Goal: Task Accomplishment & Management: Use online tool/utility

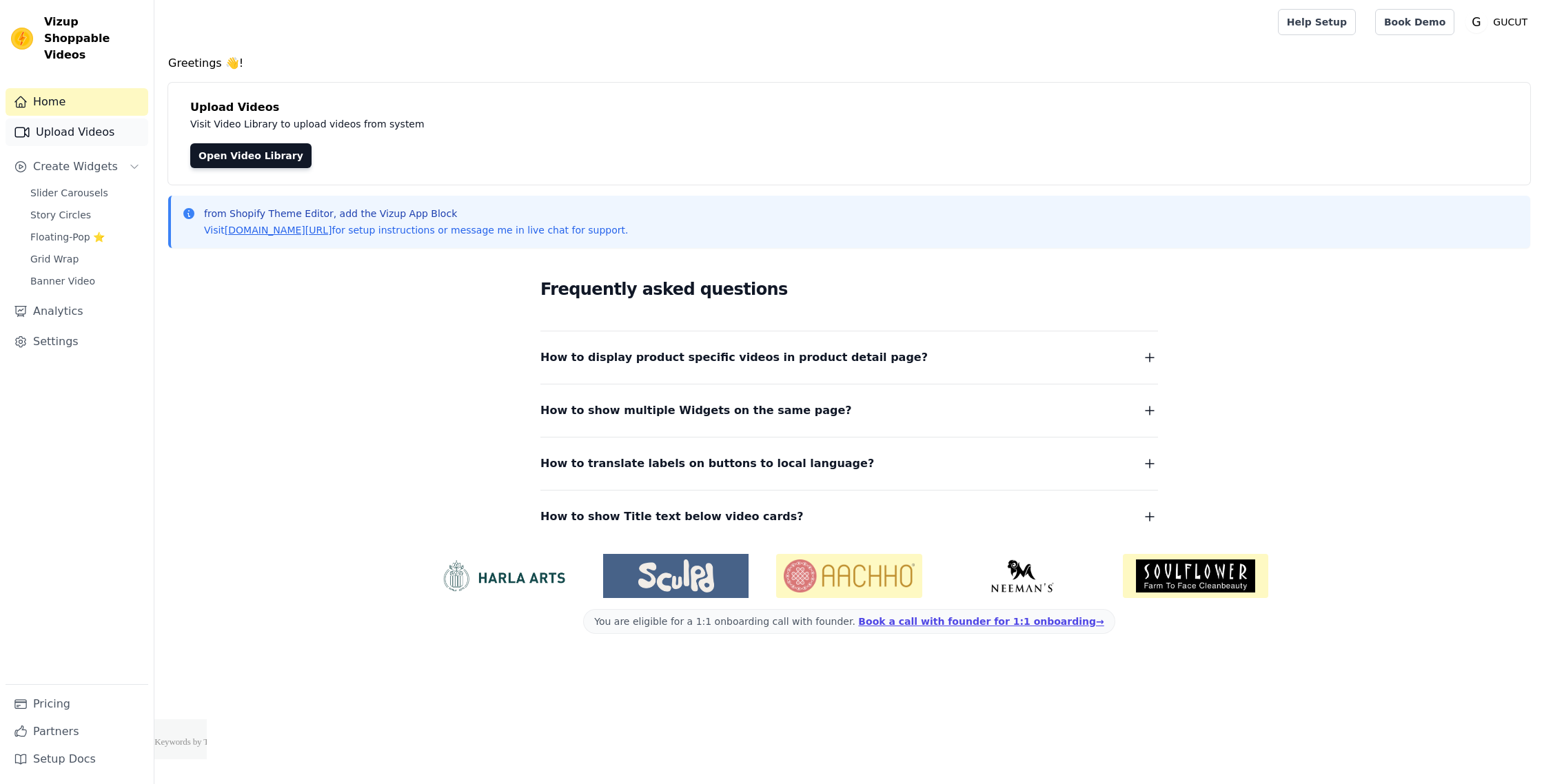
click at [96, 123] on link "Upload Videos" at bounding box center [77, 132] width 142 height 28
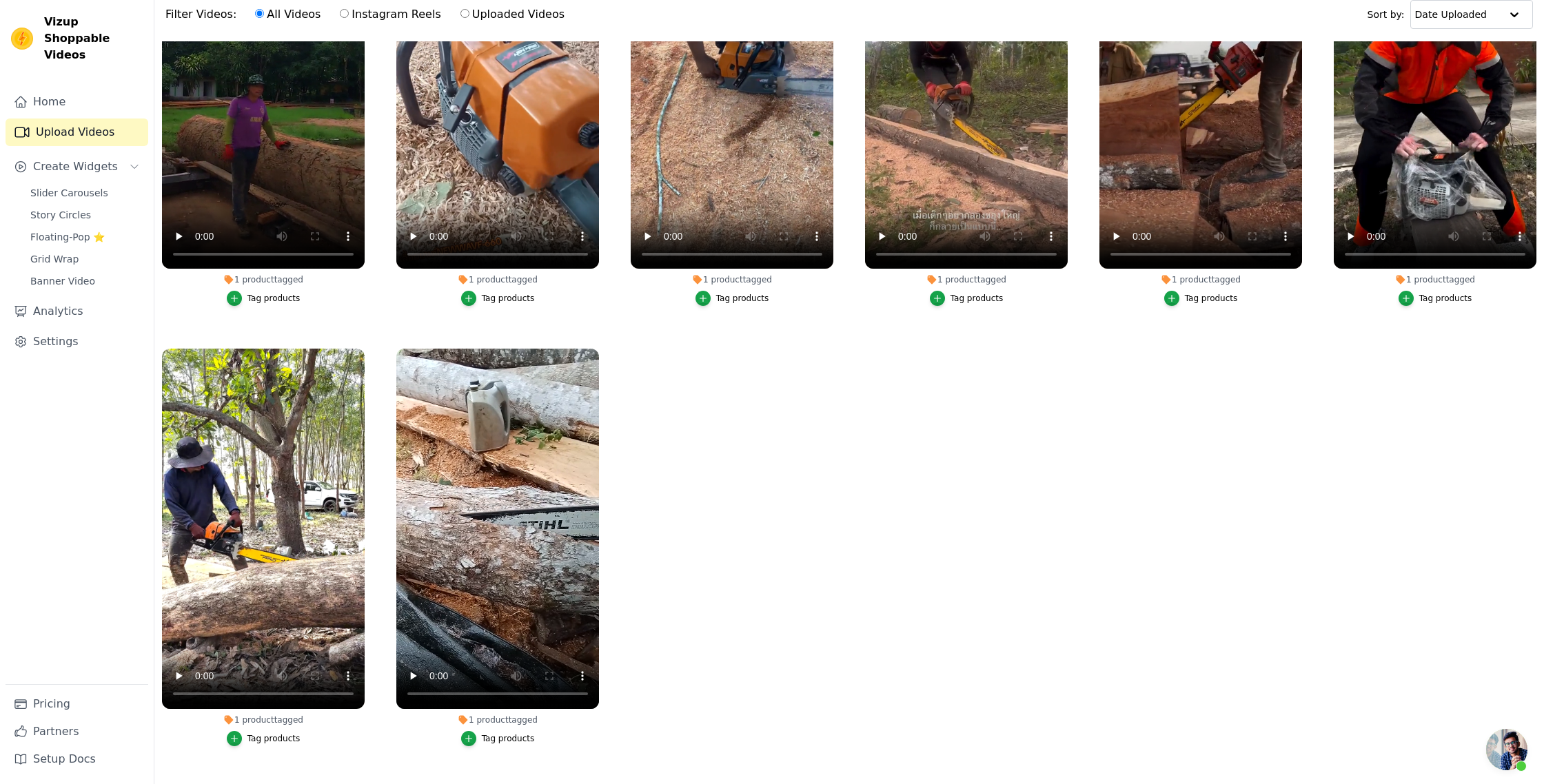
scroll to position [137, 0]
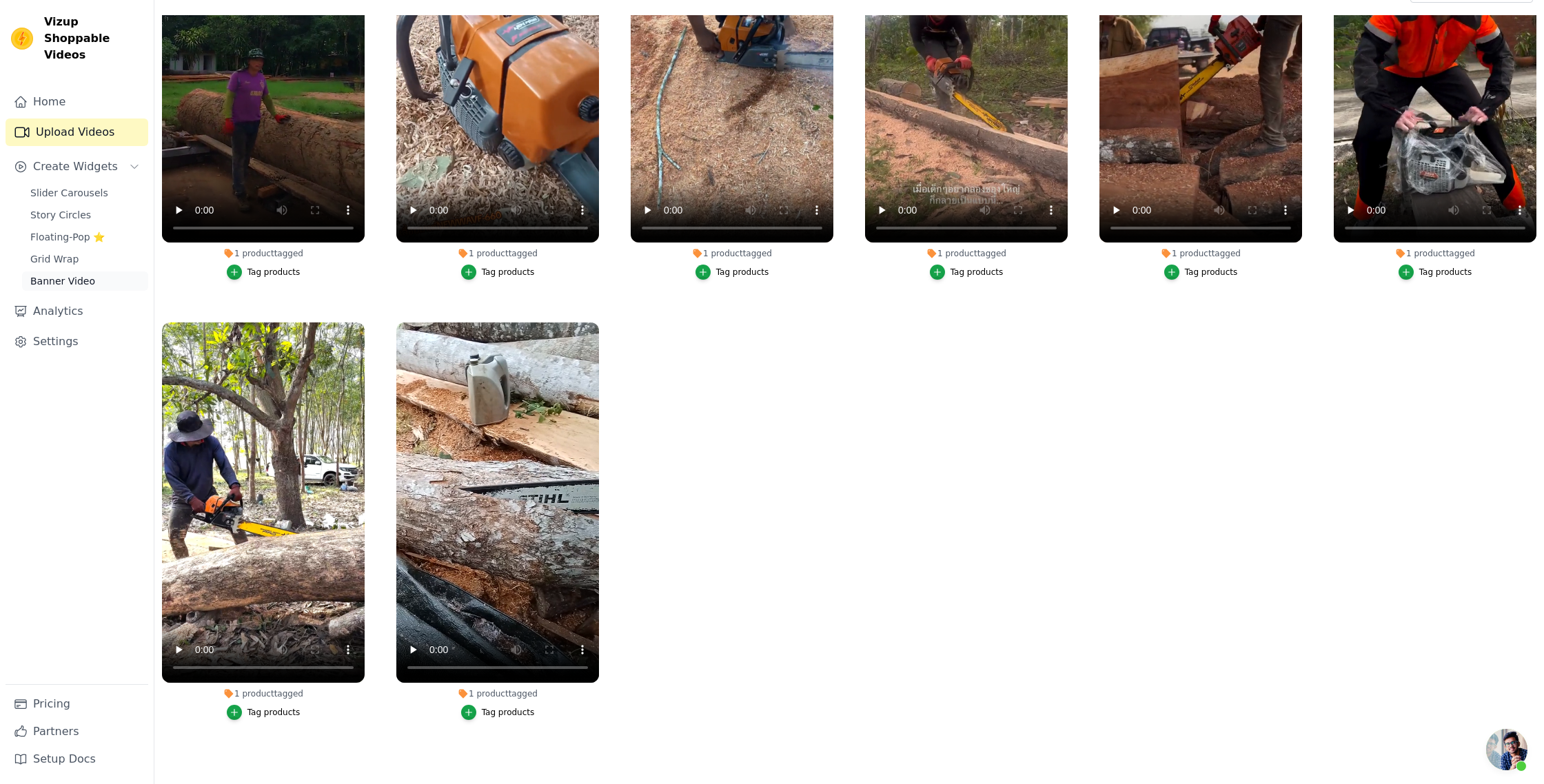
click at [71, 271] on link "Banner Video" at bounding box center [85, 281] width 127 height 19
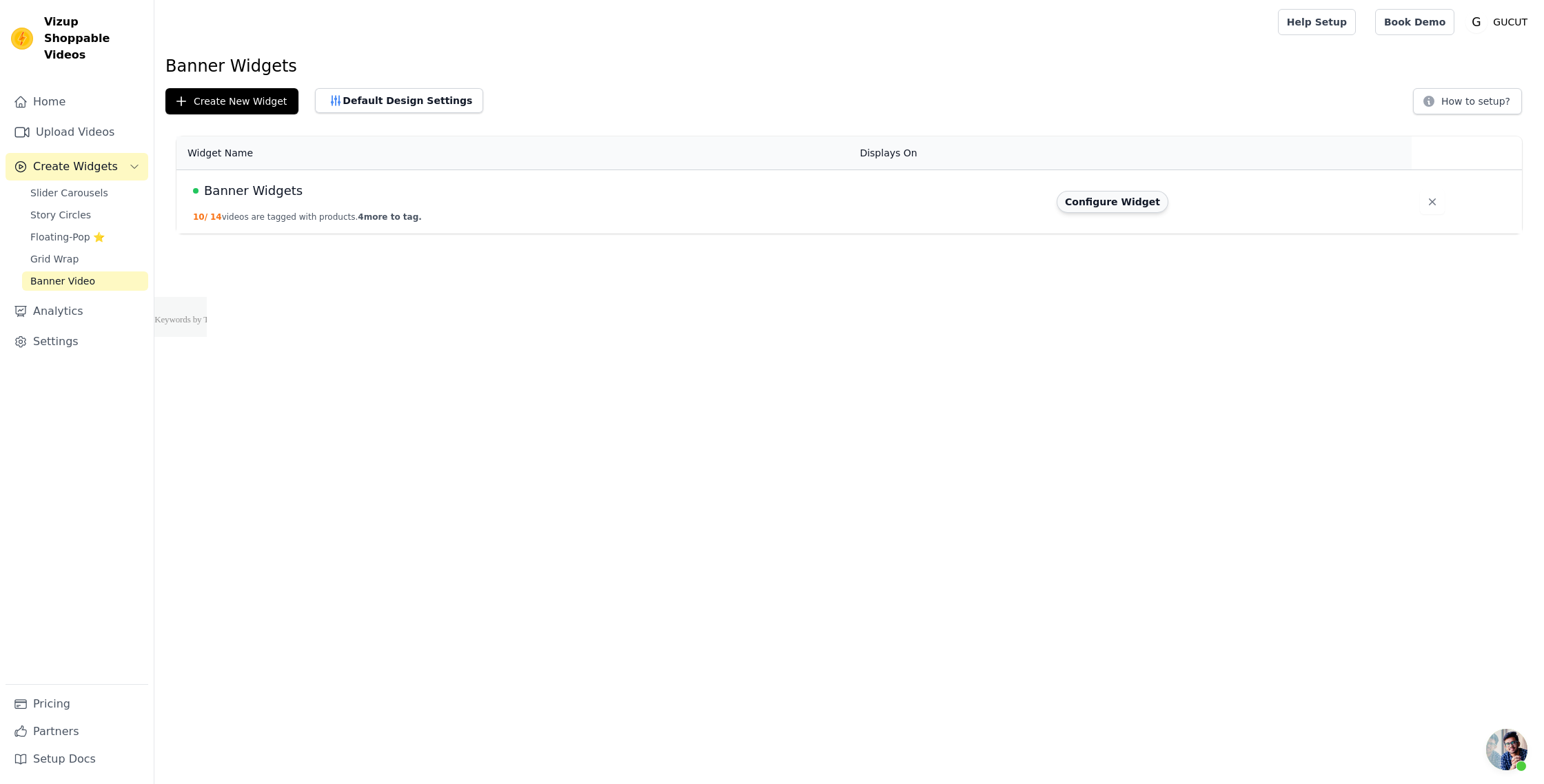
click at [1106, 207] on button "Configure Widget" at bounding box center [1112, 202] width 112 height 22
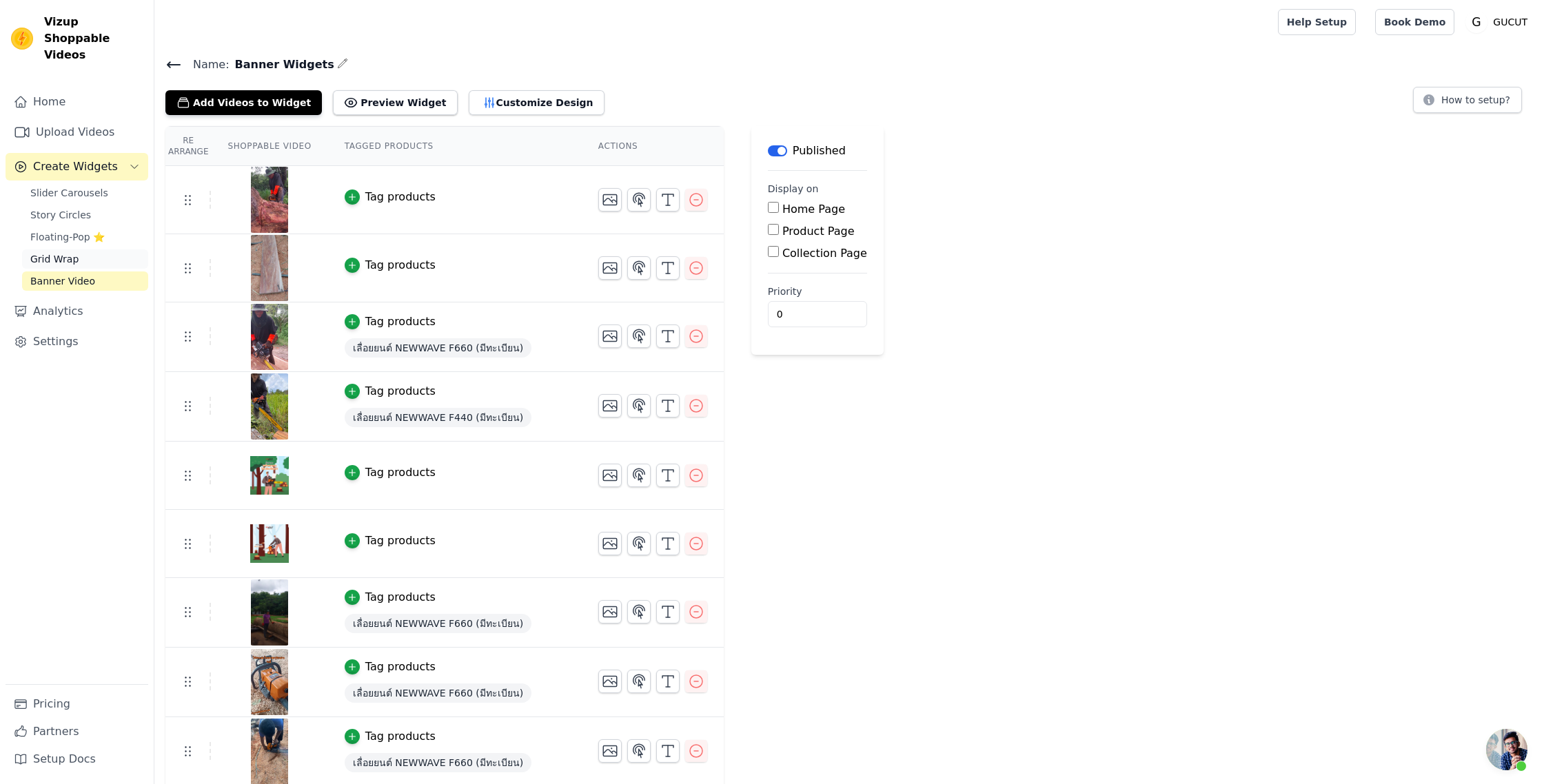
click at [58, 250] on link "Grid Wrap" at bounding box center [85, 259] width 127 height 19
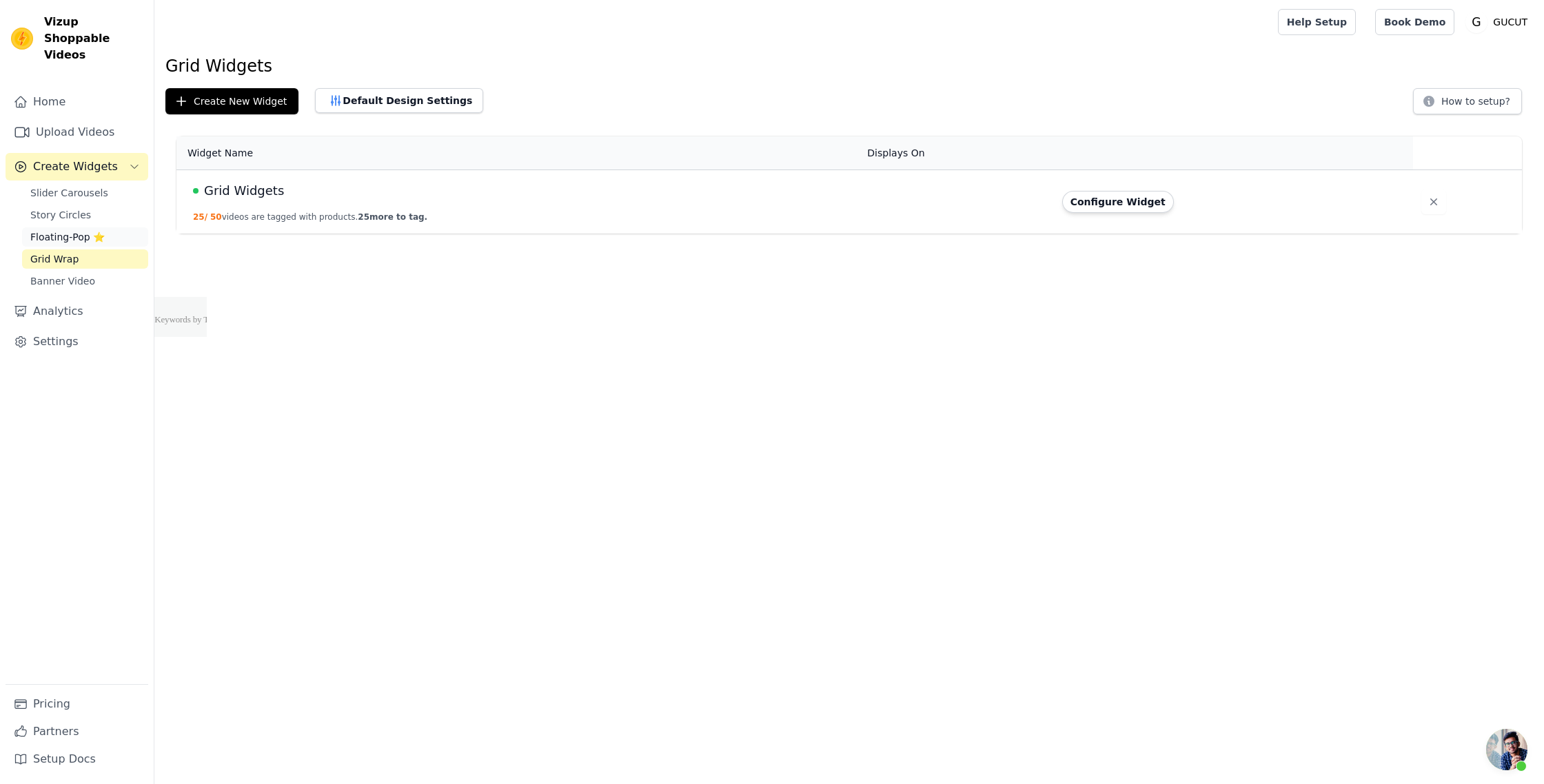
click at [61, 230] on span "Floating-Pop ⭐" at bounding box center [67, 236] width 75 height 14
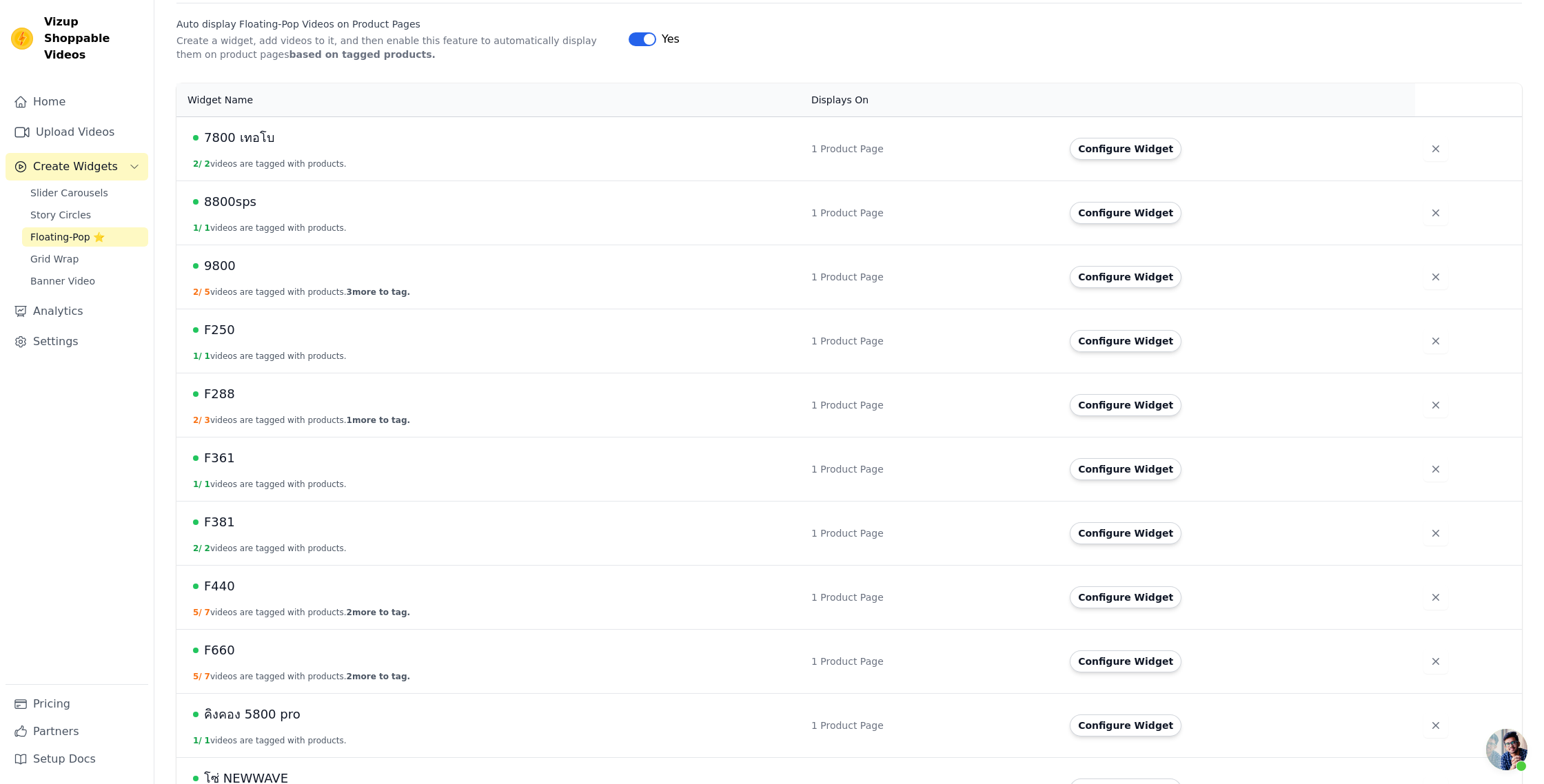
scroll to position [359, 0]
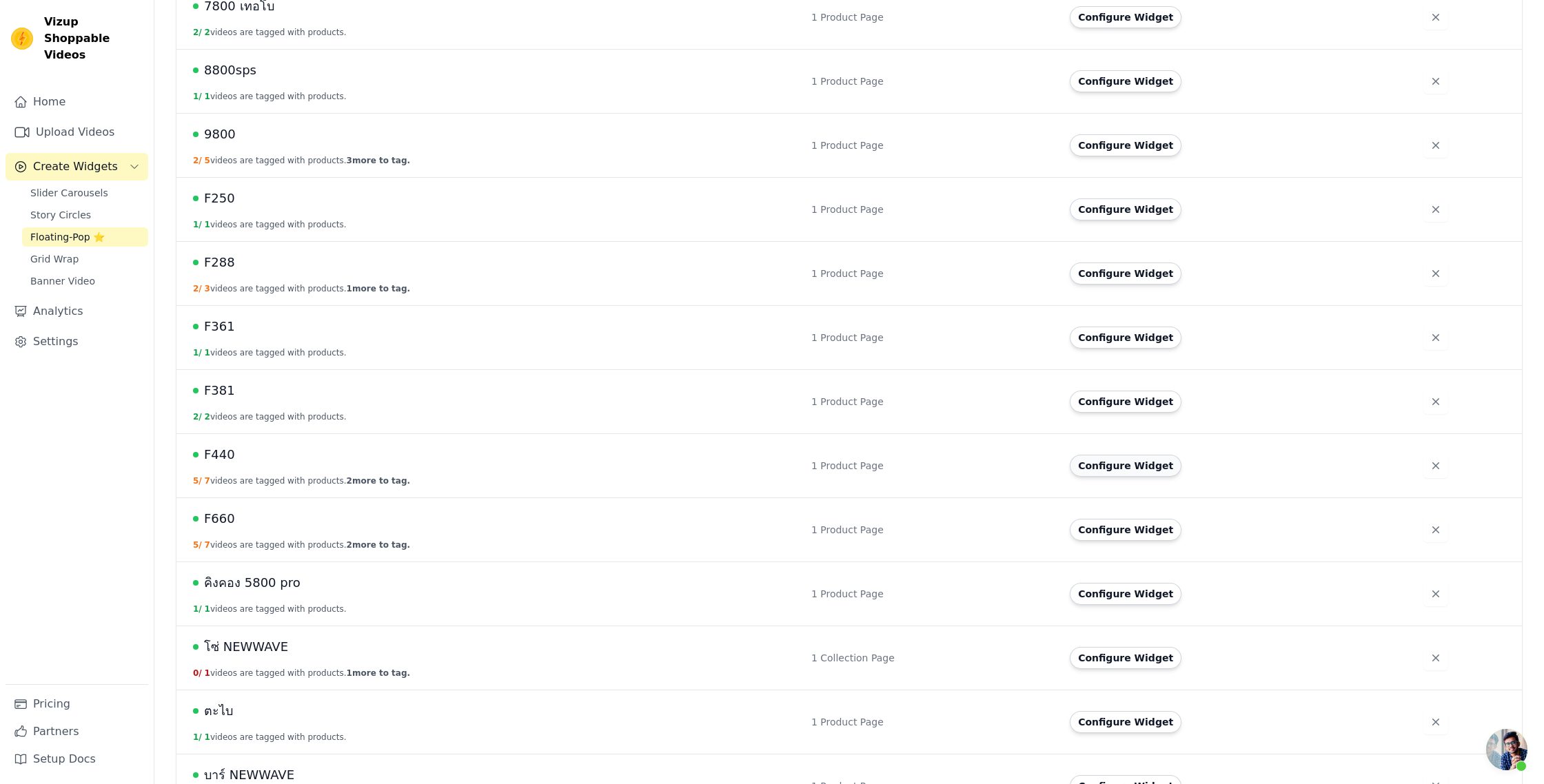
click at [1112, 468] on button "Configure Widget" at bounding box center [1125, 465] width 112 height 22
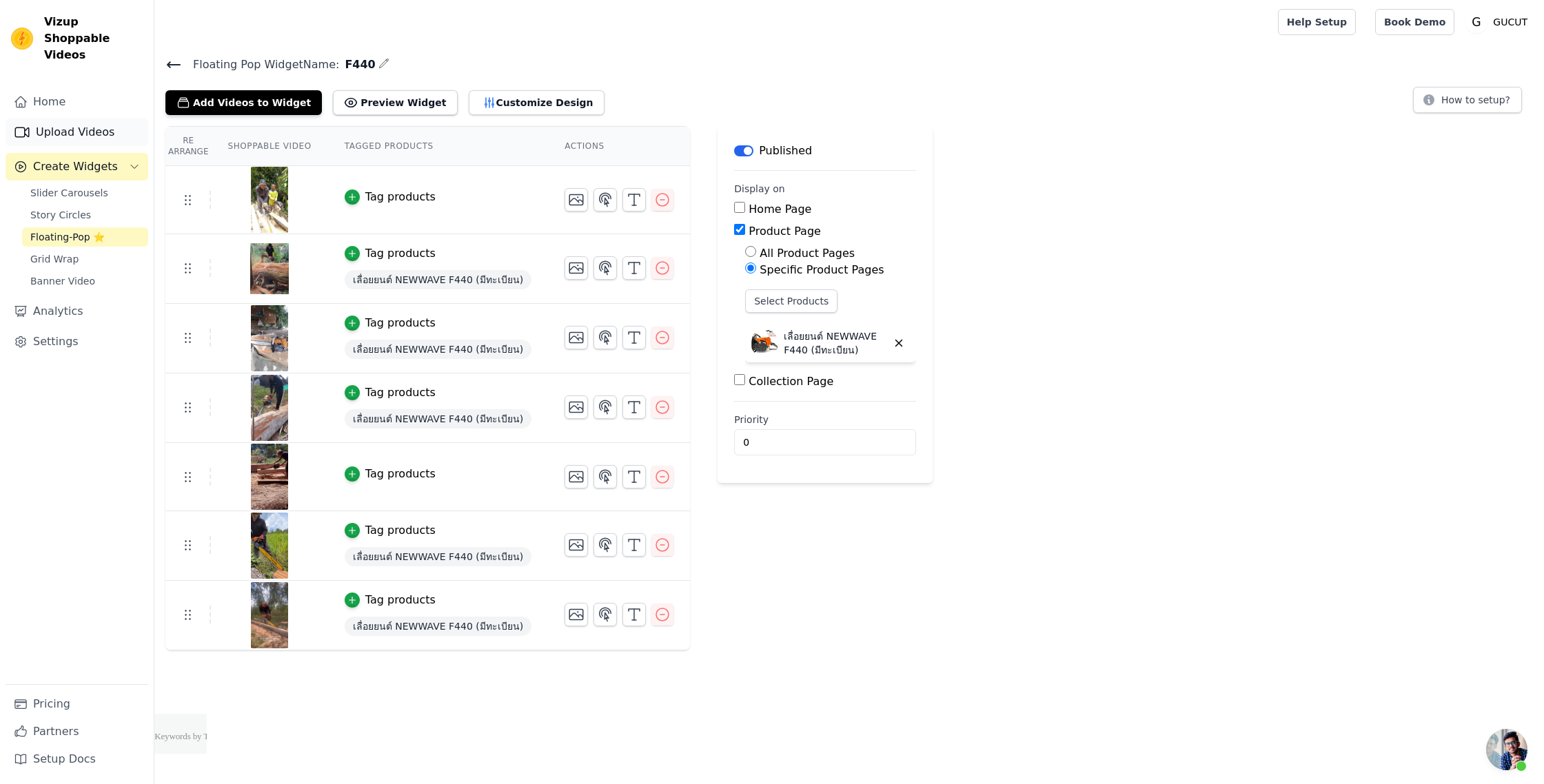
click at [86, 118] on link "Upload Videos" at bounding box center [77, 132] width 142 height 28
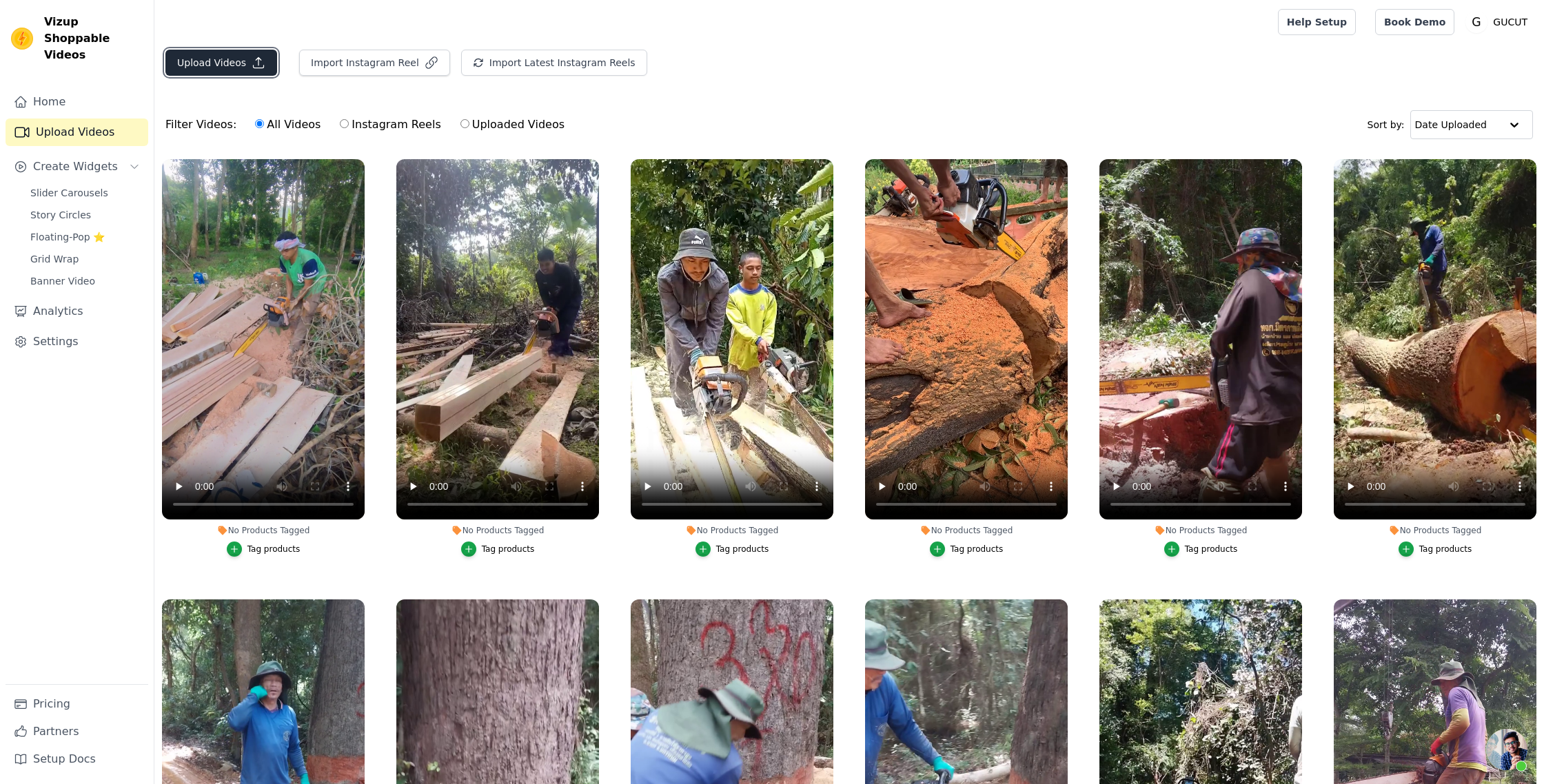
click at [247, 62] on button "Upload Videos" at bounding box center [221, 63] width 112 height 26
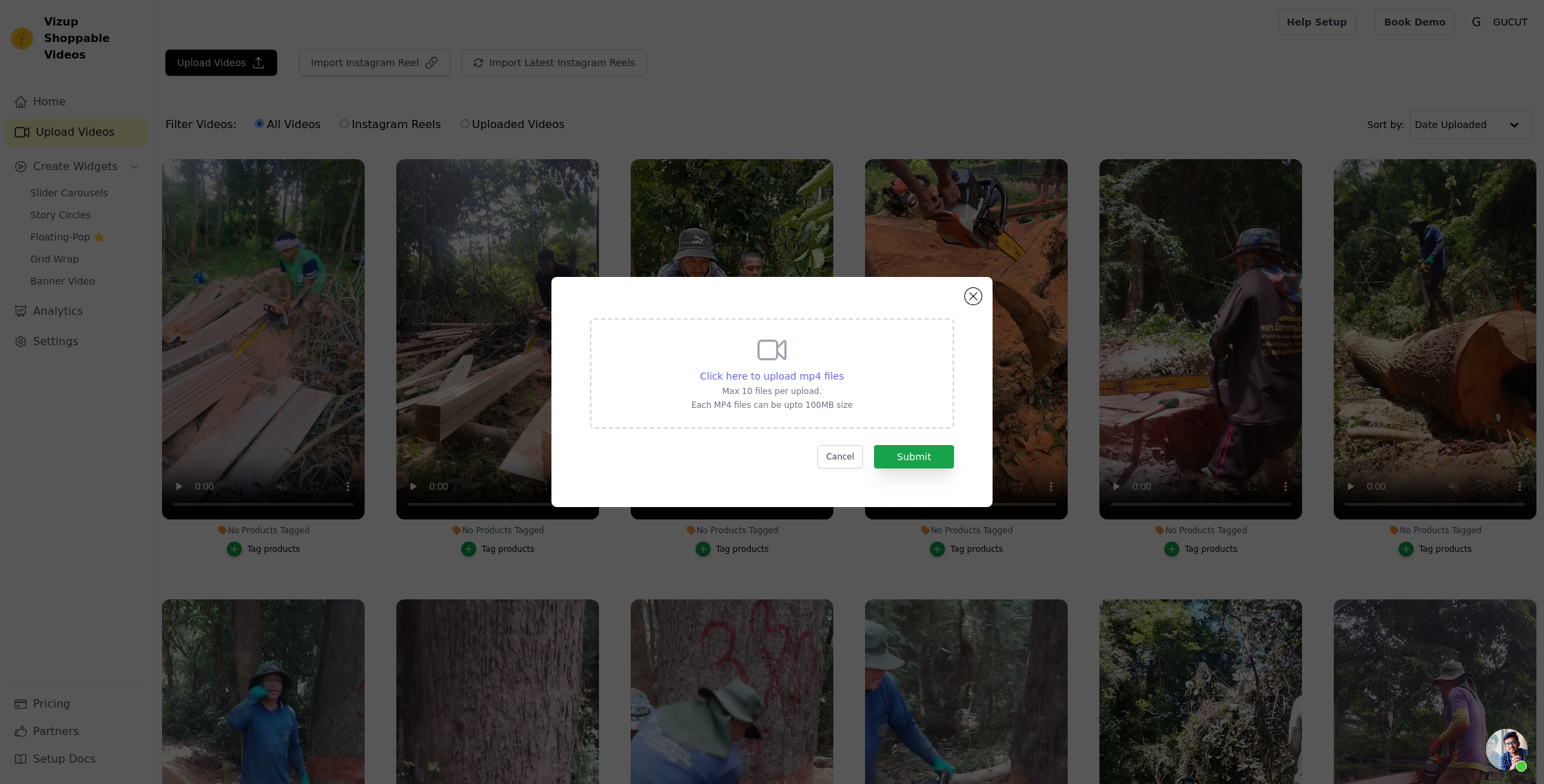
click at [742, 378] on span "Click here to upload mp4 files" at bounding box center [772, 376] width 144 height 11
click at [843, 369] on input "Click here to upload mp4 files Max 10 files per upload. Each MP4 files can be u…" at bounding box center [843, 368] width 1 height 1
type input "C:\fakepath\snaptik_7364626023960317200_hd.mp4"
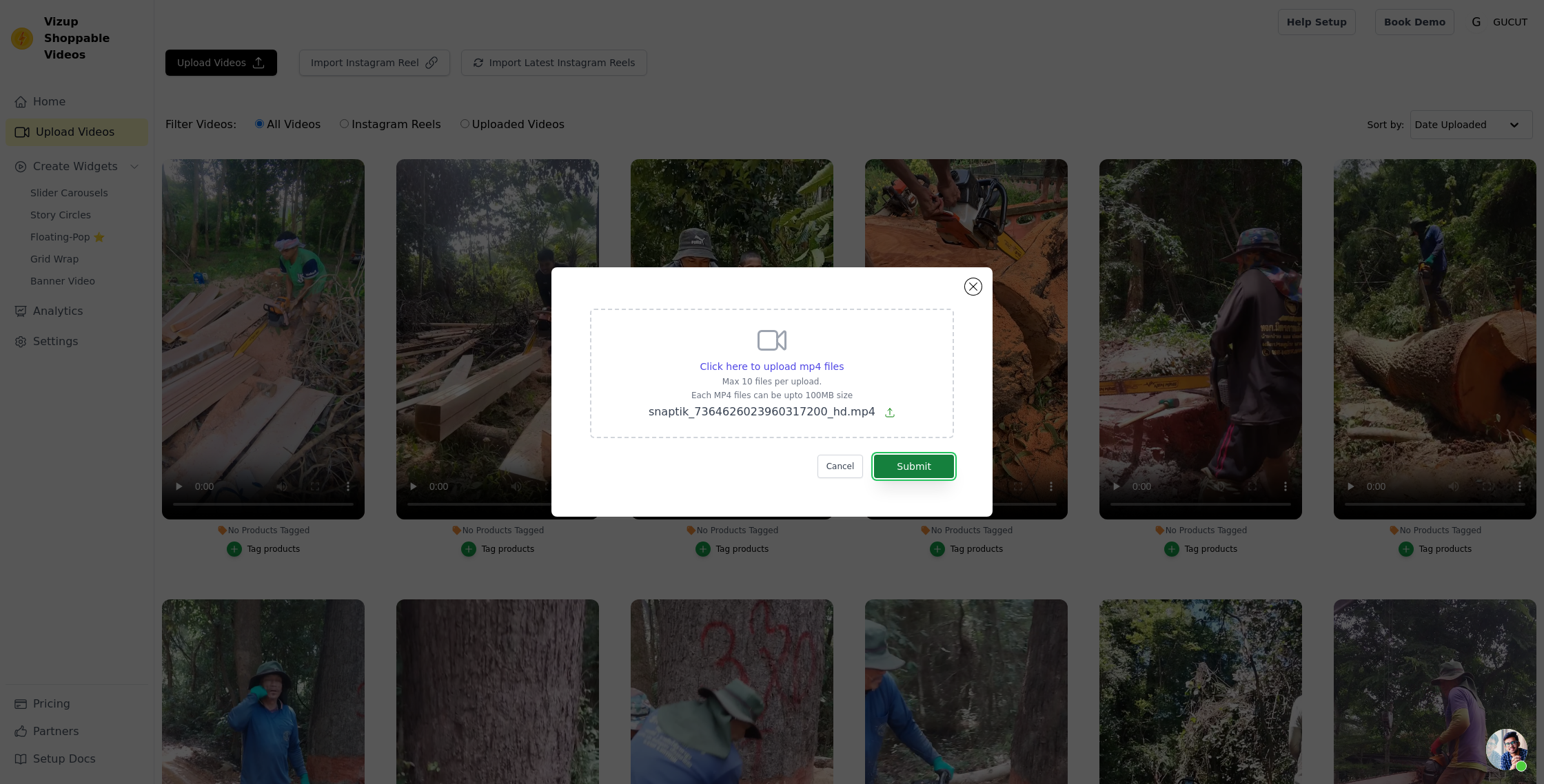
click at [897, 471] on button "Submit" at bounding box center [914, 465] width 80 height 23
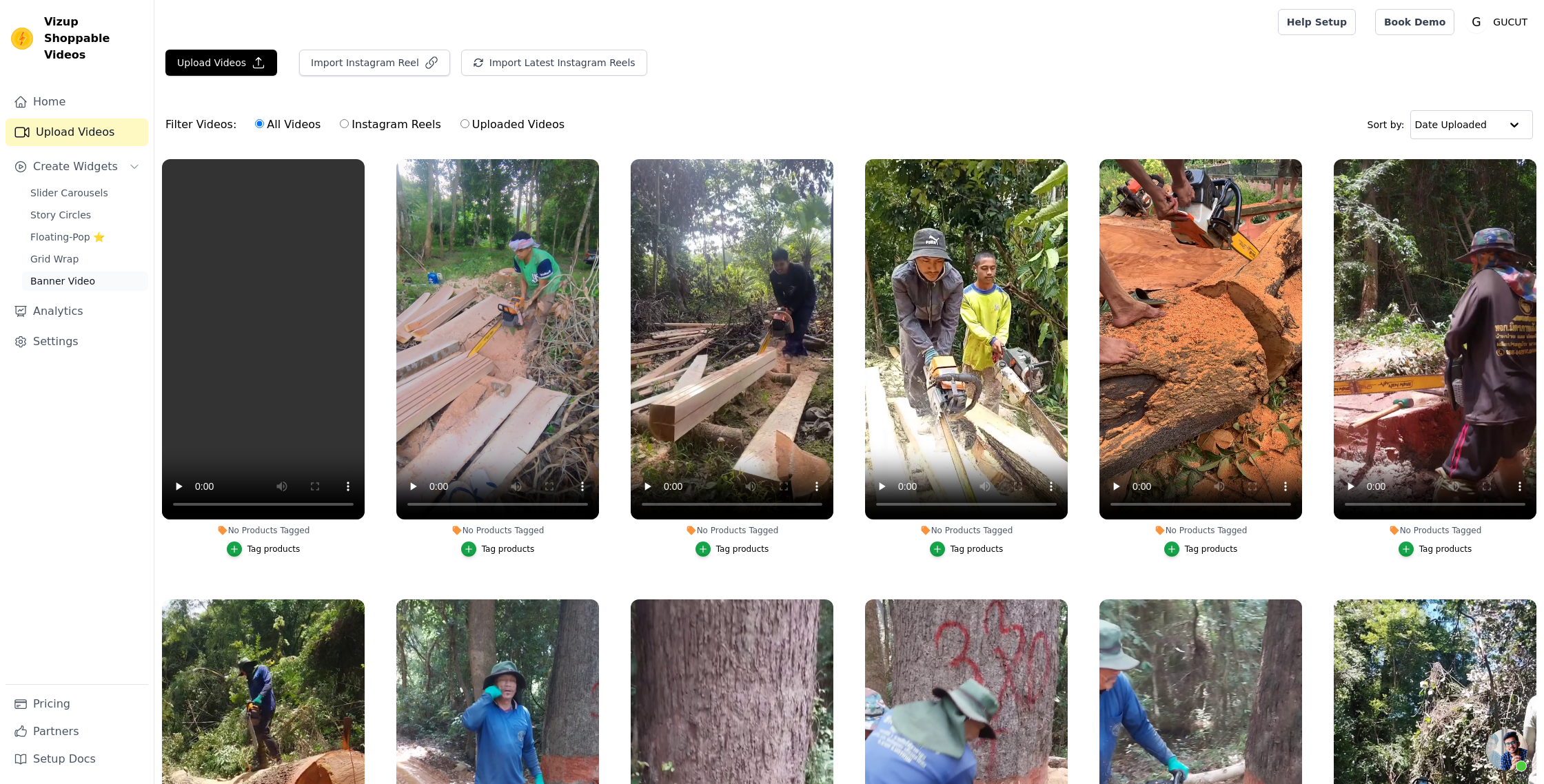
click at [74, 274] on span "Banner Video" at bounding box center [63, 281] width 65 height 14
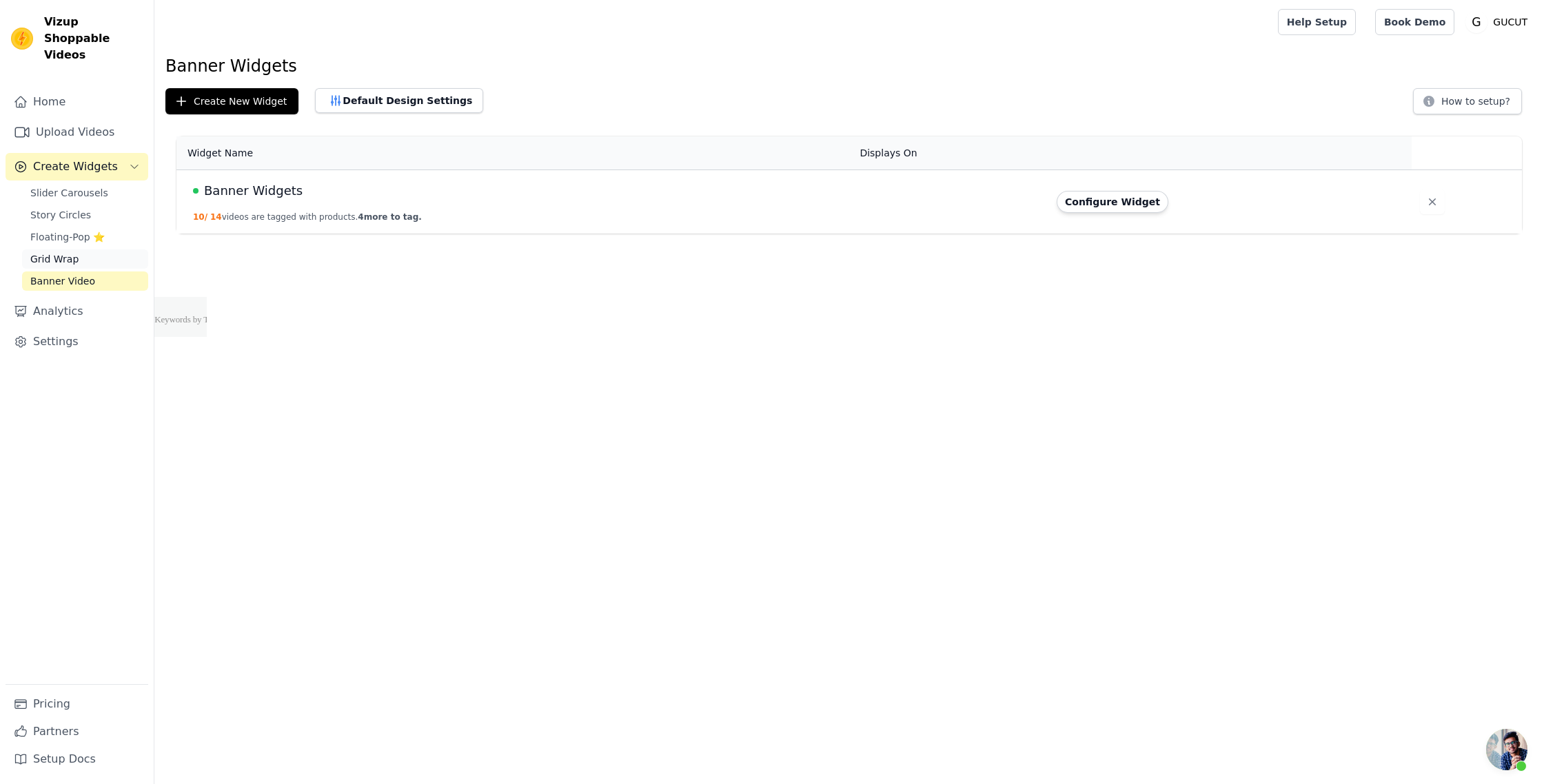
click at [69, 252] on span "Grid Wrap" at bounding box center [55, 259] width 48 height 14
click at [98, 230] on span "Floating-Pop ⭐" at bounding box center [67, 236] width 75 height 14
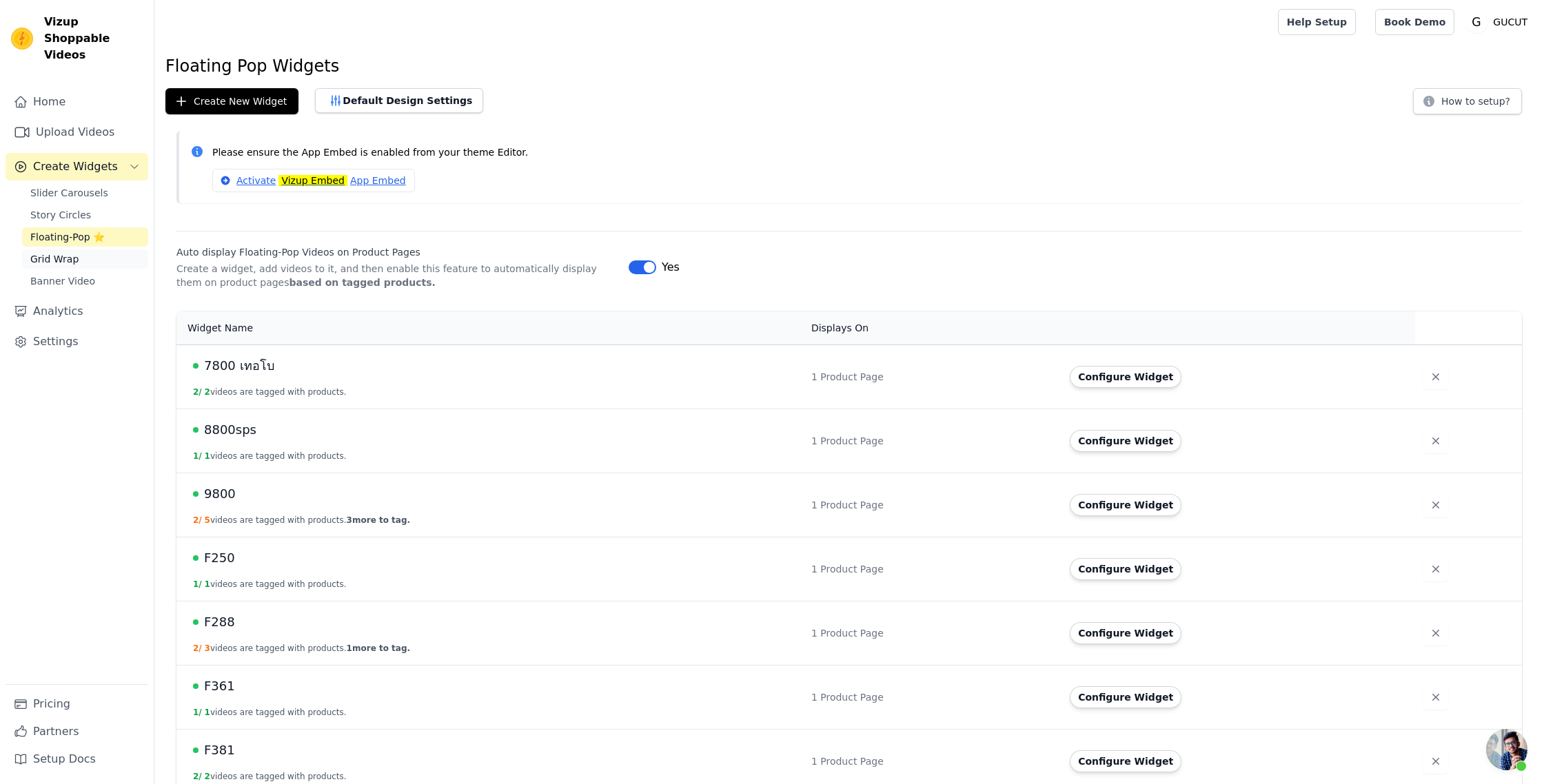
click at [108, 249] on link "Grid Wrap" at bounding box center [85, 259] width 127 height 19
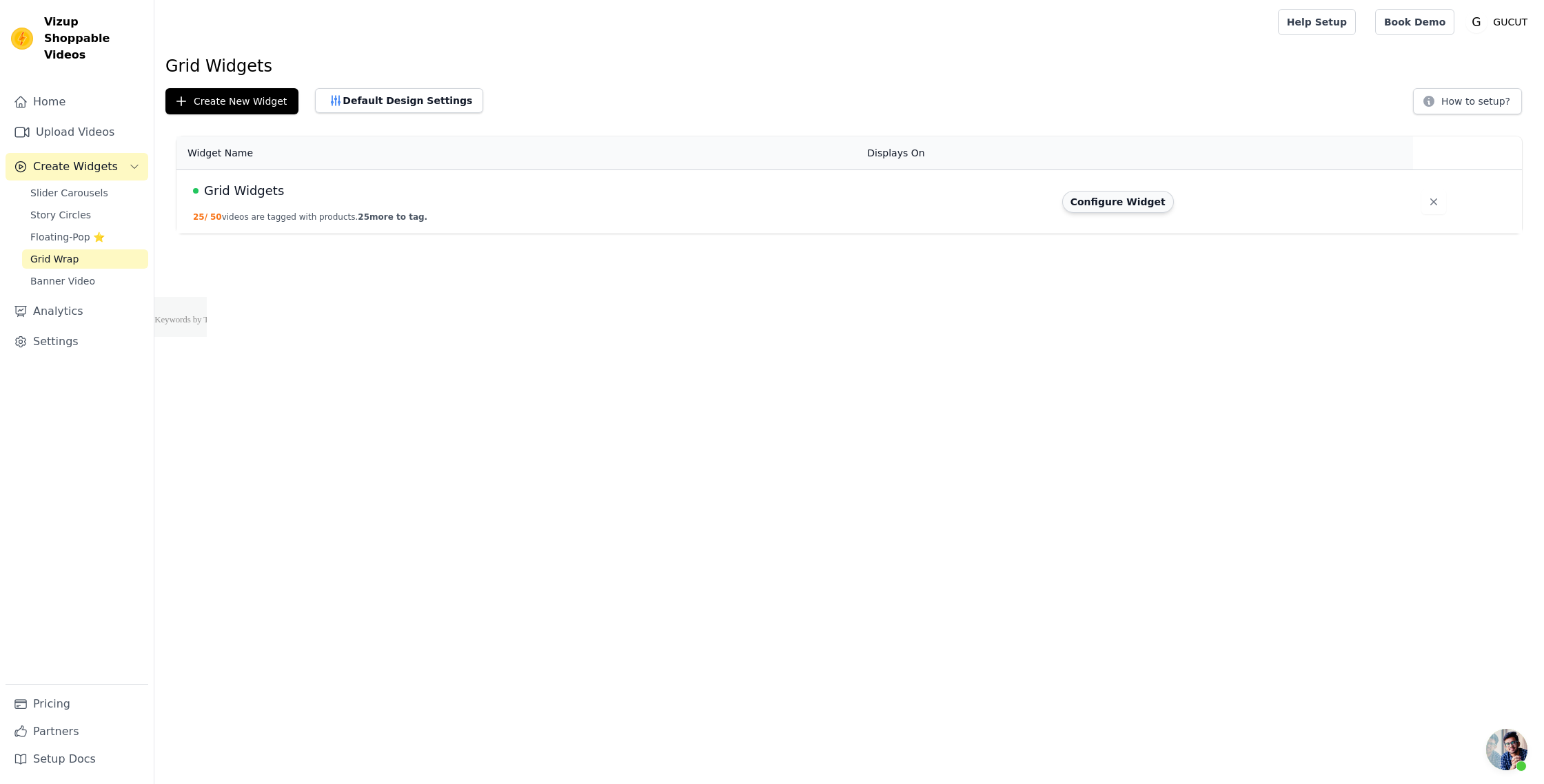
click at [1128, 195] on button "Configure Widget" at bounding box center [1118, 202] width 112 height 22
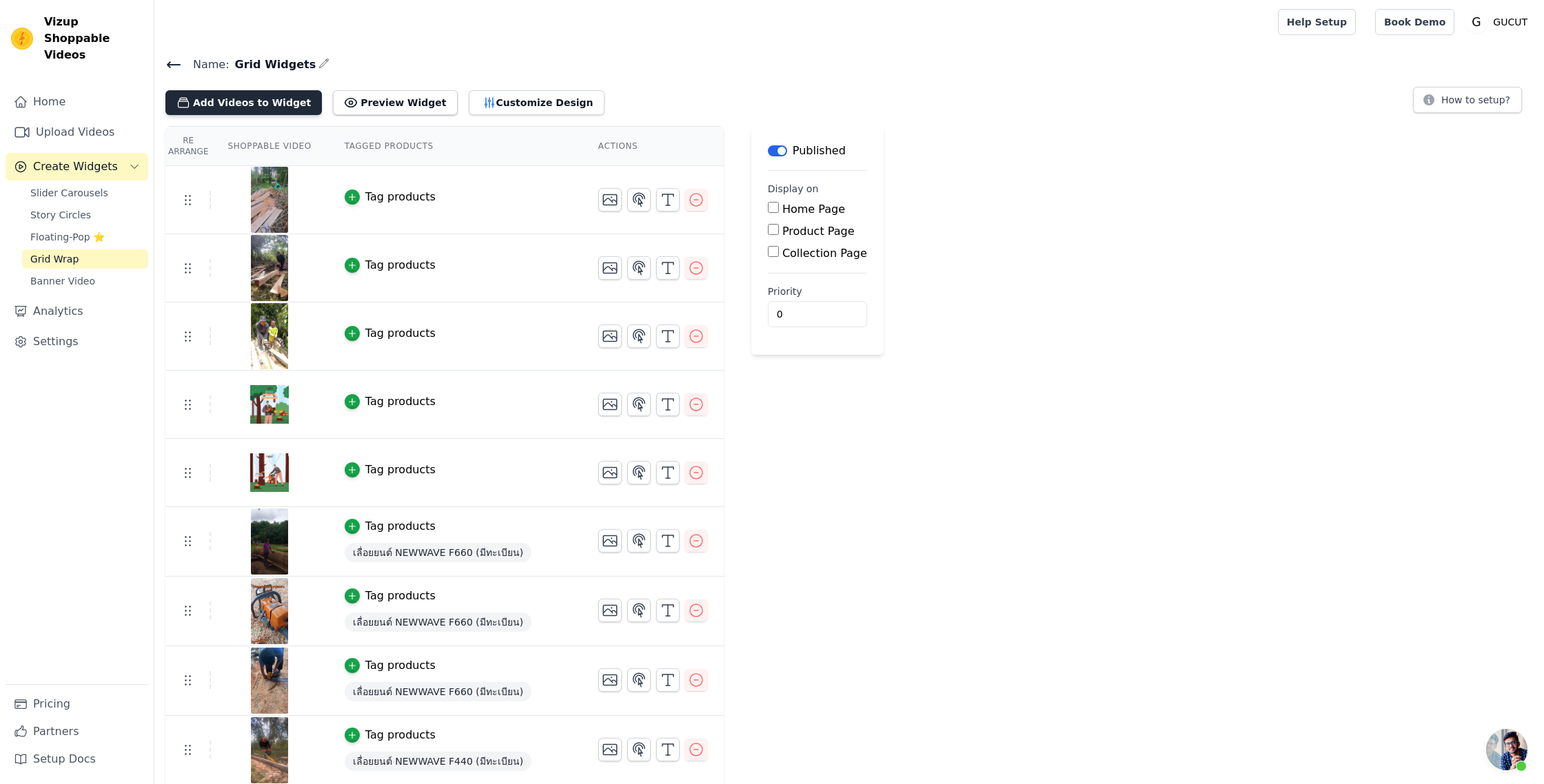
click at [225, 91] on button "Add Videos to Widget" at bounding box center [243, 103] width 156 height 25
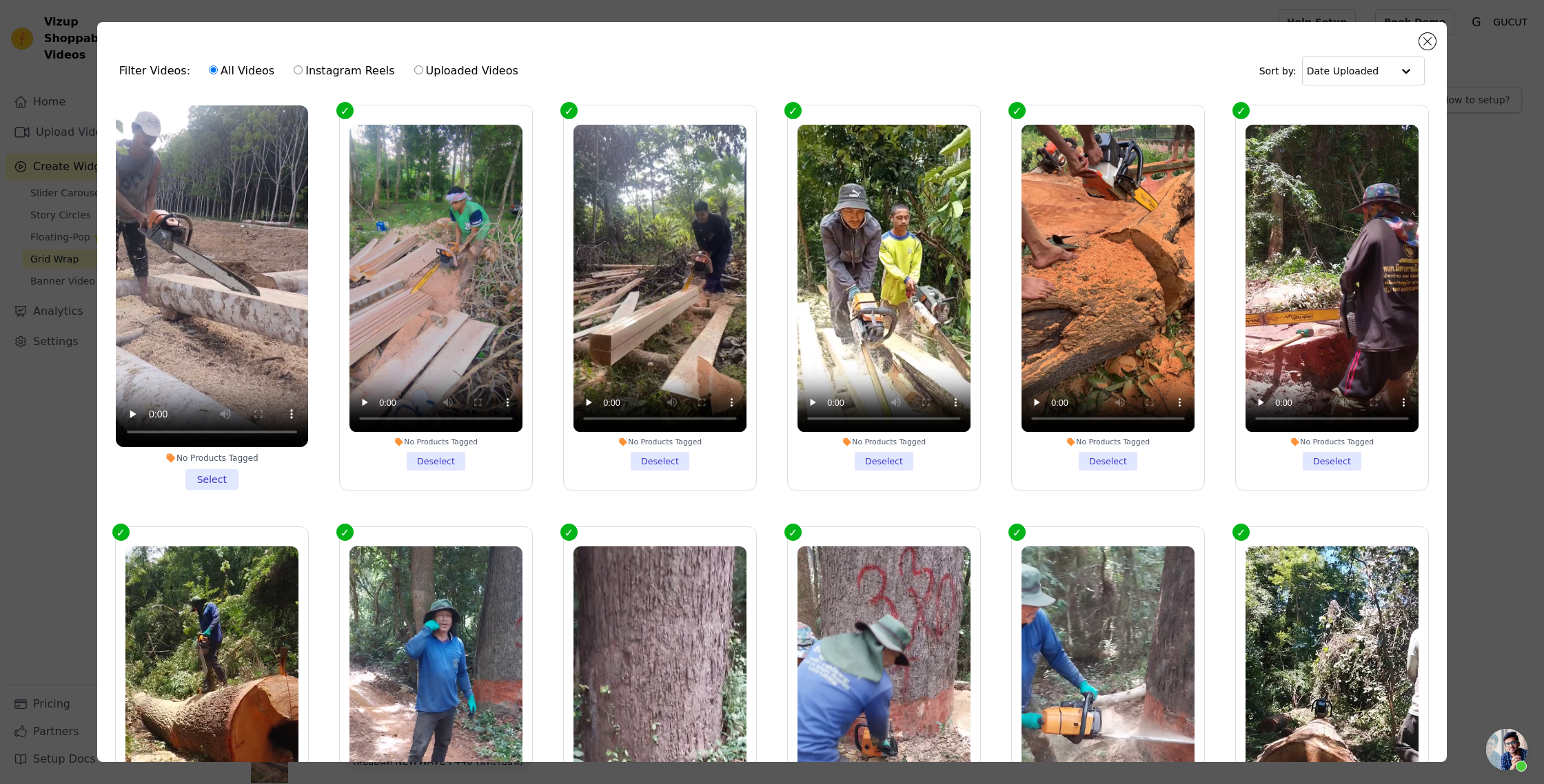
click at [216, 476] on li "No Products Tagged Select" at bounding box center [212, 297] width 192 height 384
click at [0, 0] on input "No Products Tagged Select" at bounding box center [0, 0] width 0 height 0
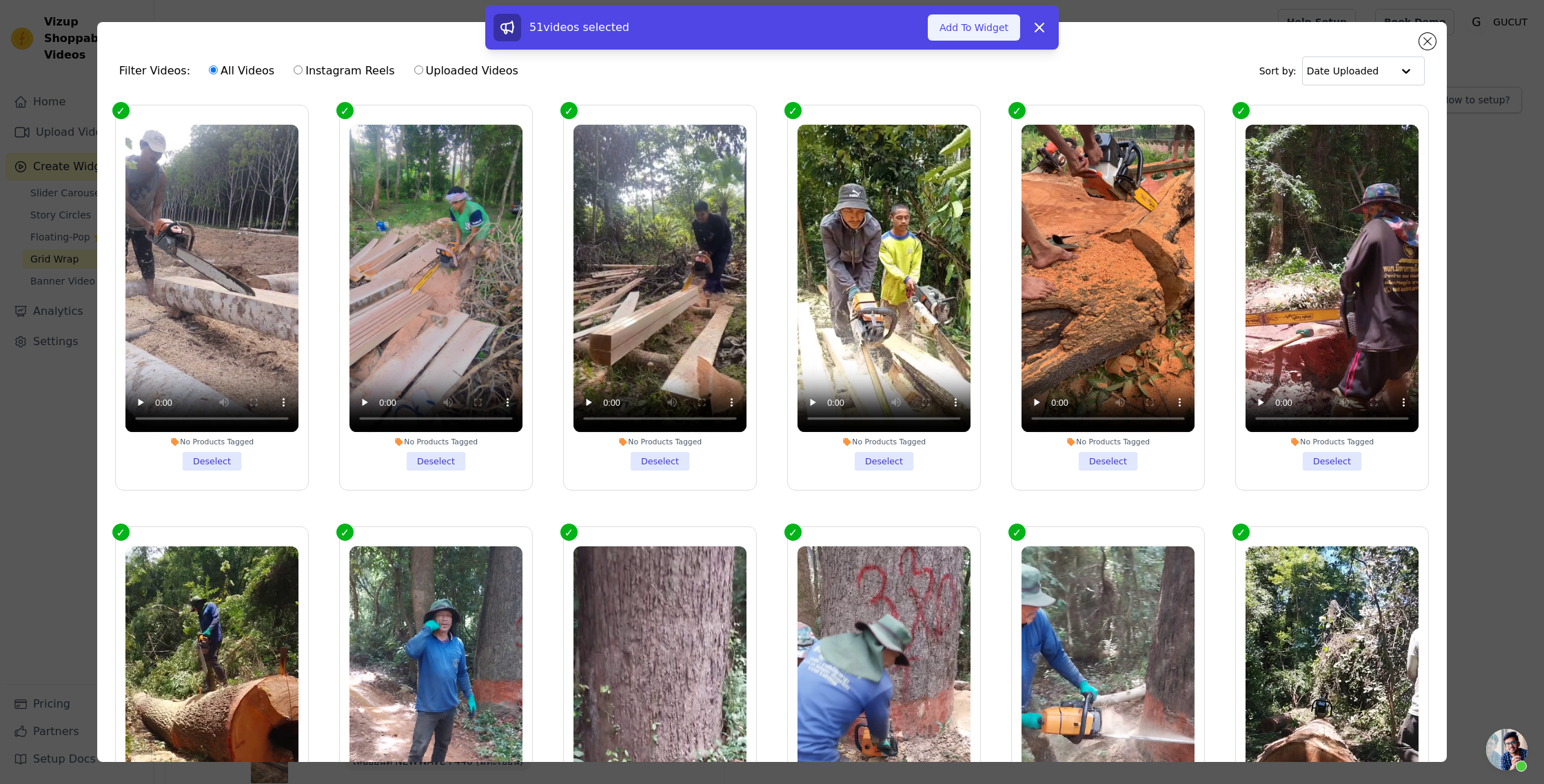
click at [968, 35] on button "Add To Widget" at bounding box center [974, 28] width 92 height 26
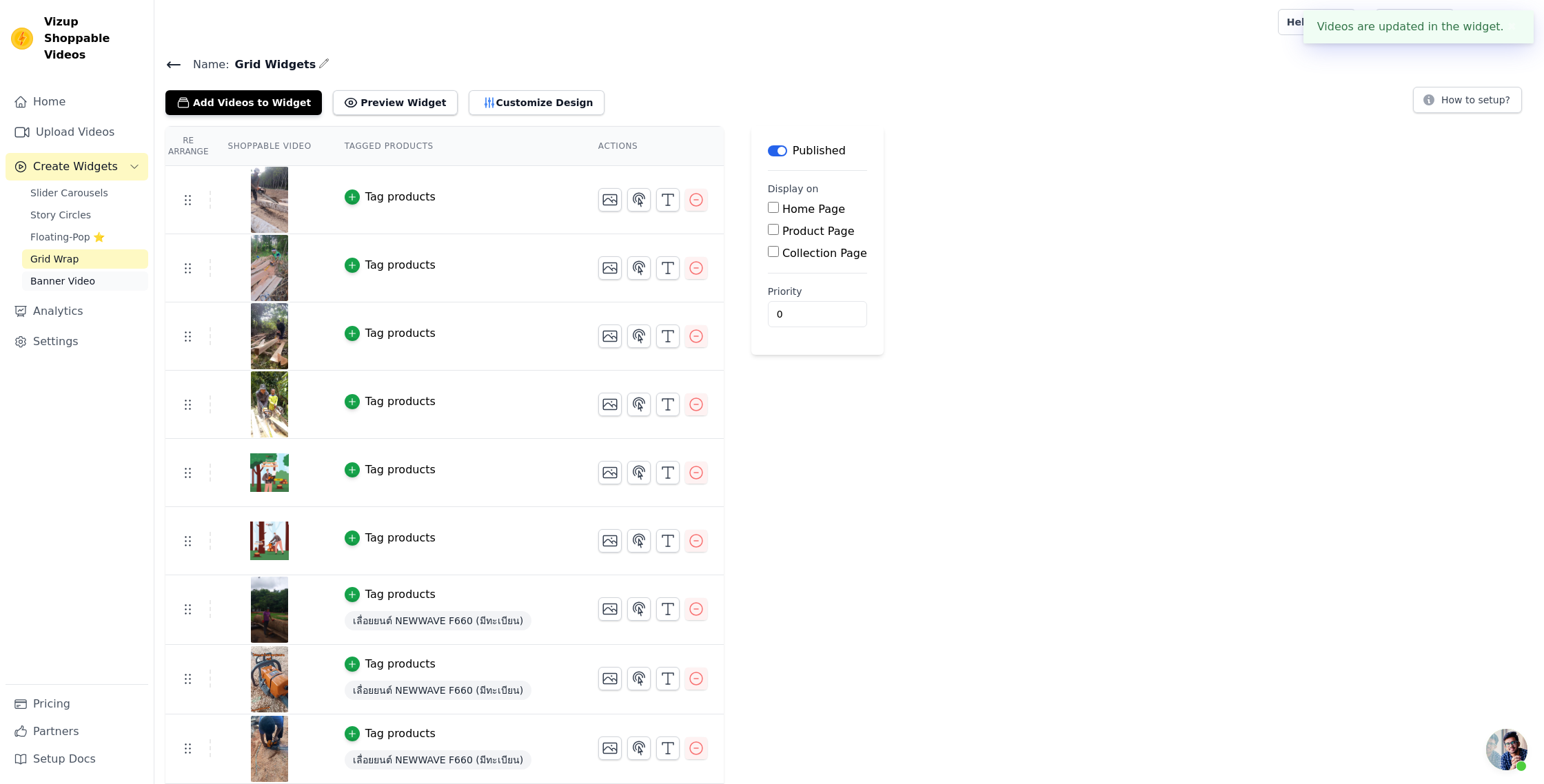
click at [70, 274] on span "Banner Video" at bounding box center [63, 281] width 65 height 14
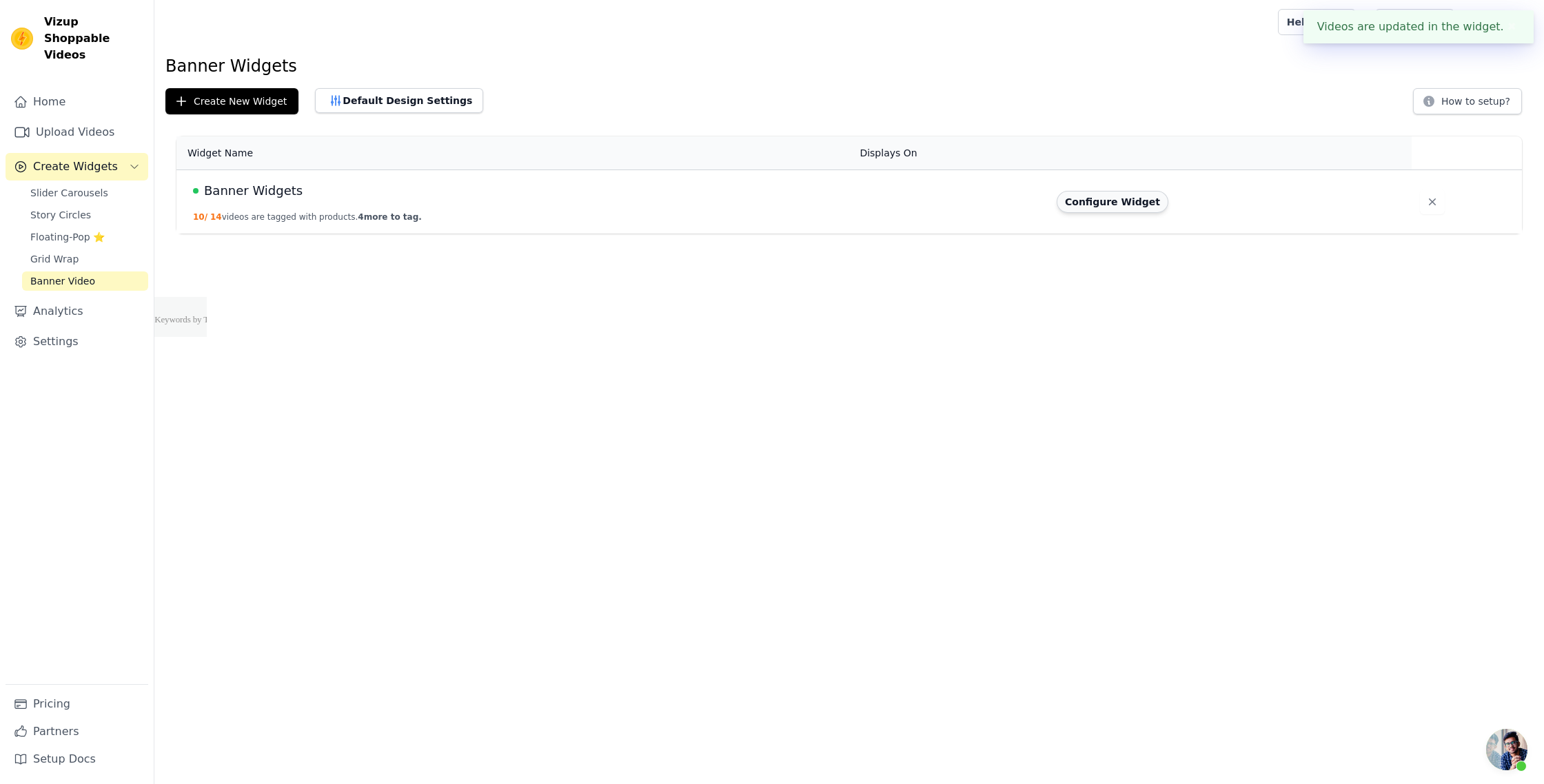
click at [1081, 200] on button "Configure Widget" at bounding box center [1112, 202] width 112 height 22
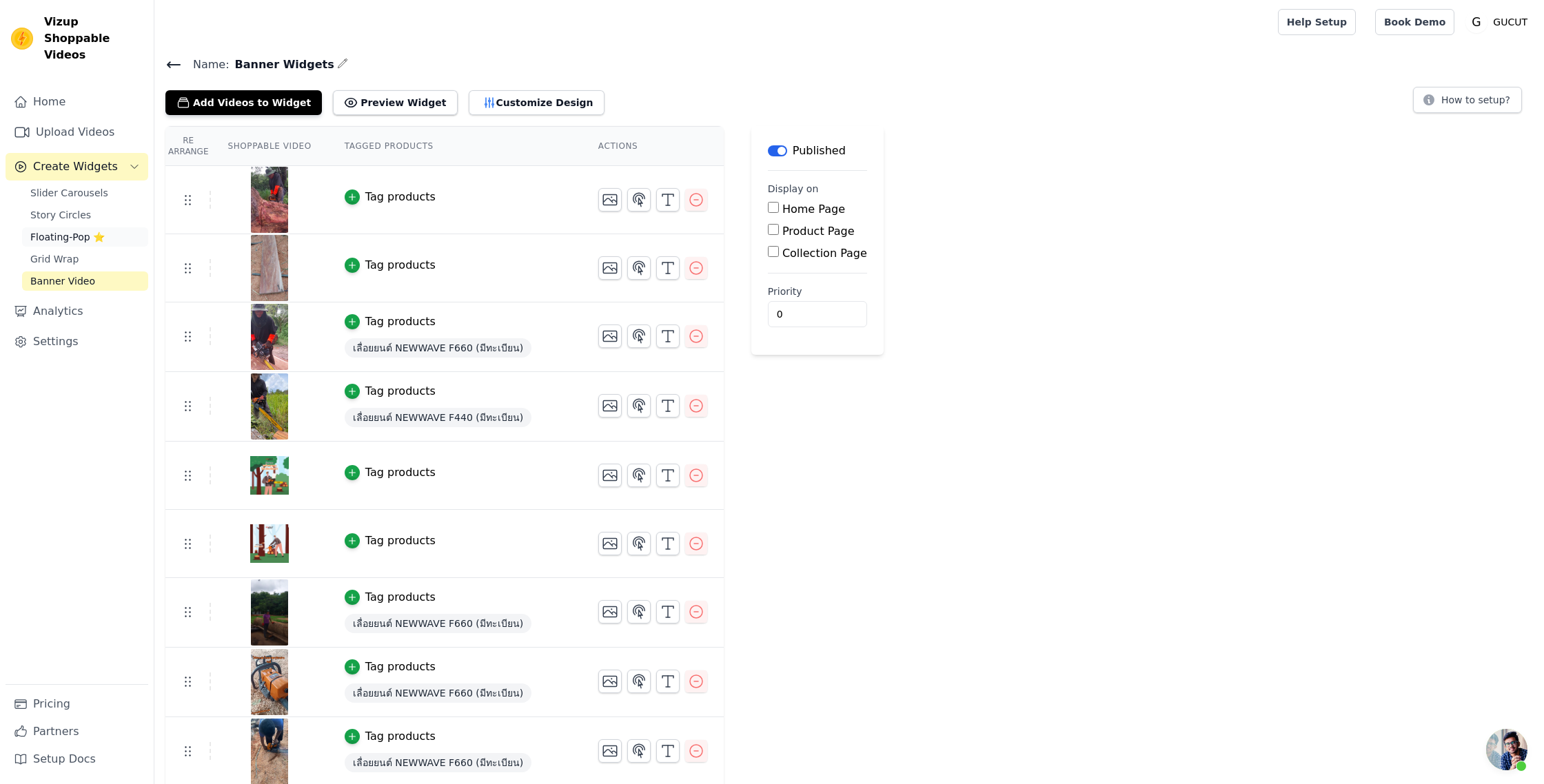
click at [89, 230] on span "Floating-Pop ⭐" at bounding box center [67, 236] width 75 height 14
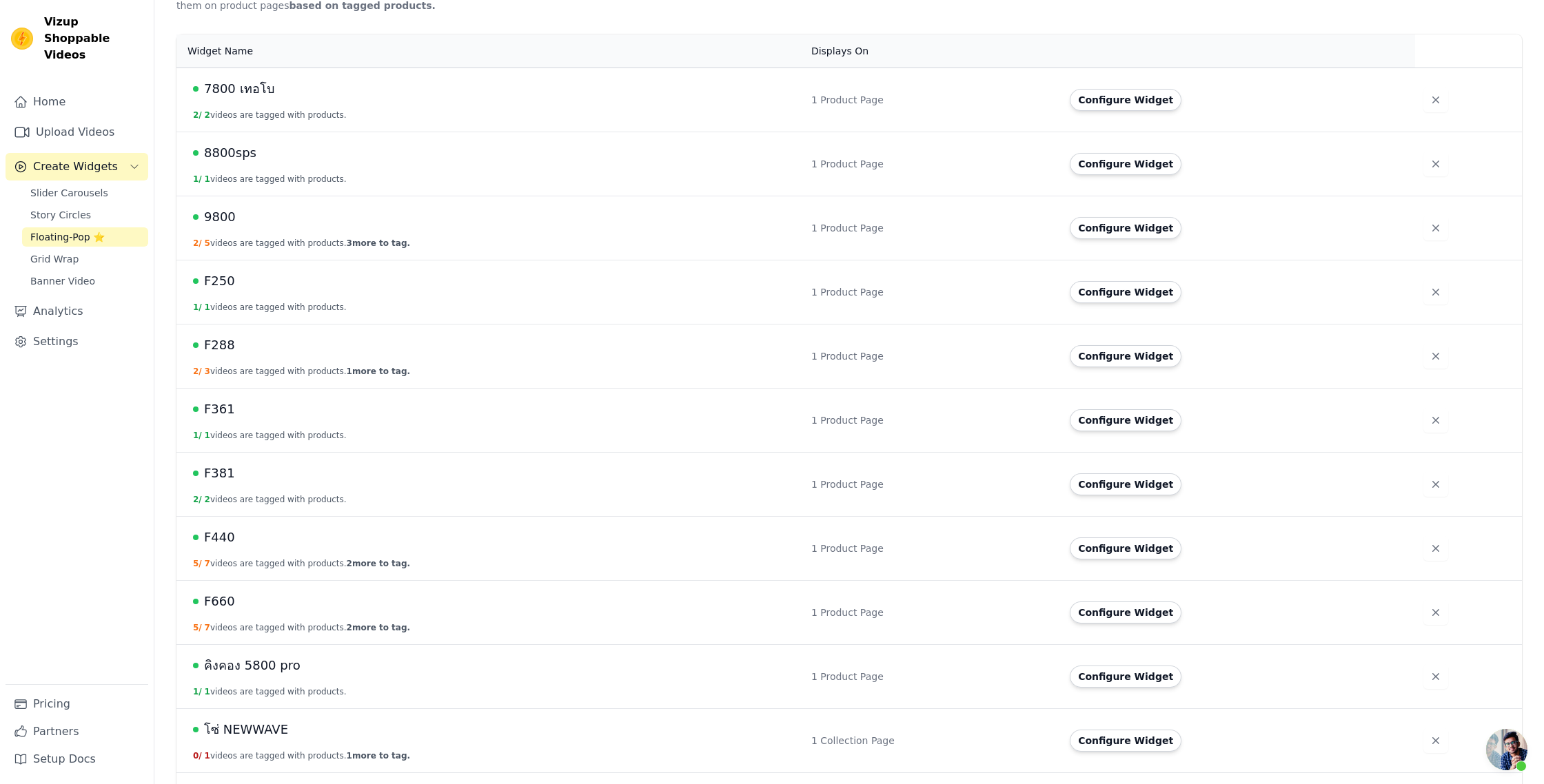
scroll to position [337, 0]
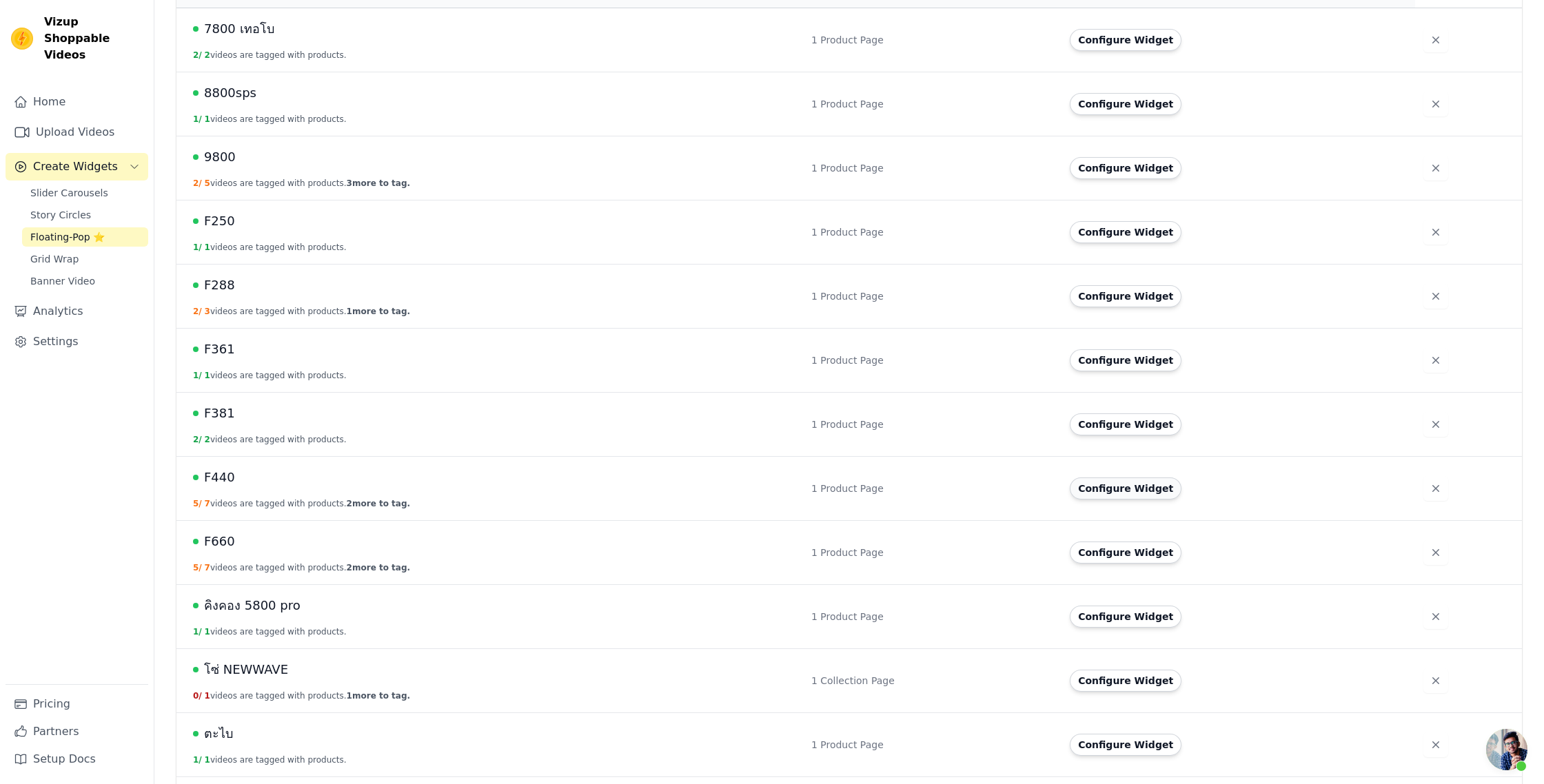
click at [1109, 484] on button "Configure Widget" at bounding box center [1125, 488] width 112 height 22
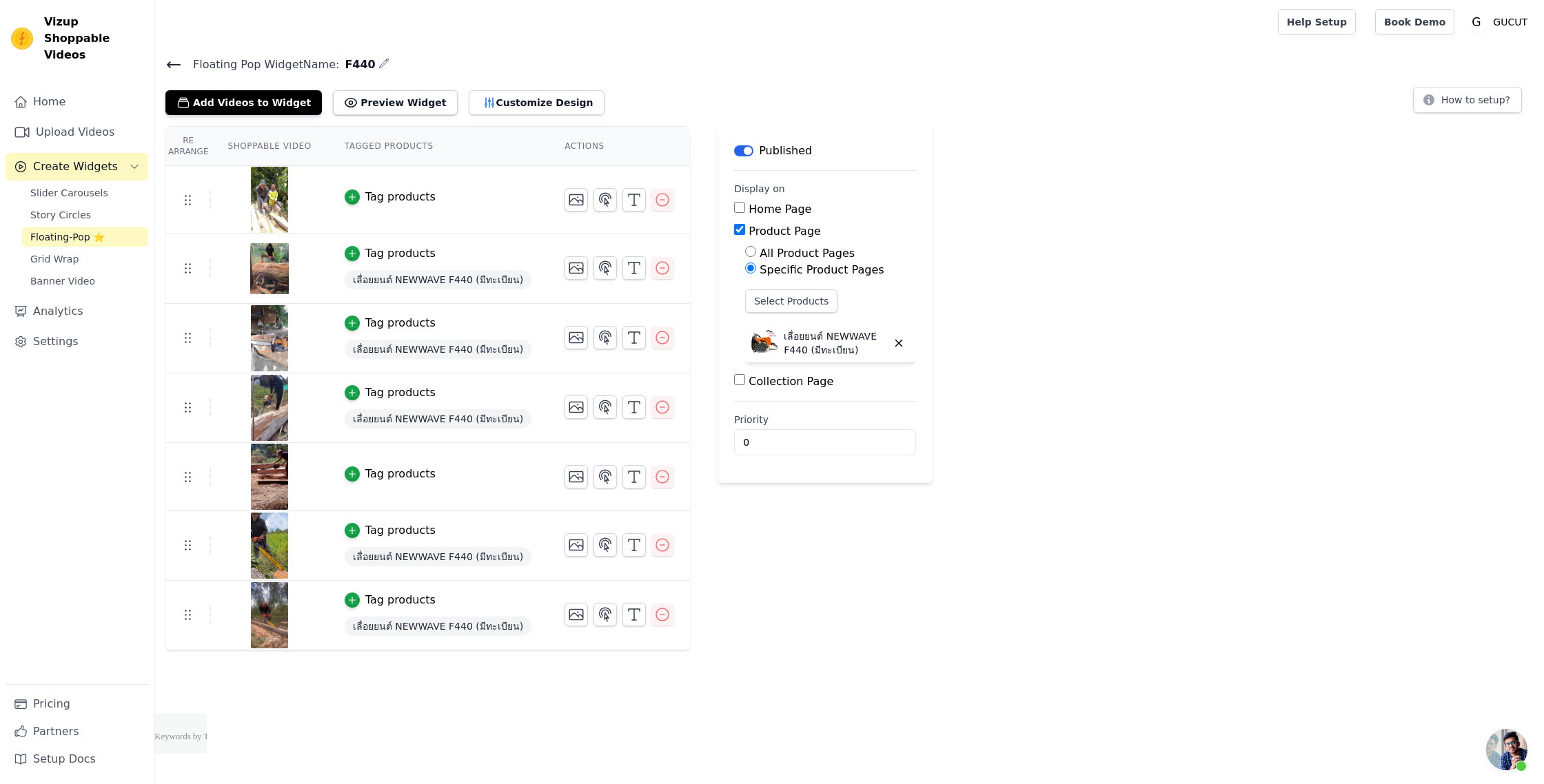
click at [240, 115] on div "Floating Pop Widget Name: F440 Add Videos to Widget Preview Widget Customize De…" at bounding box center [849, 353] width 1390 height 596
click at [239, 109] on button "Add Videos to Widget" at bounding box center [243, 103] width 156 height 25
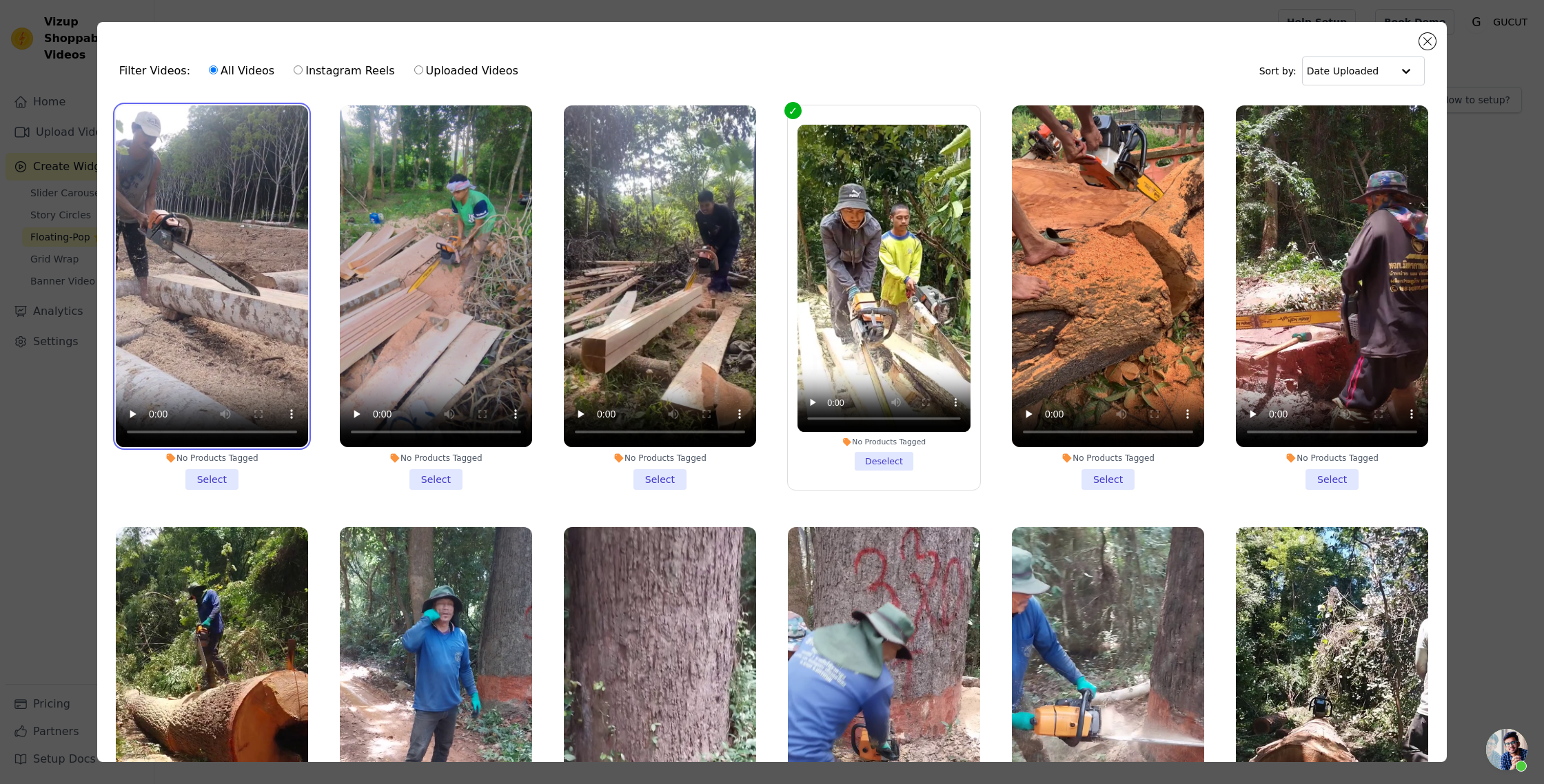
click at [230, 316] on video at bounding box center [212, 276] width 192 height 342
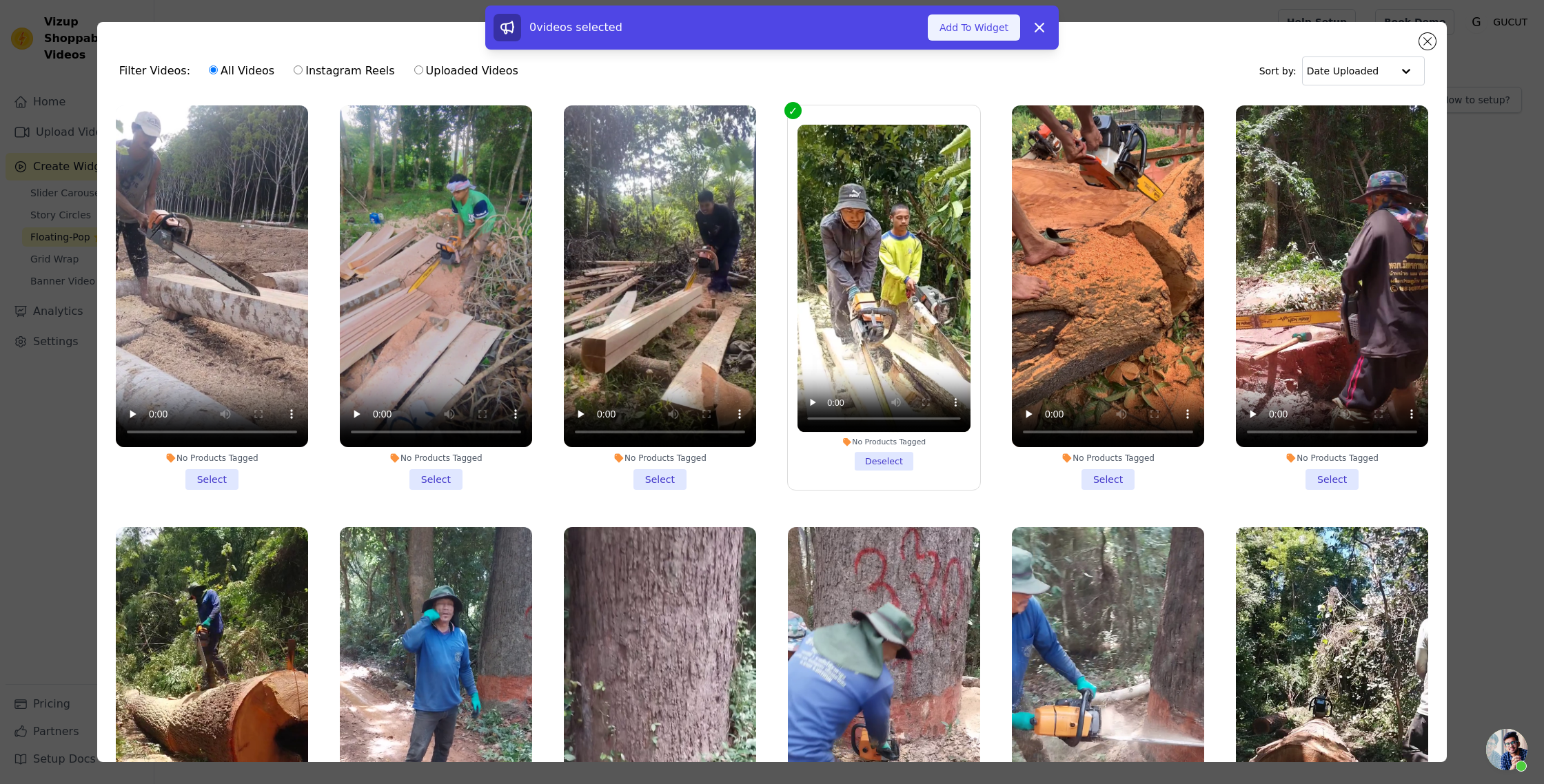
click at [960, 31] on button "Add To Widget" at bounding box center [974, 28] width 92 height 26
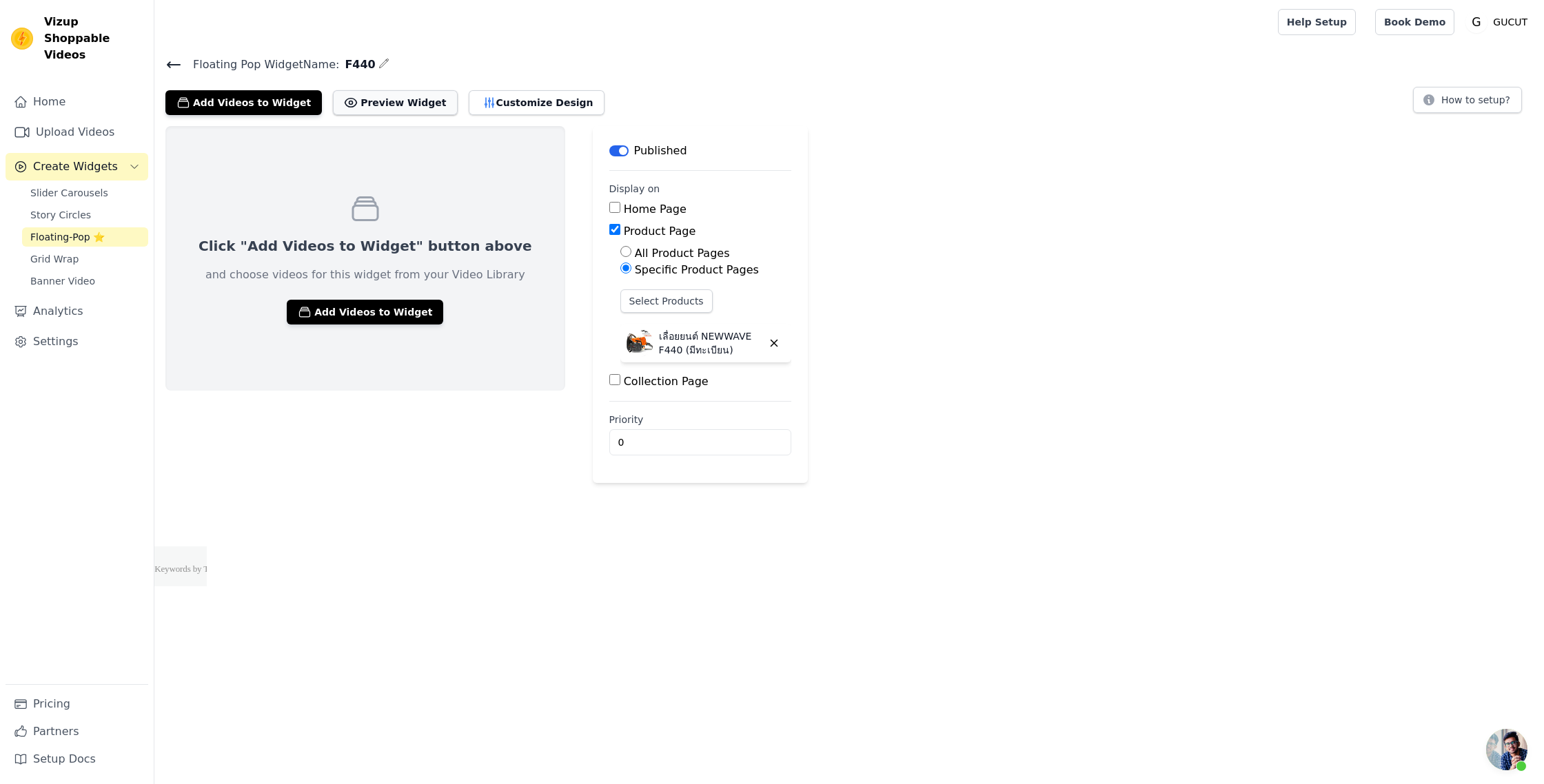
click at [382, 102] on button "Preview Widget" at bounding box center [395, 103] width 124 height 25
click at [315, 312] on button "Add Videos to Widget" at bounding box center [364, 312] width 156 height 25
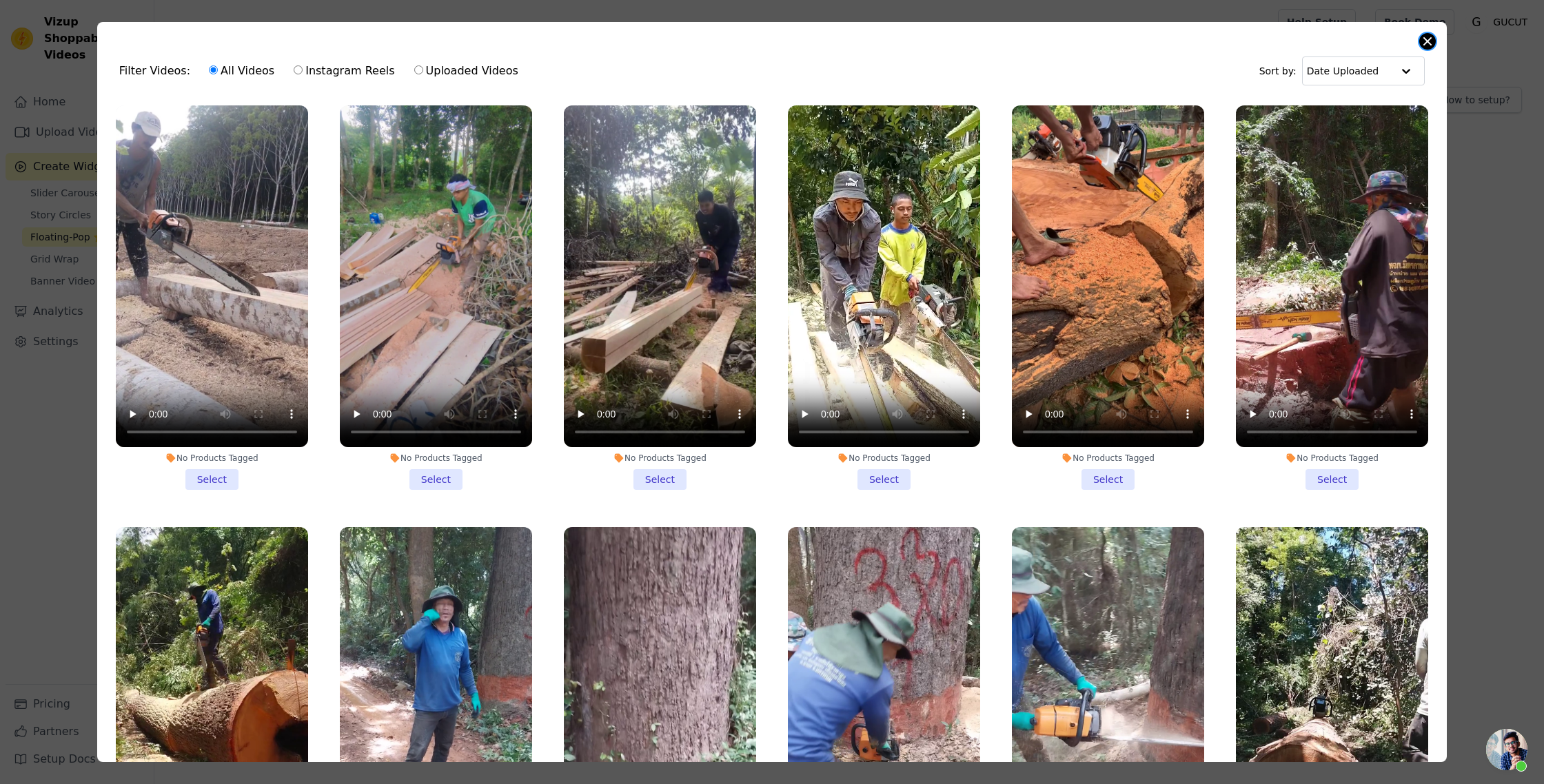
click at [1432, 39] on button "Close modal" at bounding box center [1428, 42] width 17 height 17
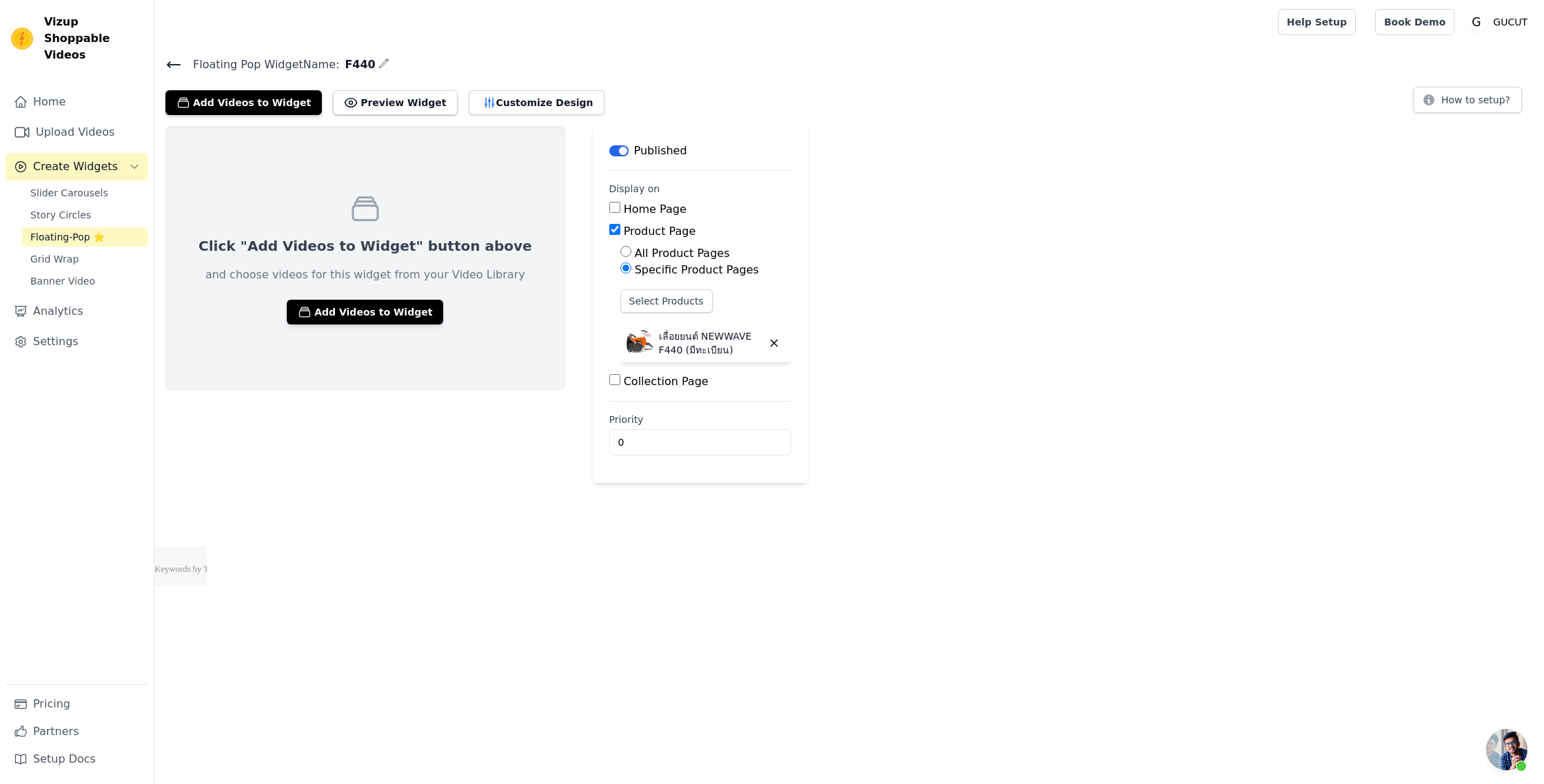
click at [165, 66] on icon at bounding box center [174, 65] width 17 height 17
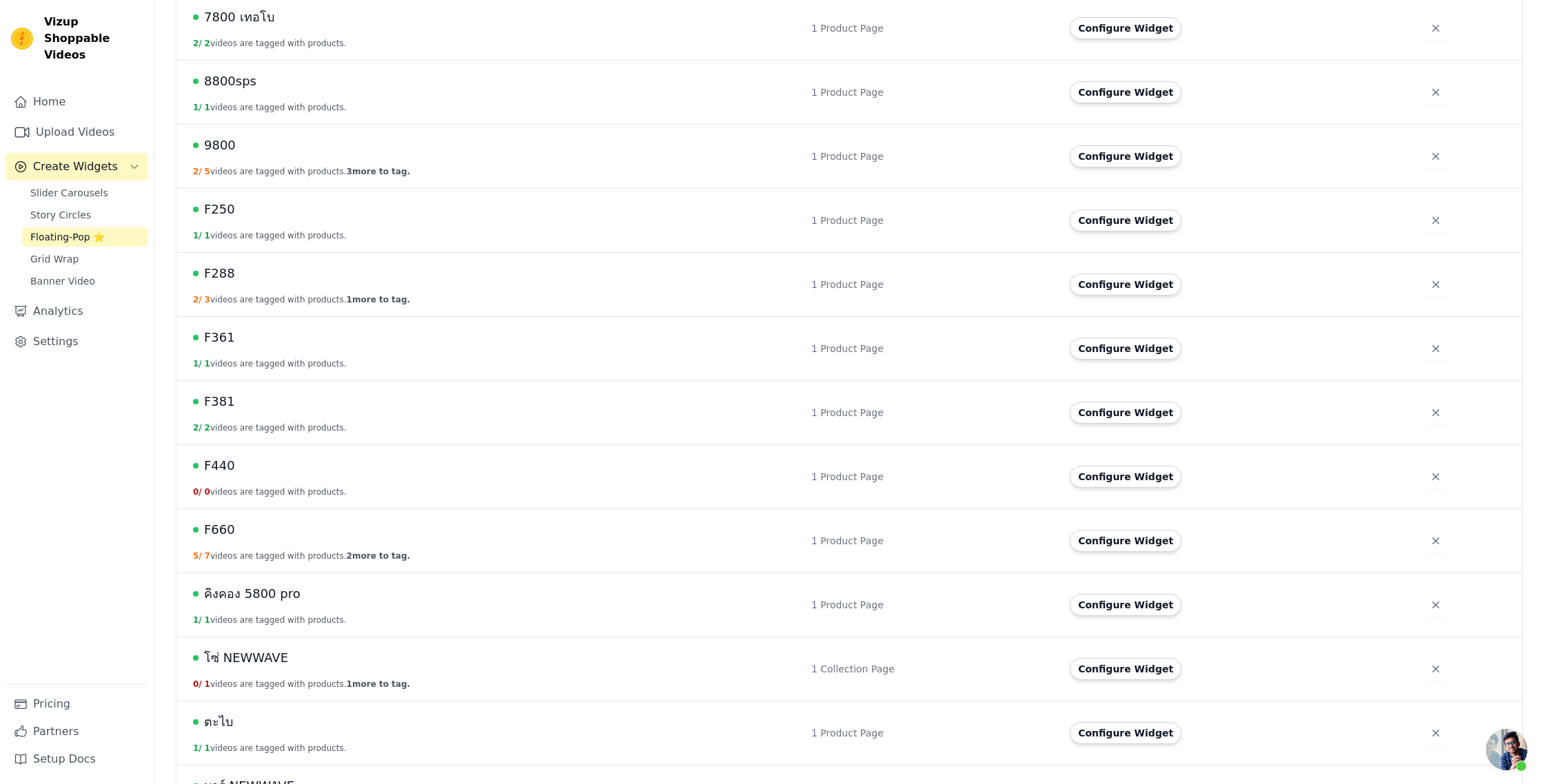
scroll to position [368, 0]
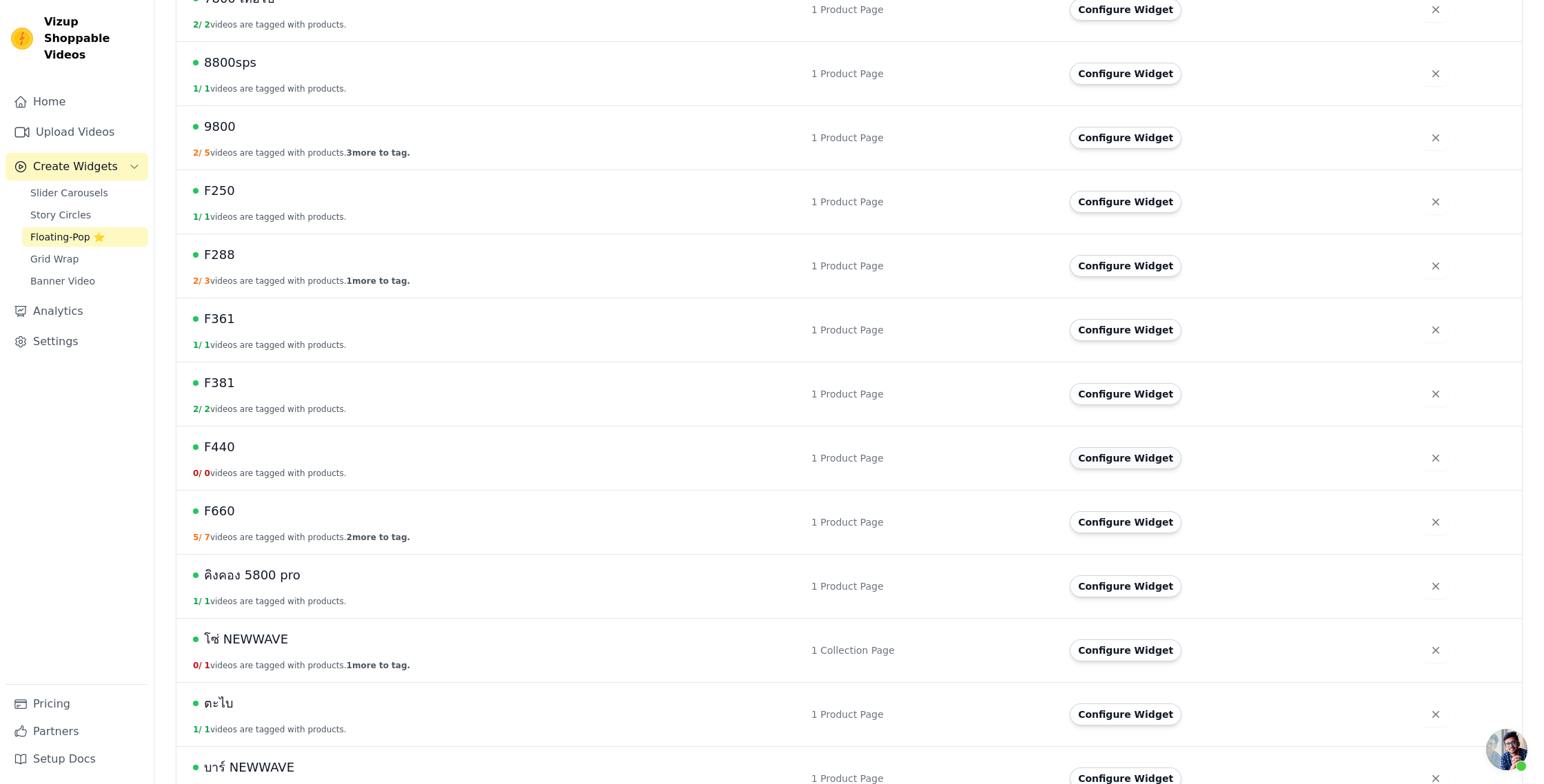
click at [1108, 456] on button "Configure Widget" at bounding box center [1125, 458] width 112 height 22
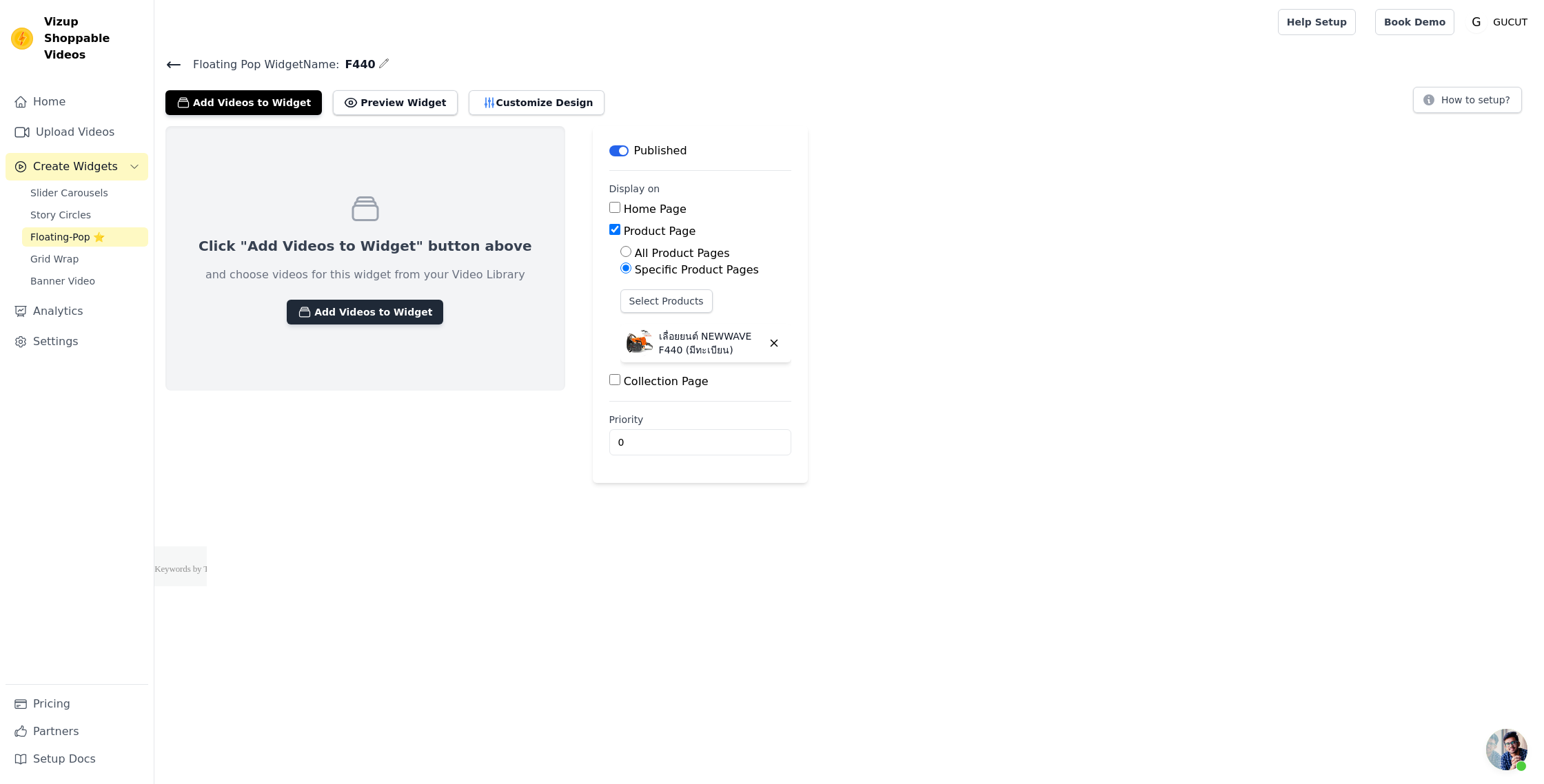
click at [392, 316] on button "Add Videos to Widget" at bounding box center [364, 312] width 156 height 25
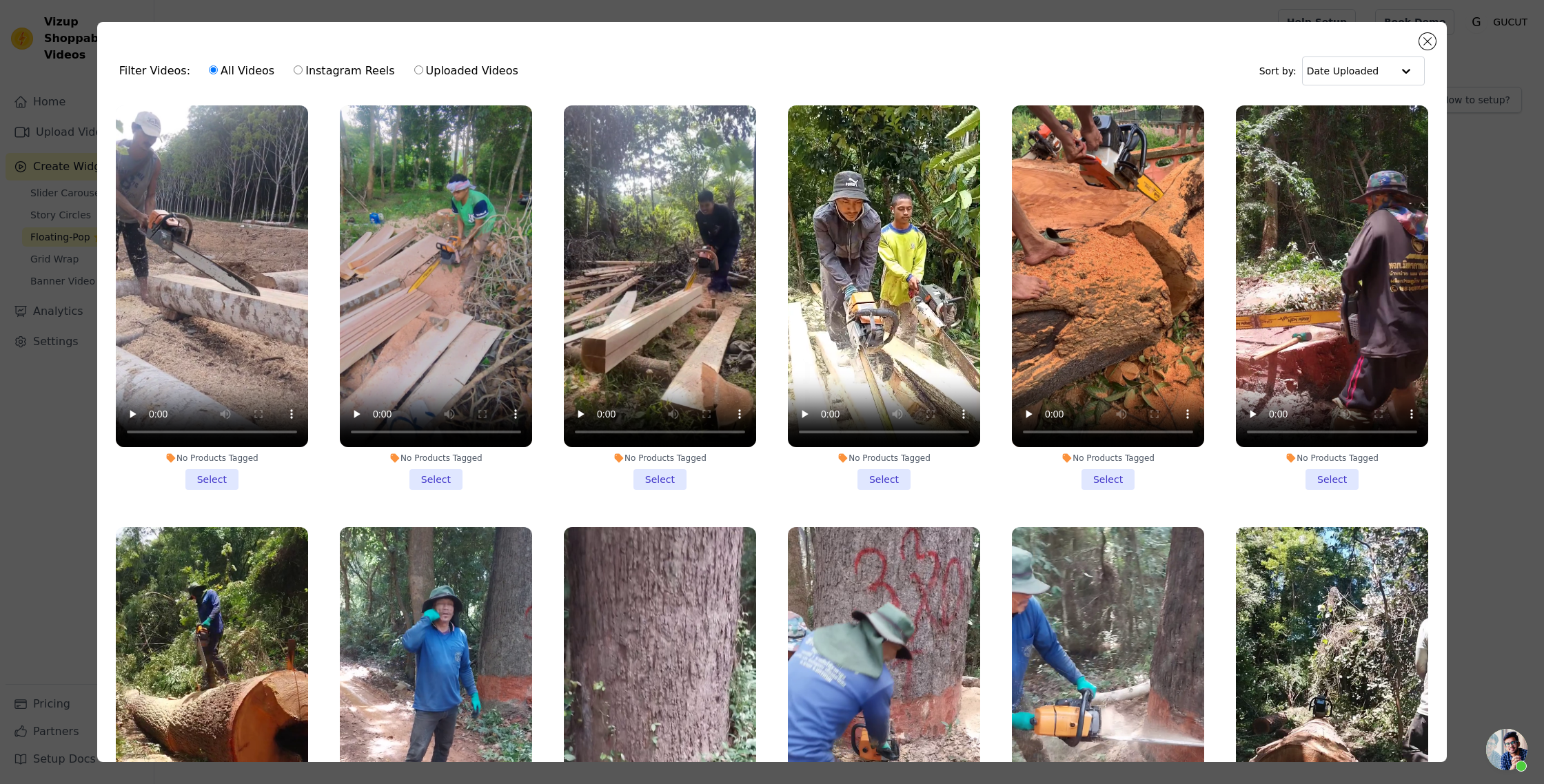
click at [211, 476] on li "No Products Tagged Select" at bounding box center [212, 297] width 192 height 384
click at [0, 0] on input "No Products Tagged Select" at bounding box center [0, 0] width 0 height 0
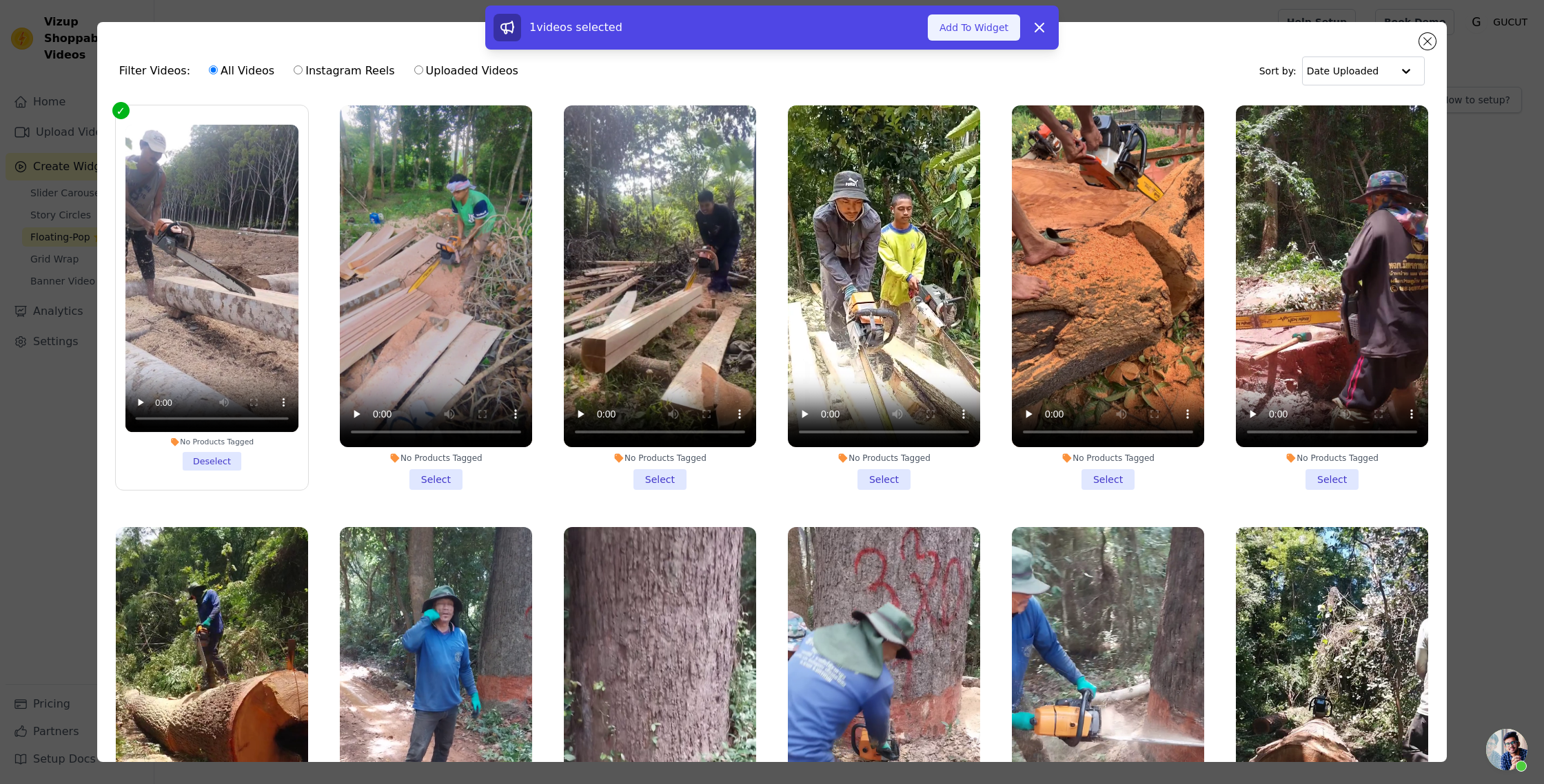
click at [965, 26] on button "Add To Widget" at bounding box center [974, 28] width 92 height 26
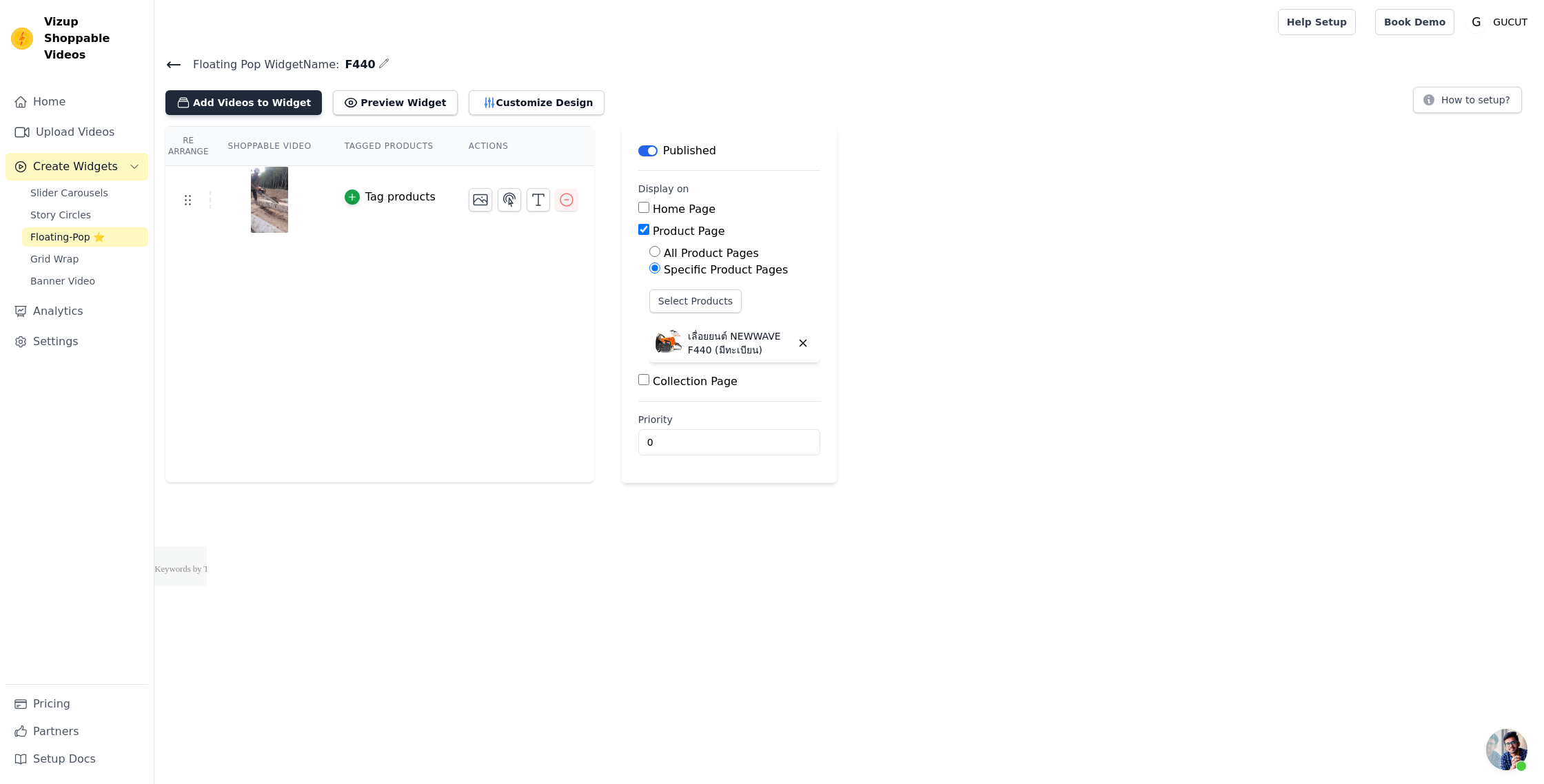
click at [284, 104] on button "Add Videos to Widget" at bounding box center [243, 103] width 156 height 25
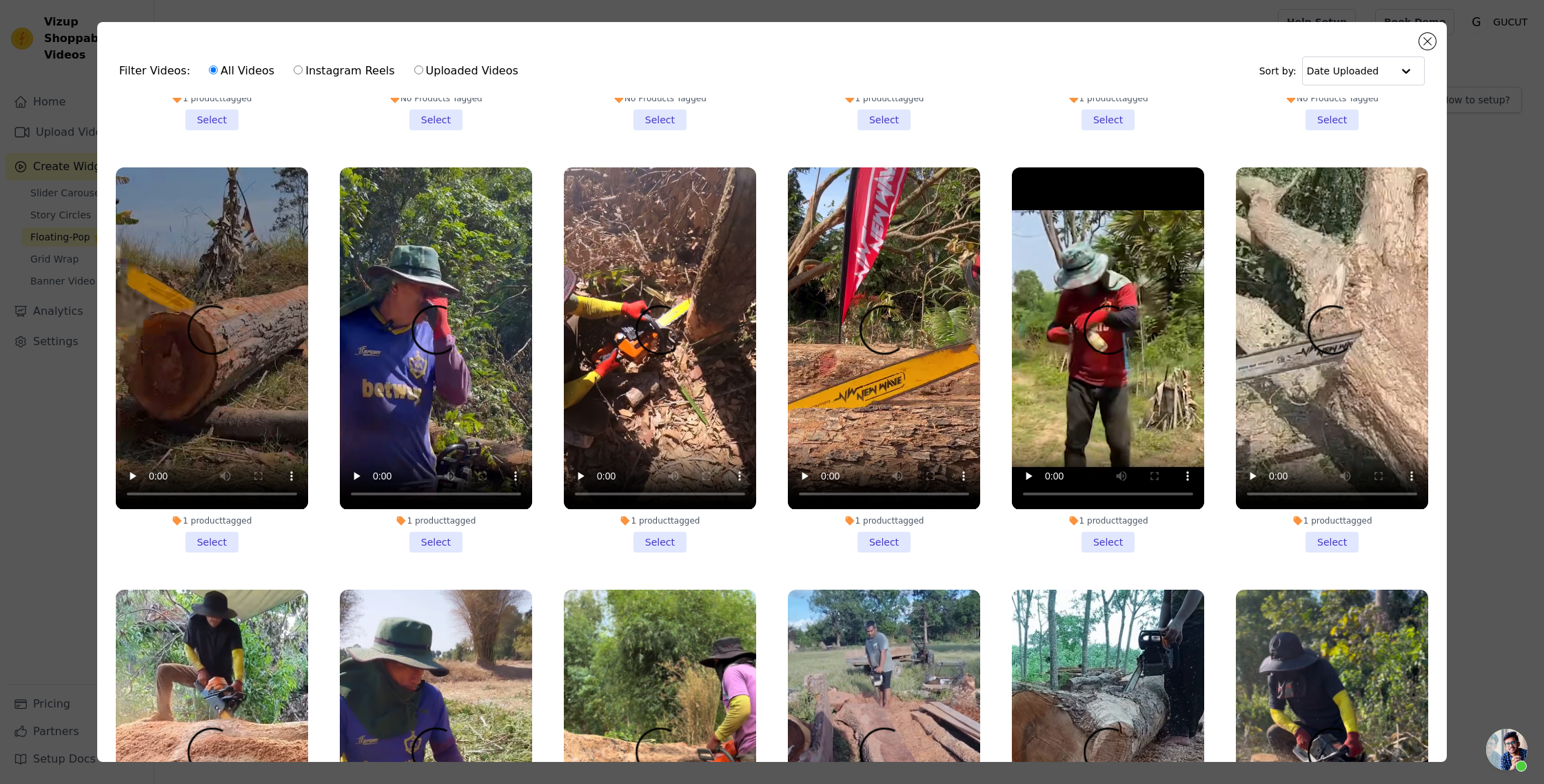
scroll to position [1626, 0]
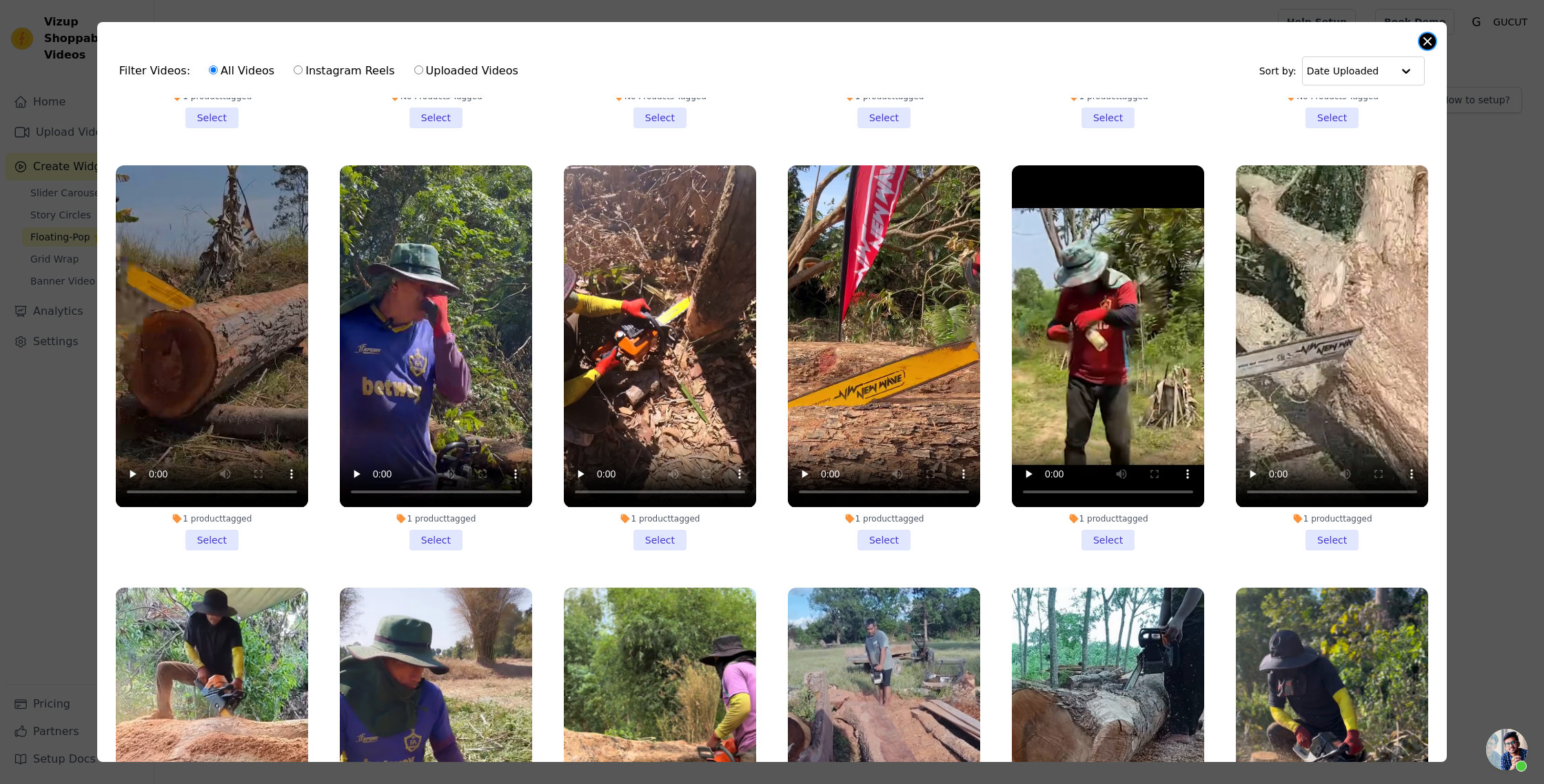
click at [1432, 40] on button "Close modal" at bounding box center [1428, 42] width 17 height 17
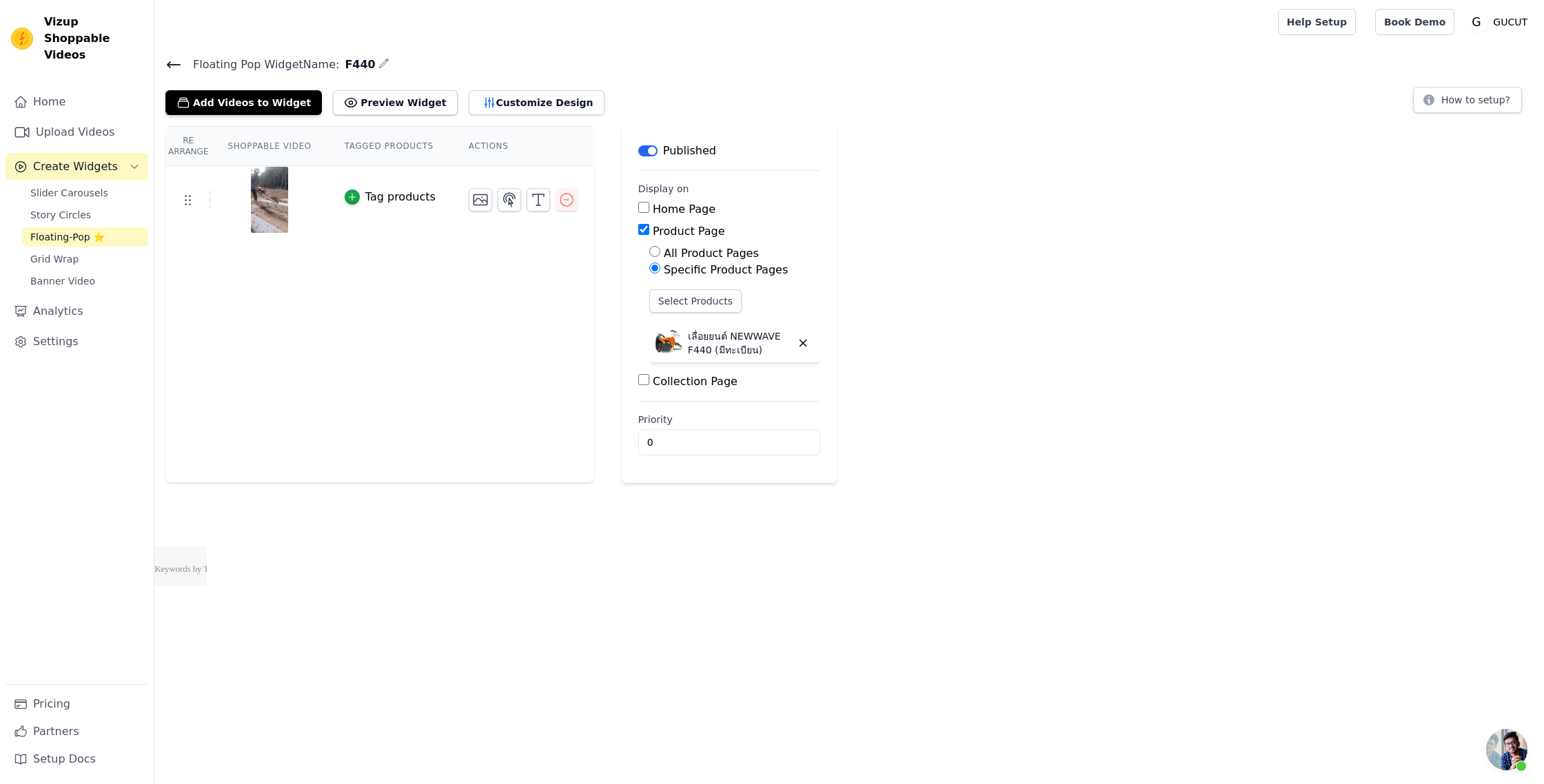
click at [170, 66] on icon at bounding box center [173, 65] width 12 height 6
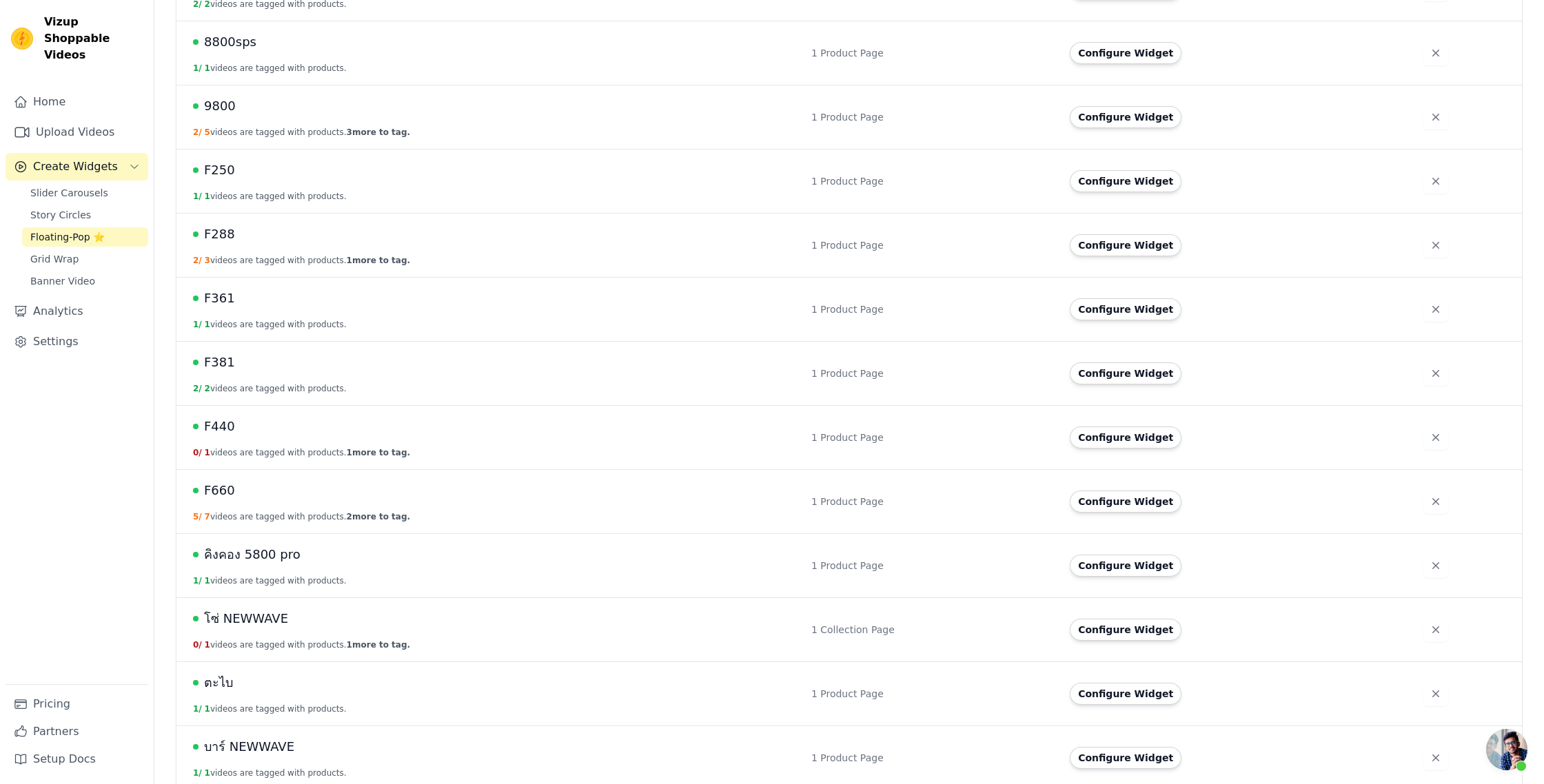
scroll to position [399, 0]
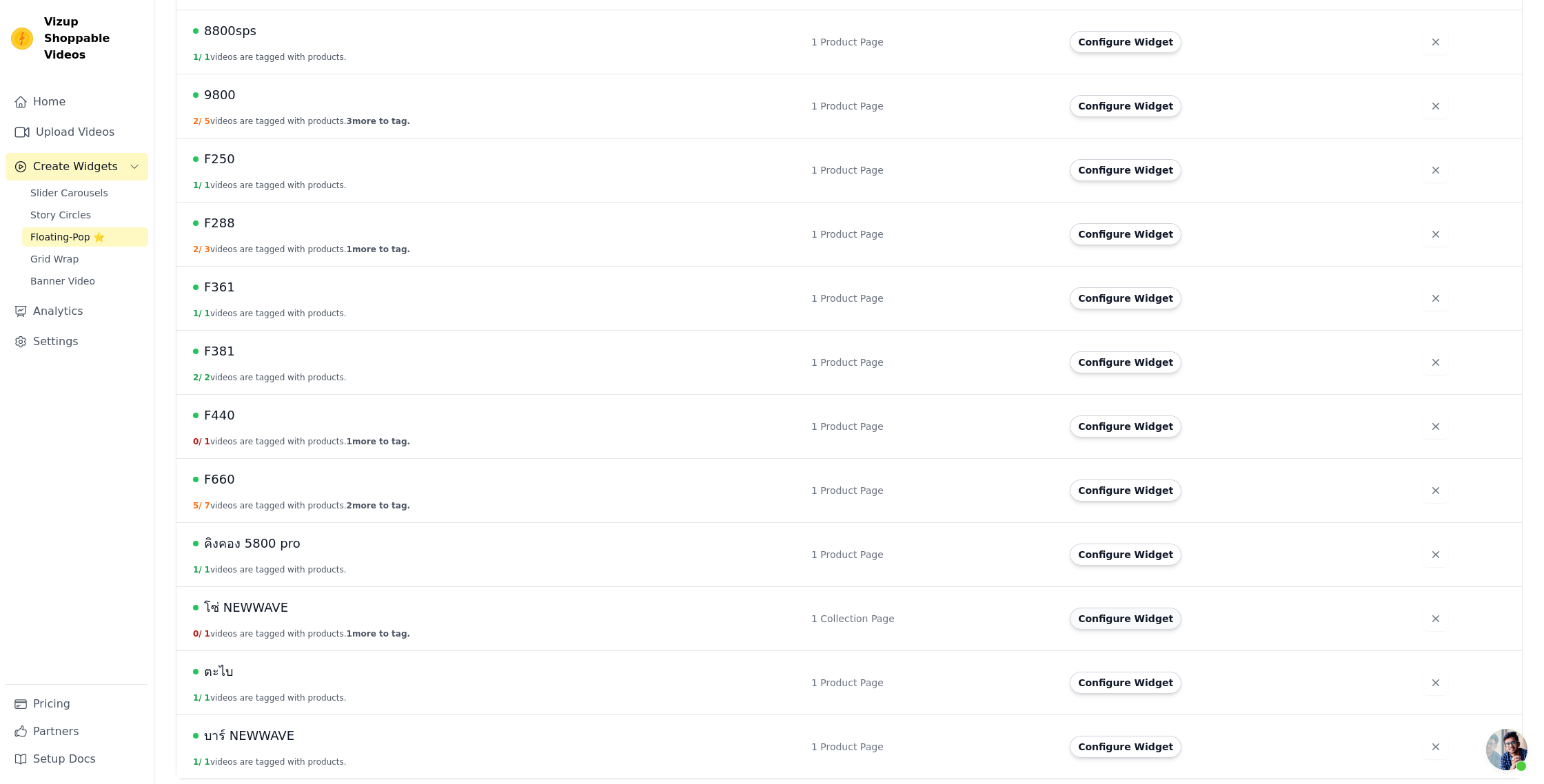
click at [1100, 618] on button "Configure Widget" at bounding box center [1125, 619] width 112 height 22
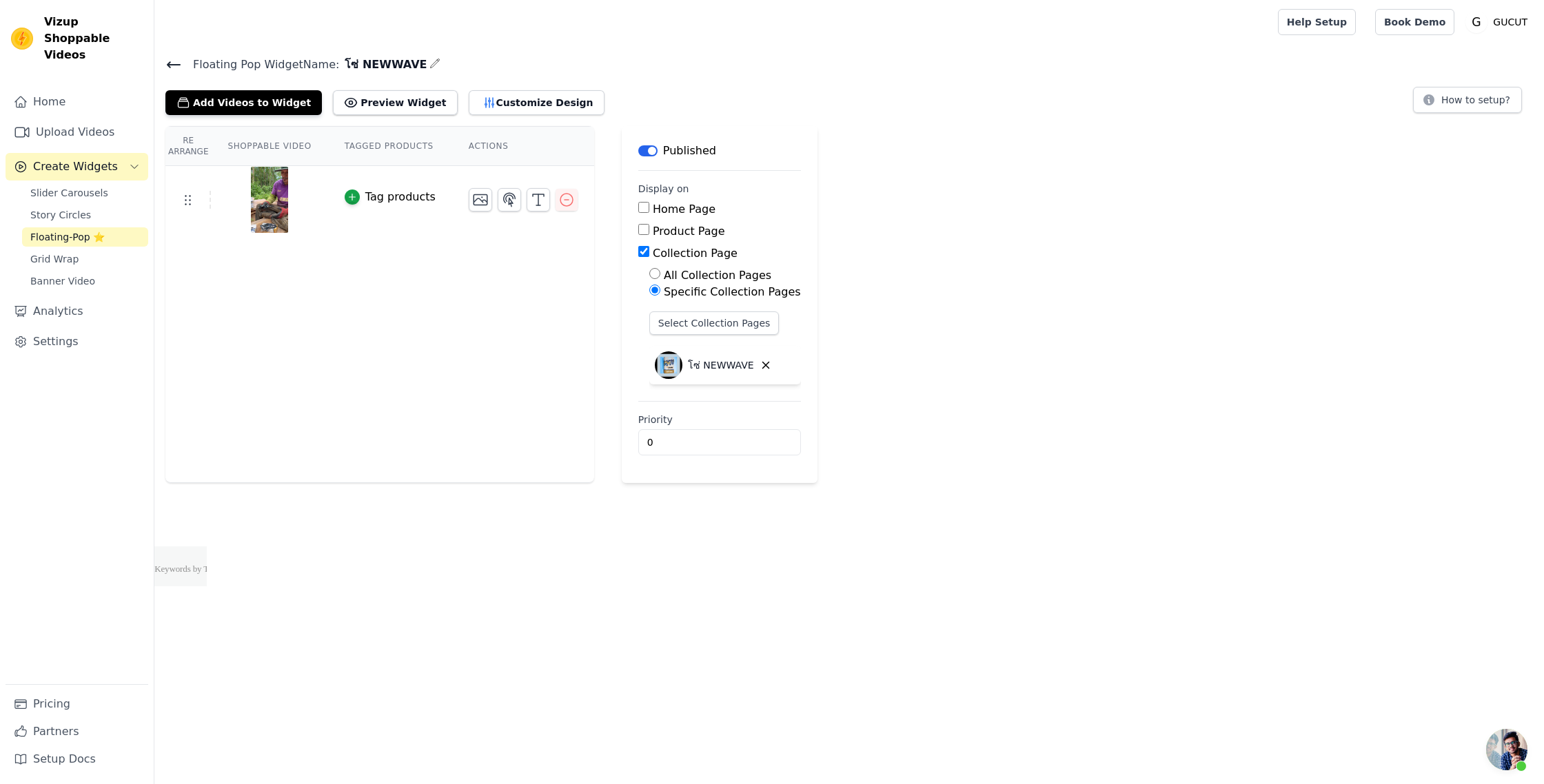
click at [177, 65] on icon at bounding box center [174, 65] width 17 height 17
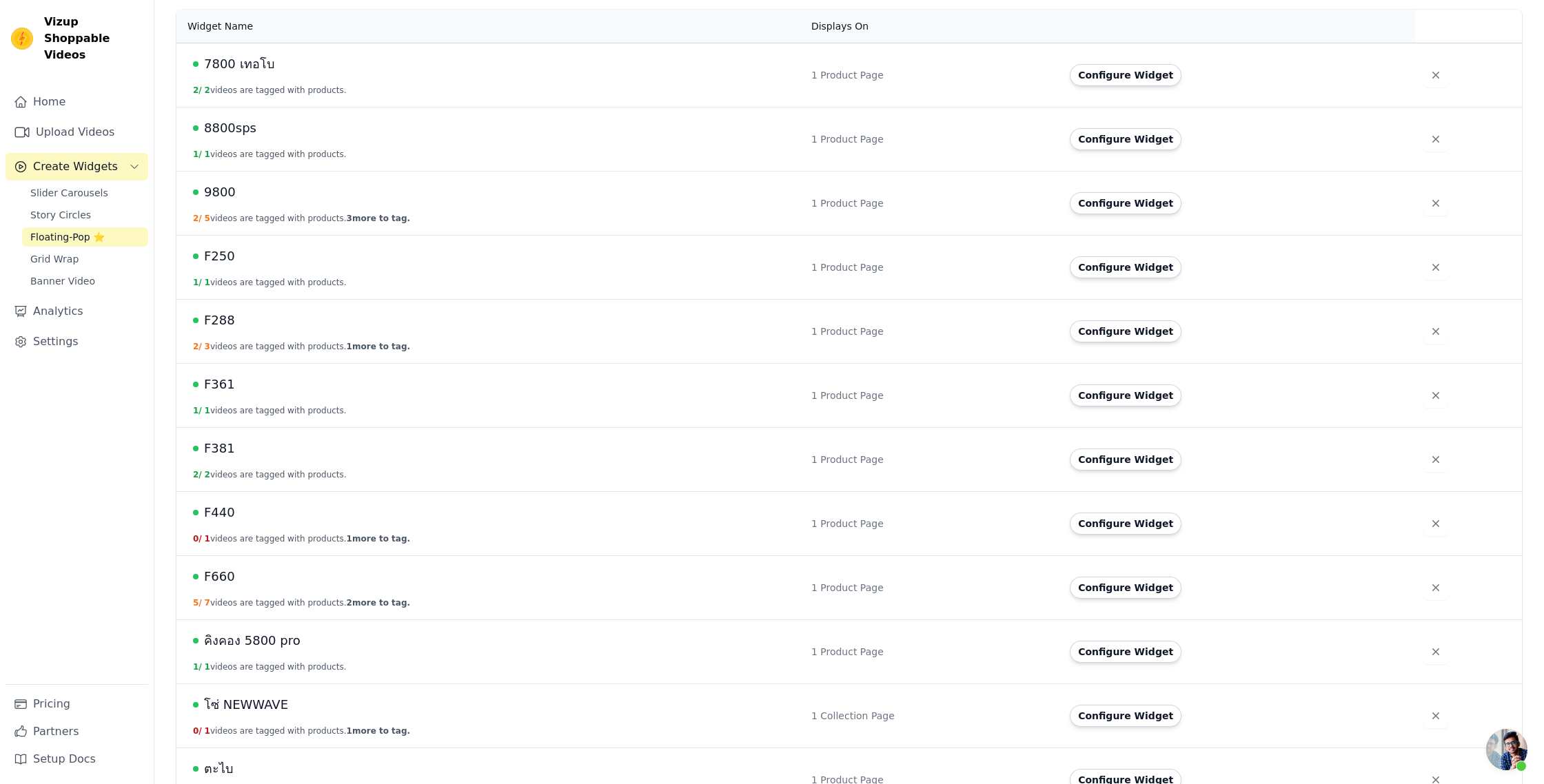
scroll to position [348, 0]
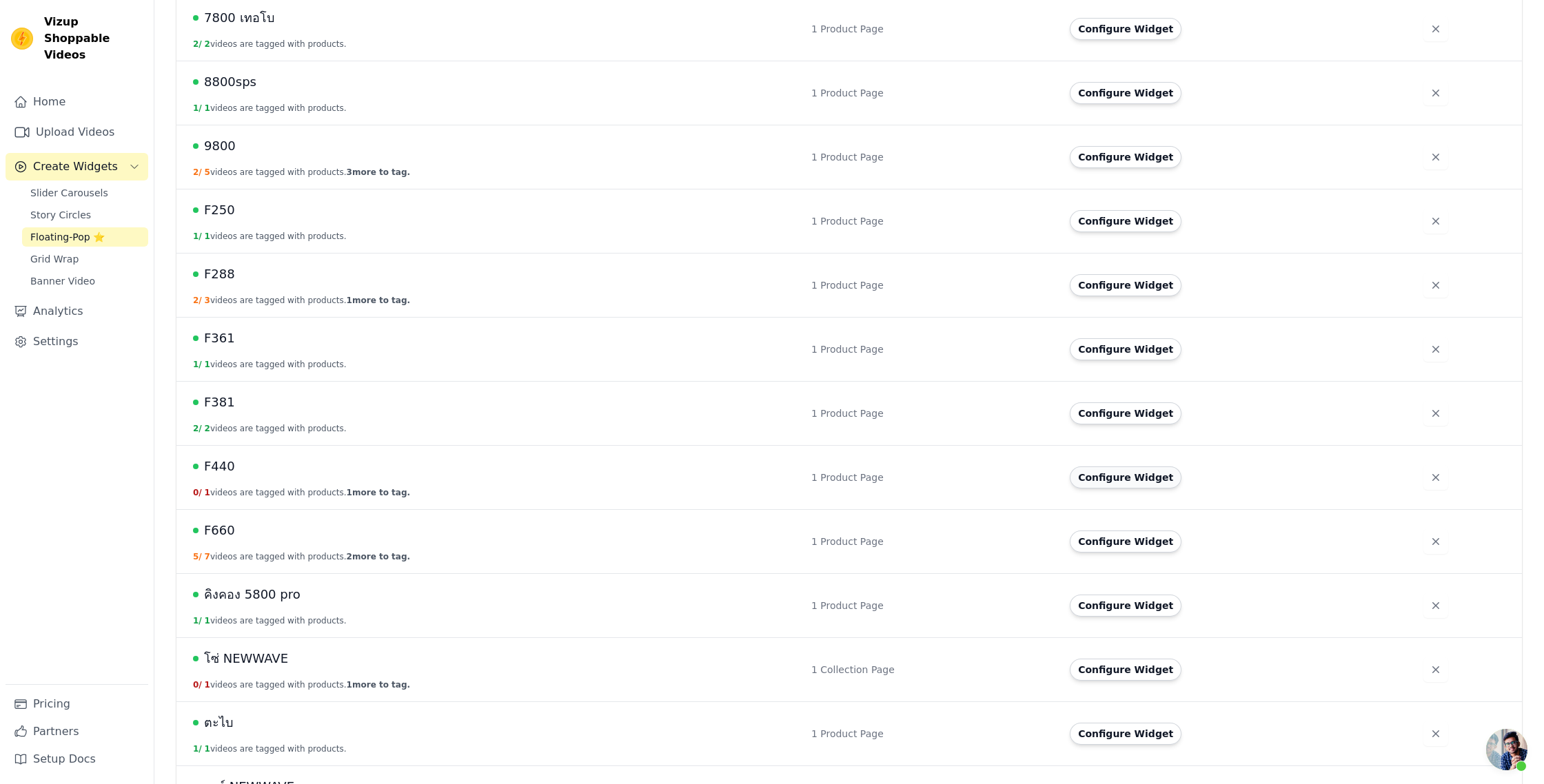
click at [1108, 479] on button "Configure Widget" at bounding box center [1125, 477] width 112 height 22
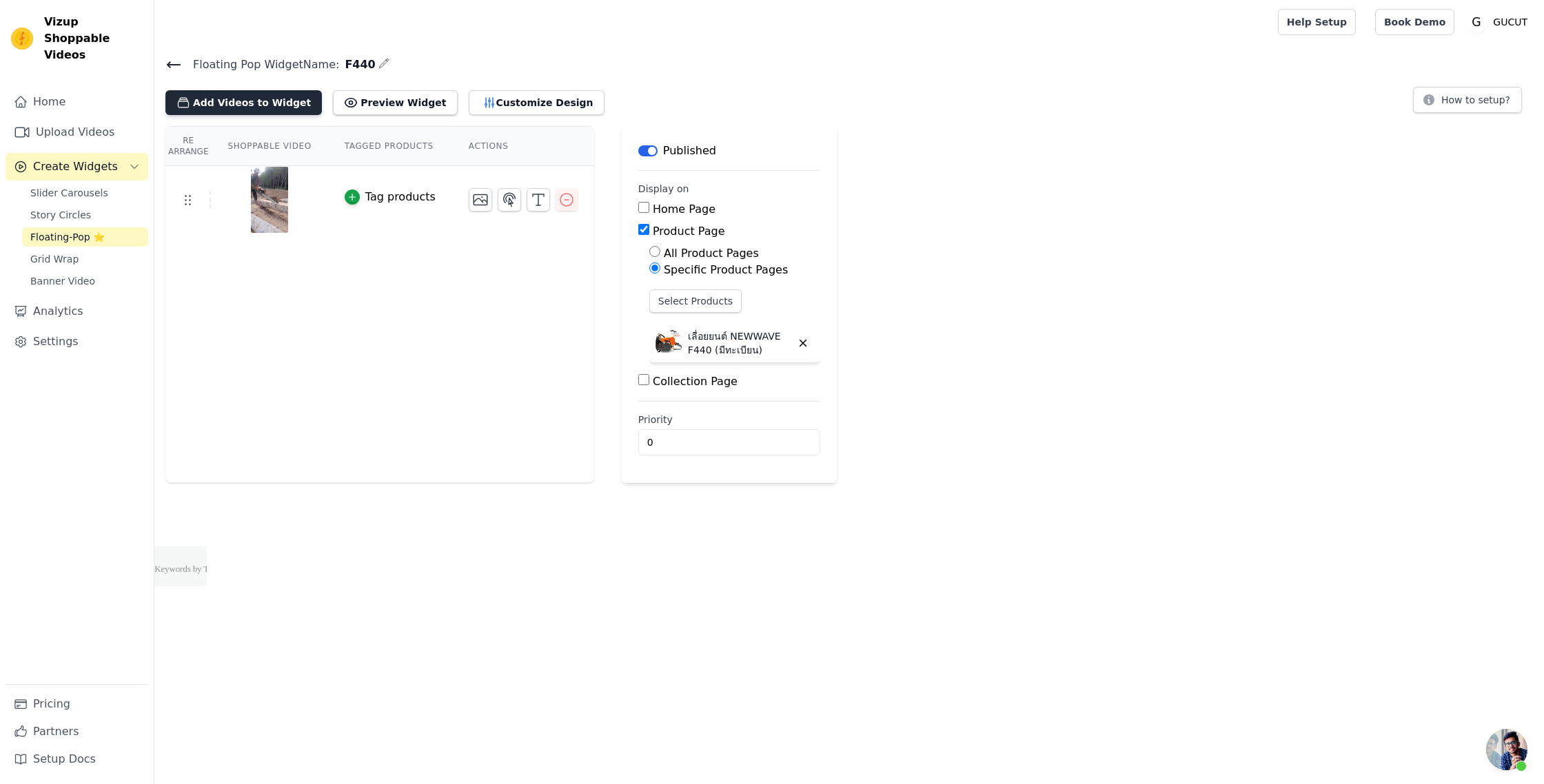
click at [274, 101] on button "Add Videos to Widget" at bounding box center [243, 103] width 156 height 25
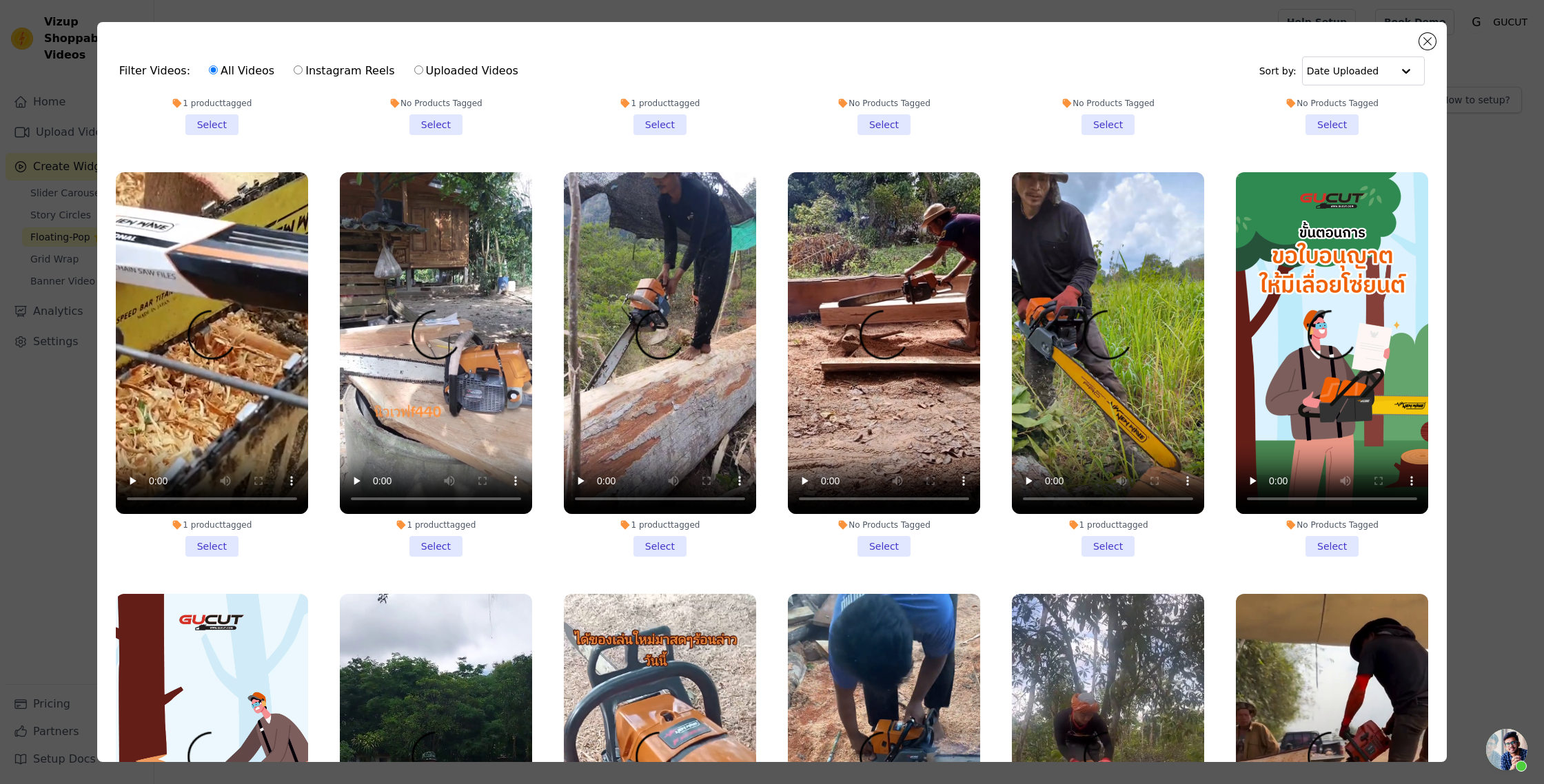
scroll to position [2466, 0]
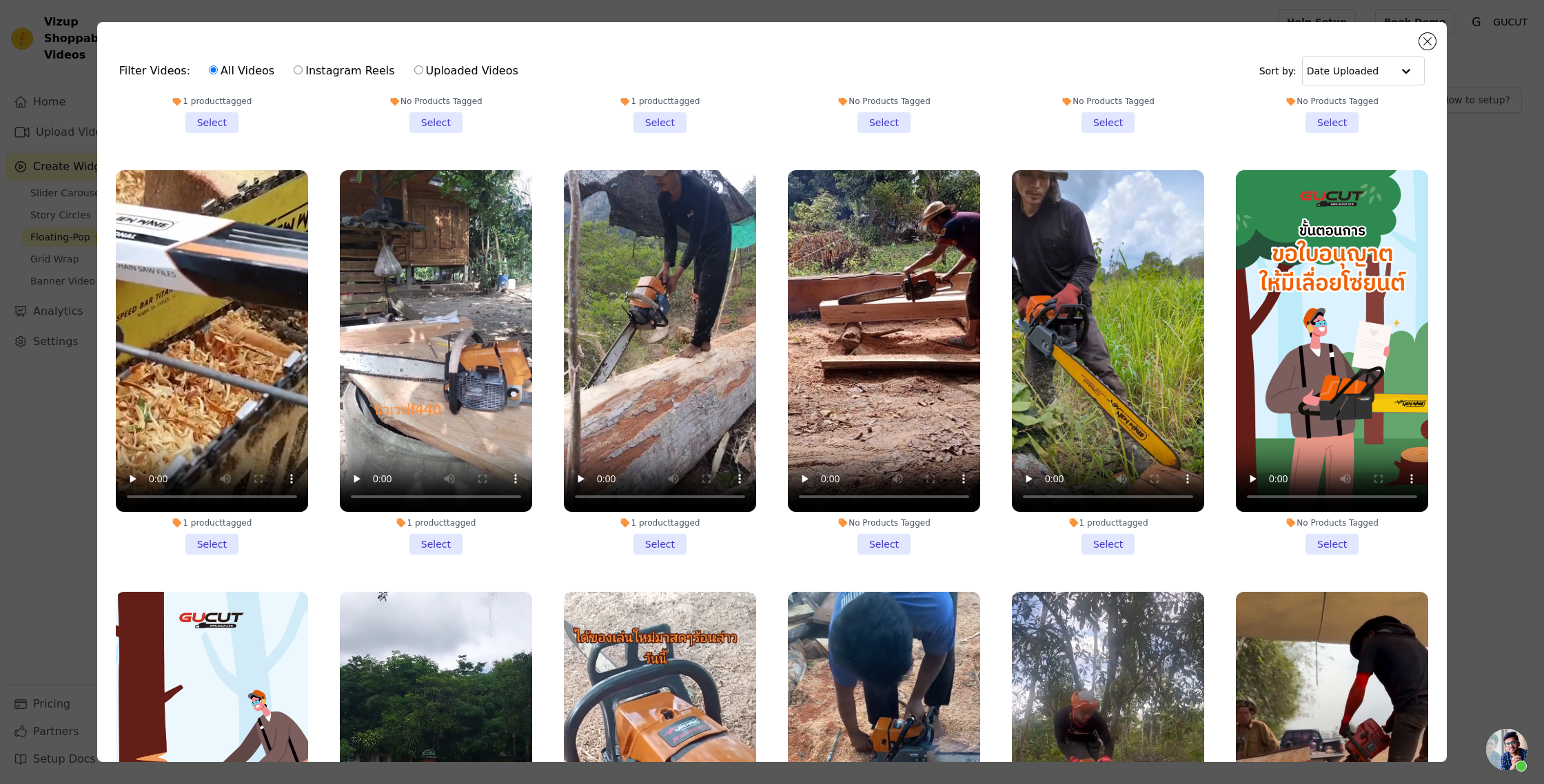
click at [449, 538] on li "1 product tagged Select" at bounding box center [436, 362] width 192 height 384
click at [0, 0] on input "1 product tagged Select" at bounding box center [0, 0] width 0 height 0
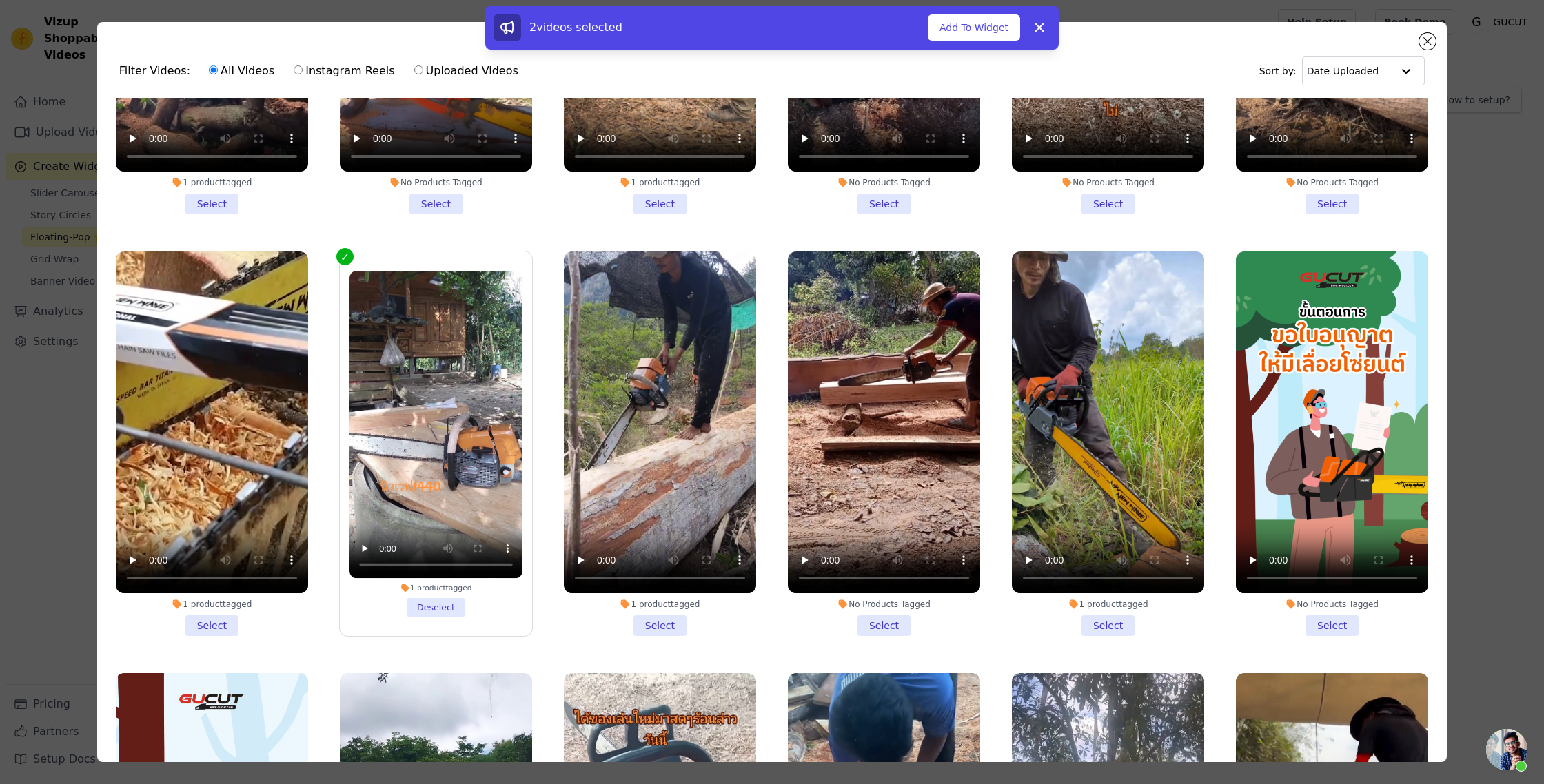
scroll to position [2364, 0]
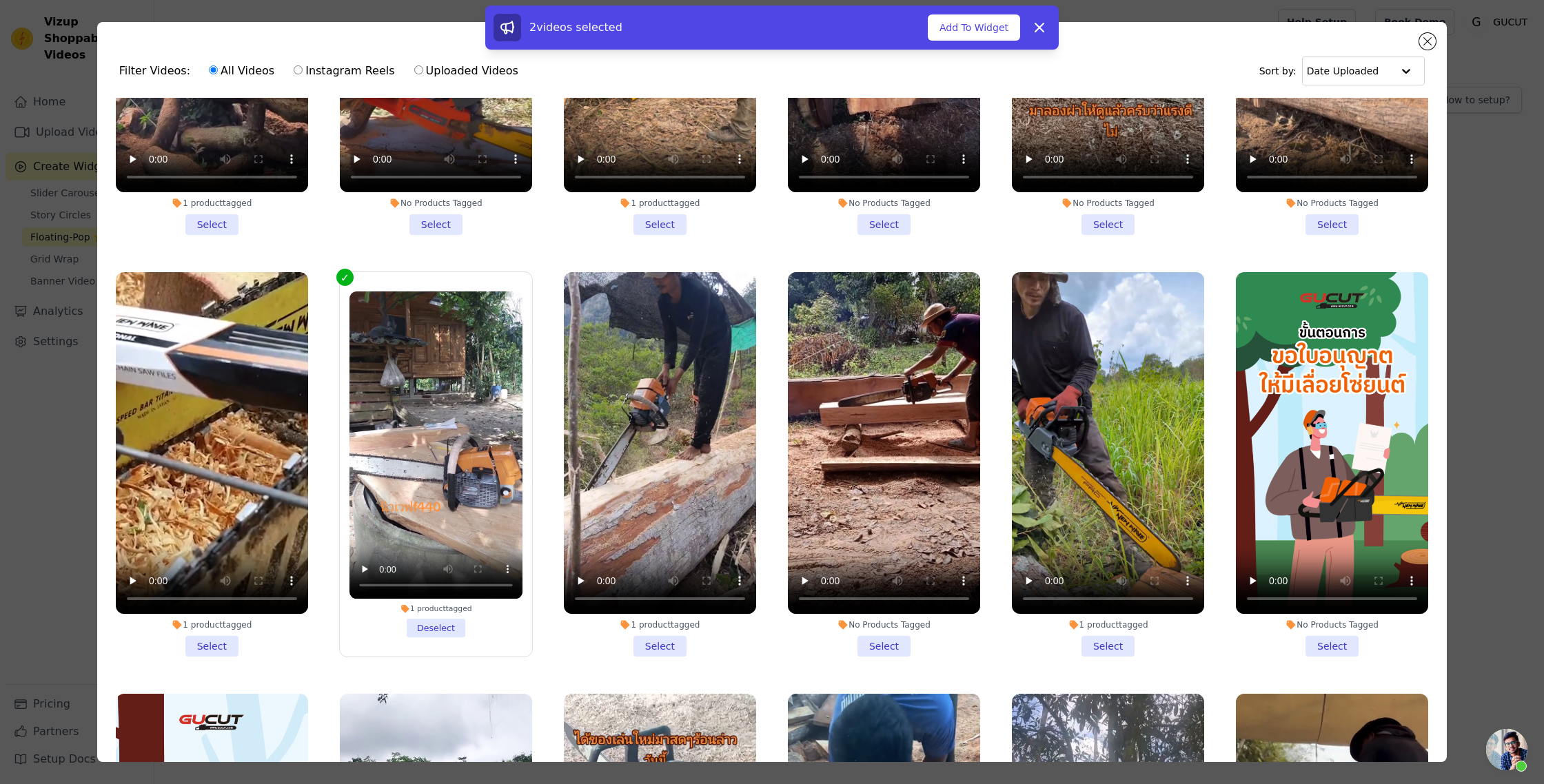
click at [673, 642] on li "1 product tagged Select" at bounding box center [660, 464] width 192 height 384
click at [0, 0] on input "1 product tagged Select" at bounding box center [0, 0] width 0 height 0
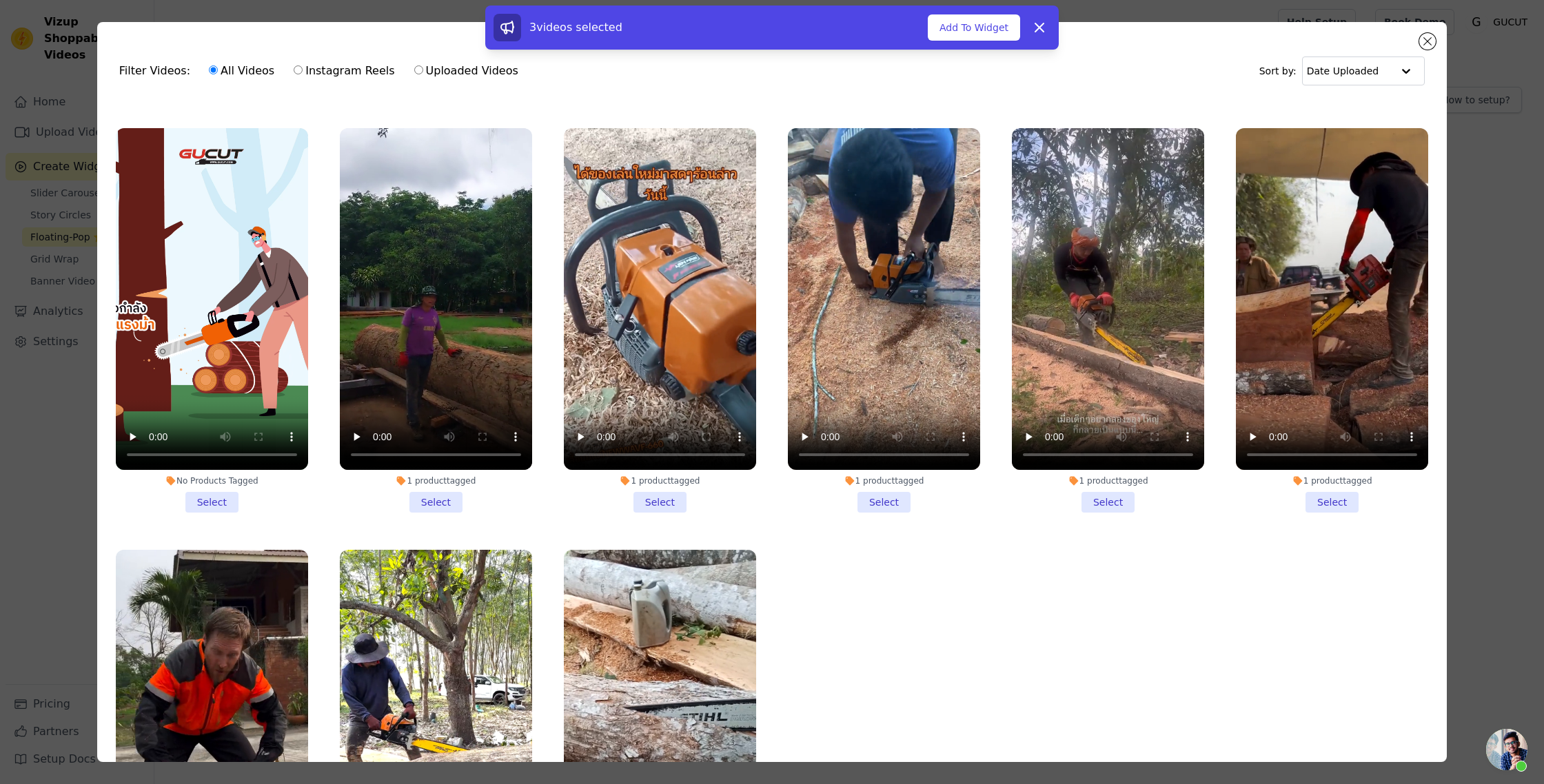
scroll to position [2969, 0]
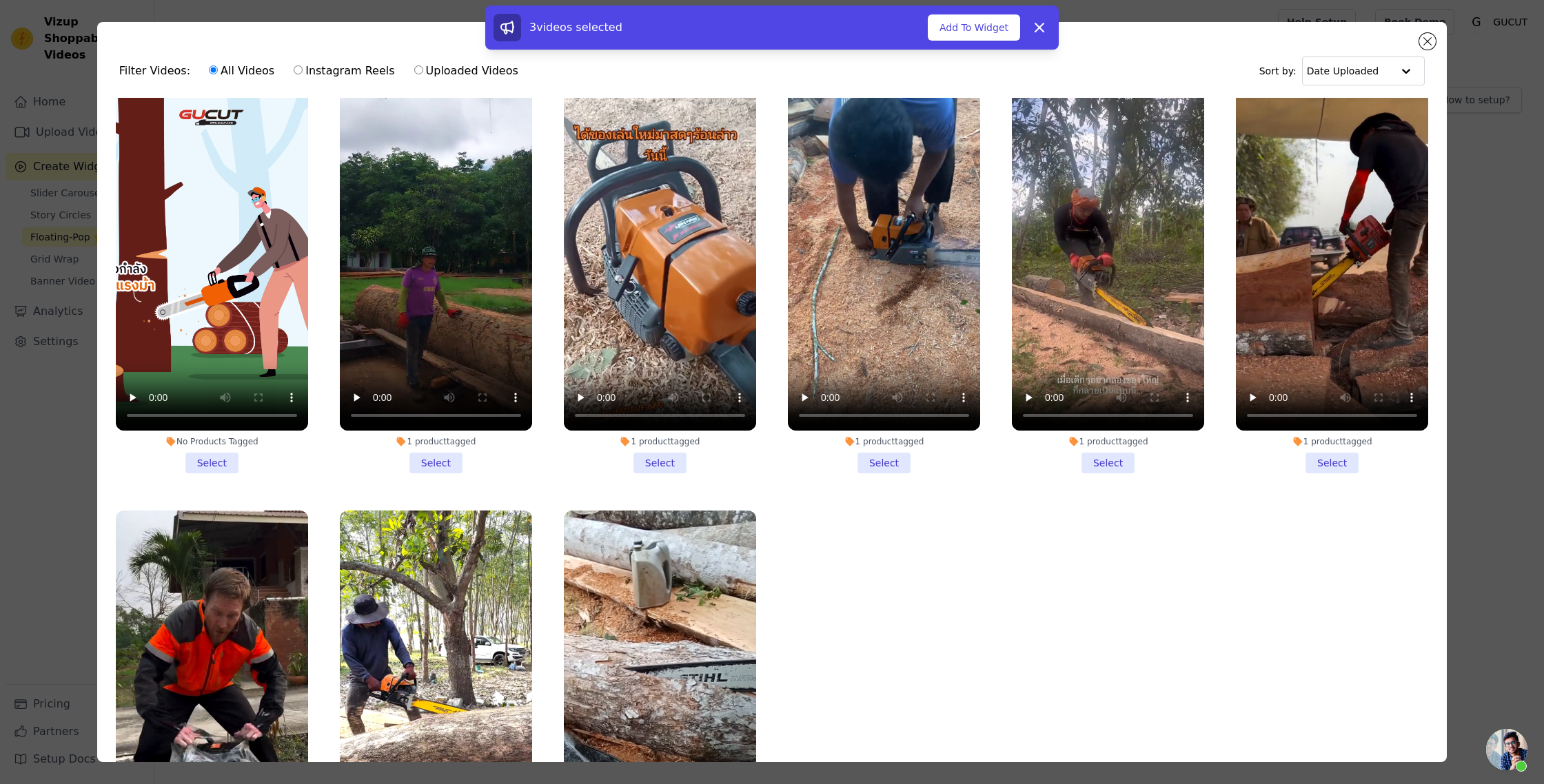
click at [1091, 465] on li "1 product tagged Select" at bounding box center [1108, 281] width 192 height 384
click at [0, 0] on input "1 product tagged Select" at bounding box center [0, 0] width 0 height 0
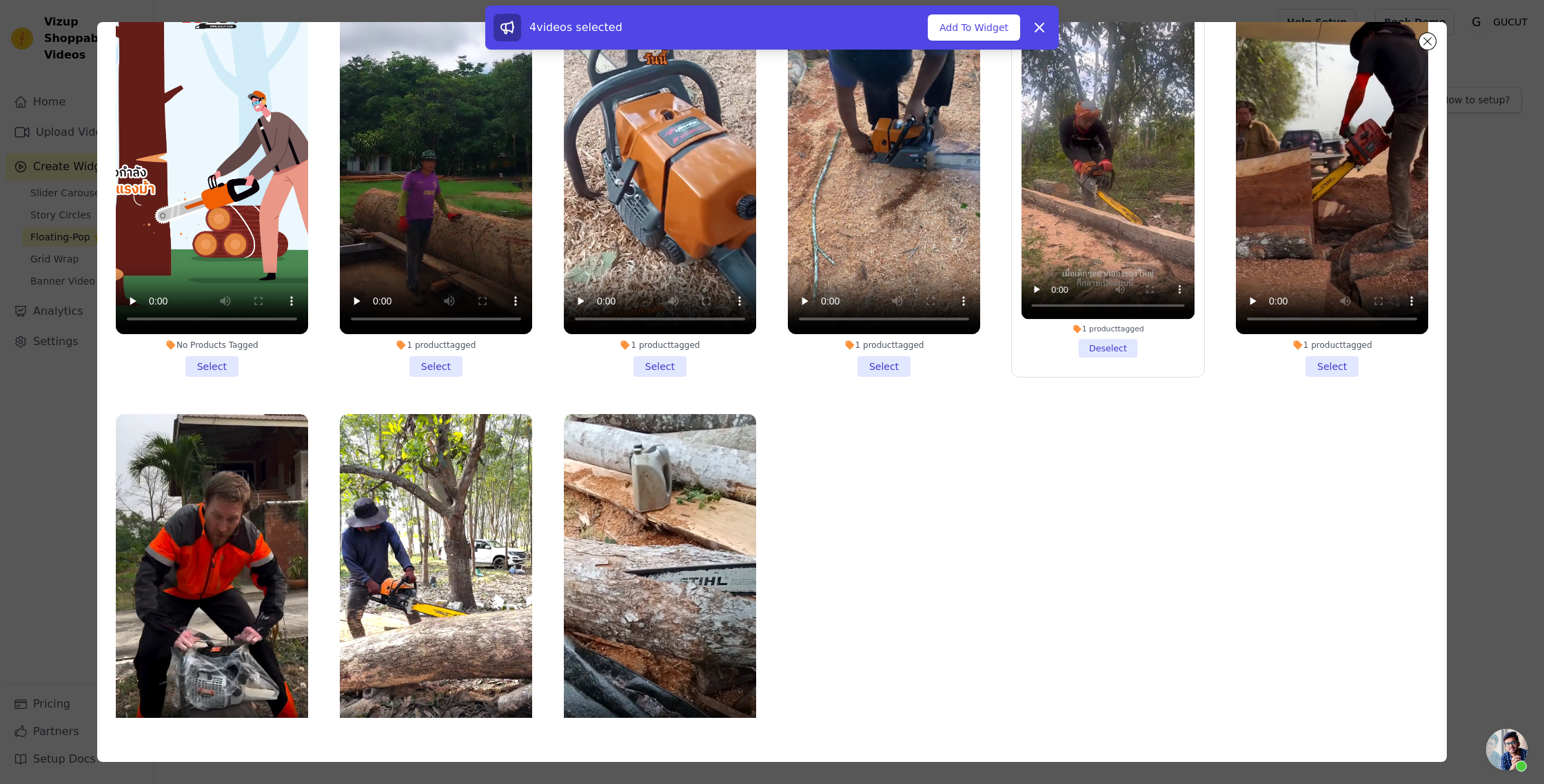
scroll to position [2932, 0]
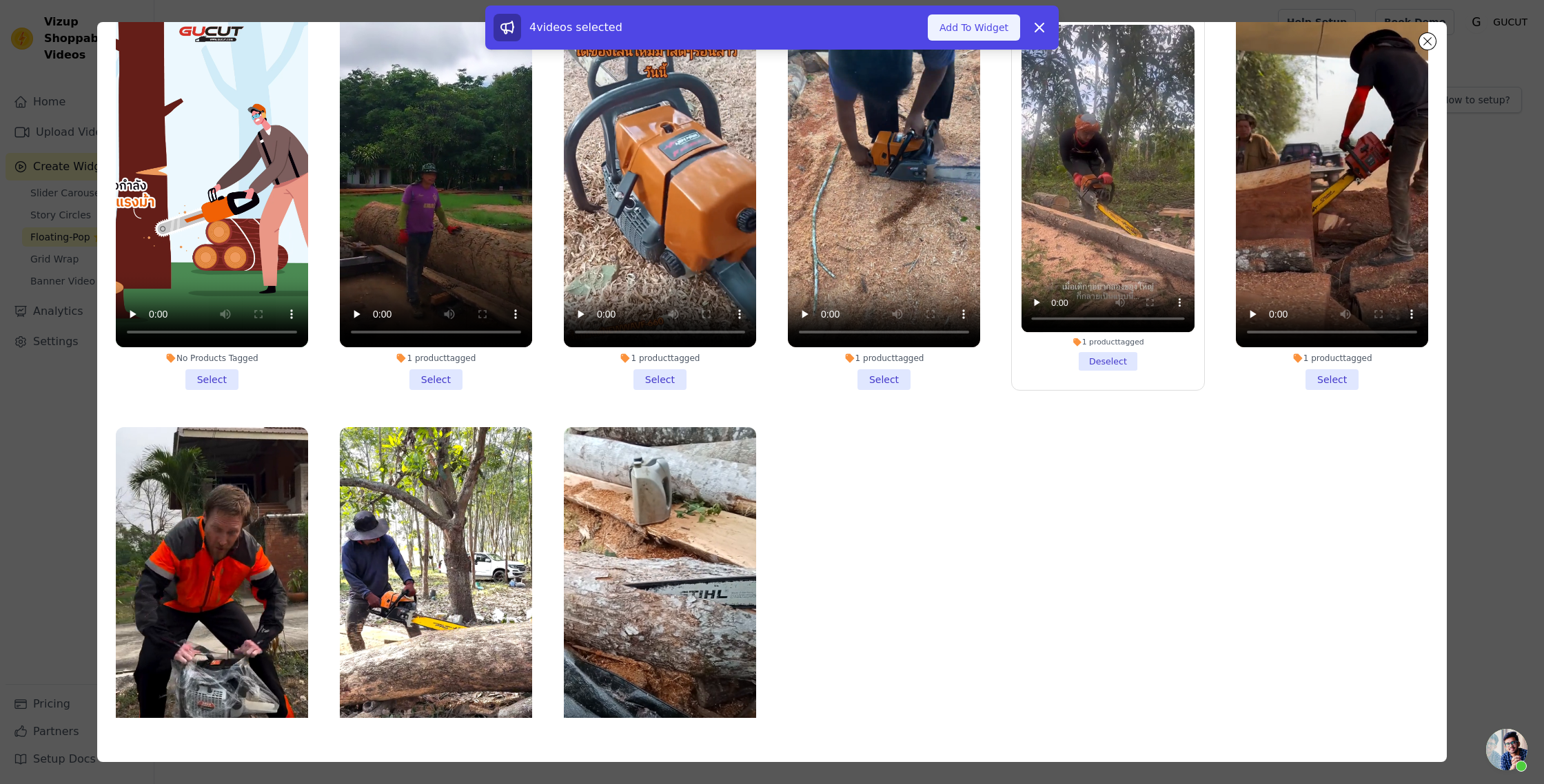
click at [986, 34] on button "Add To Widget" at bounding box center [974, 28] width 92 height 26
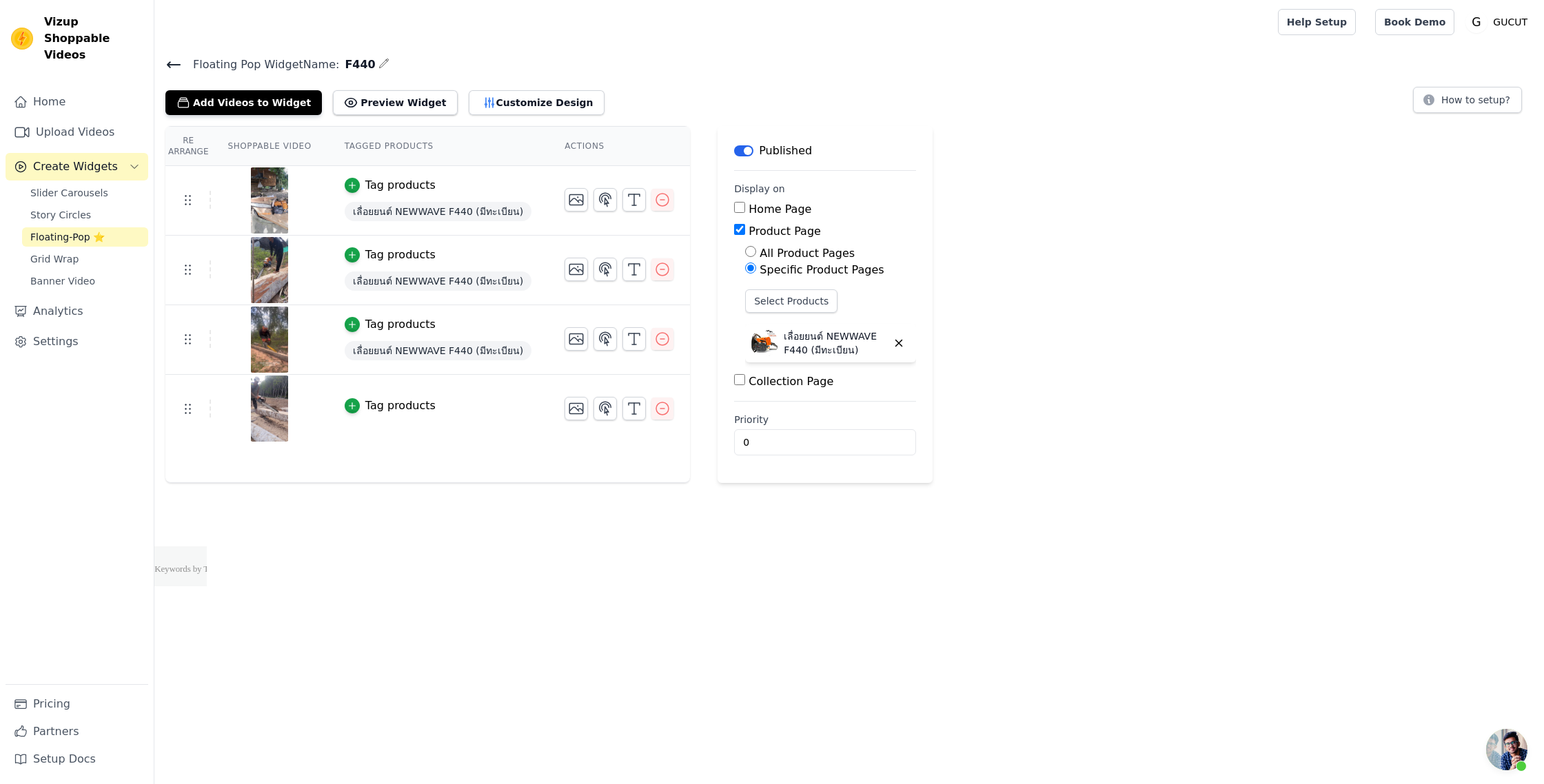
click at [173, 65] on icon at bounding box center [174, 65] width 17 height 17
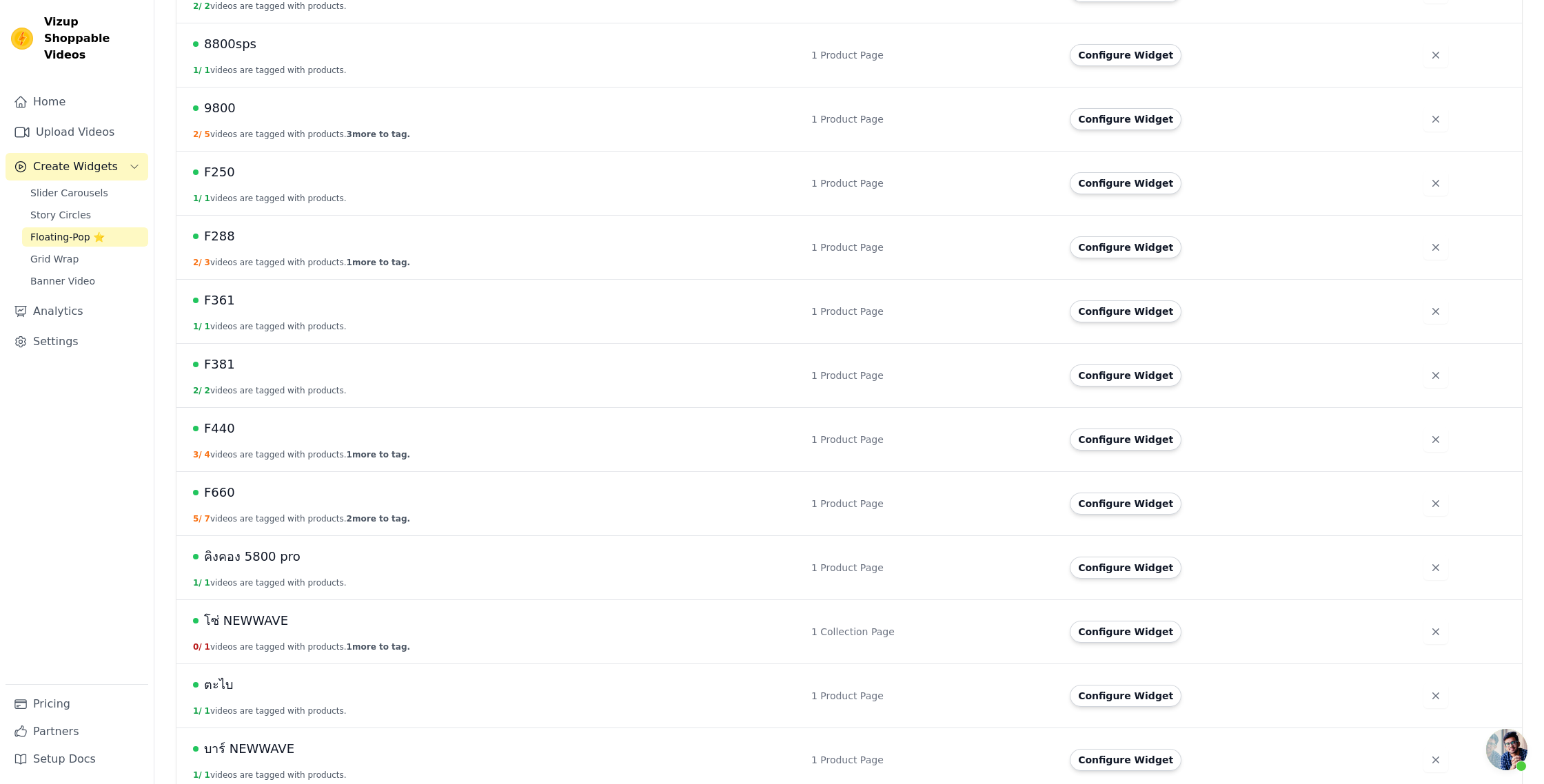
scroll to position [399, 0]
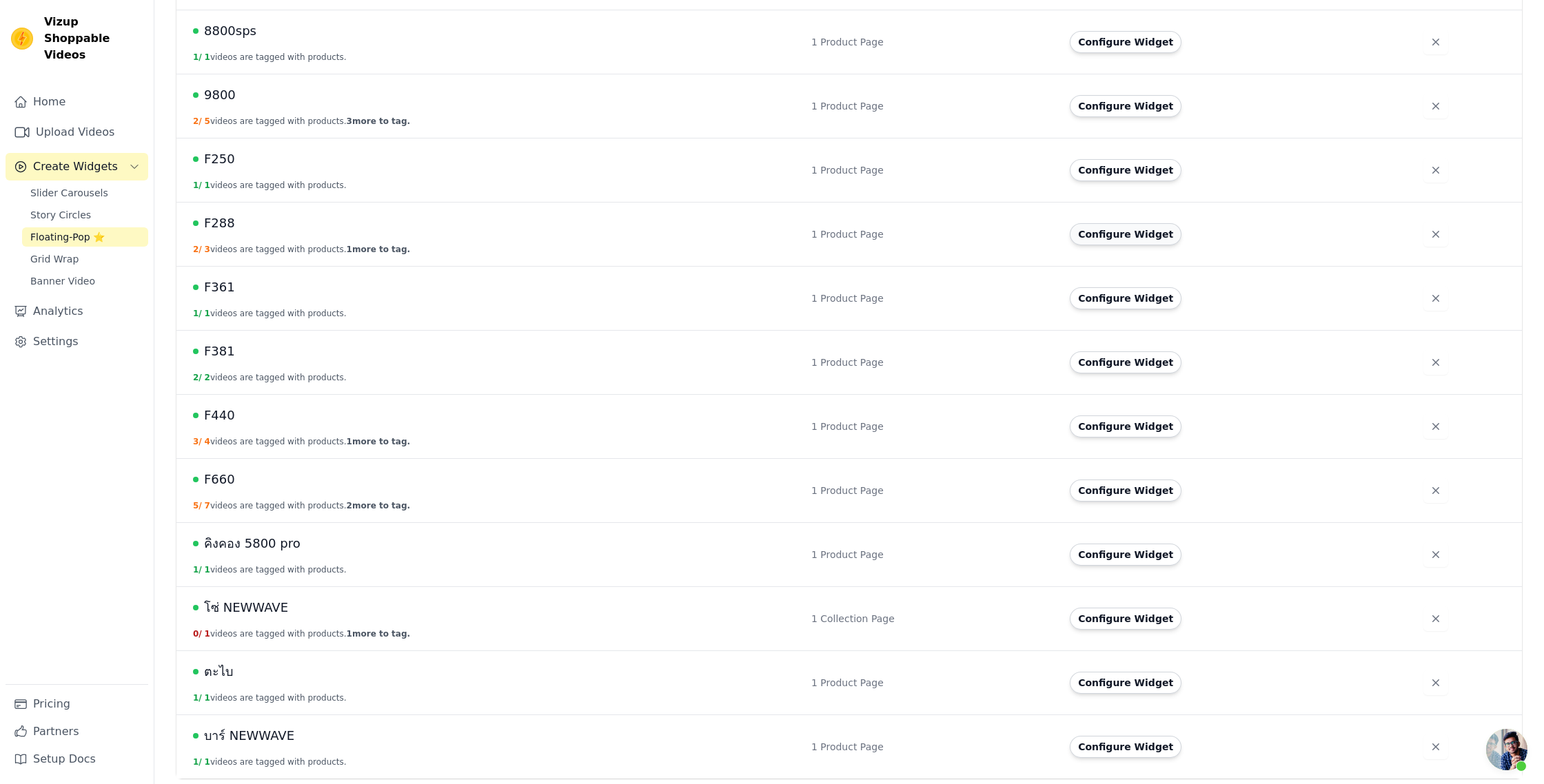
click at [1102, 242] on button "Configure Widget" at bounding box center [1125, 235] width 112 height 22
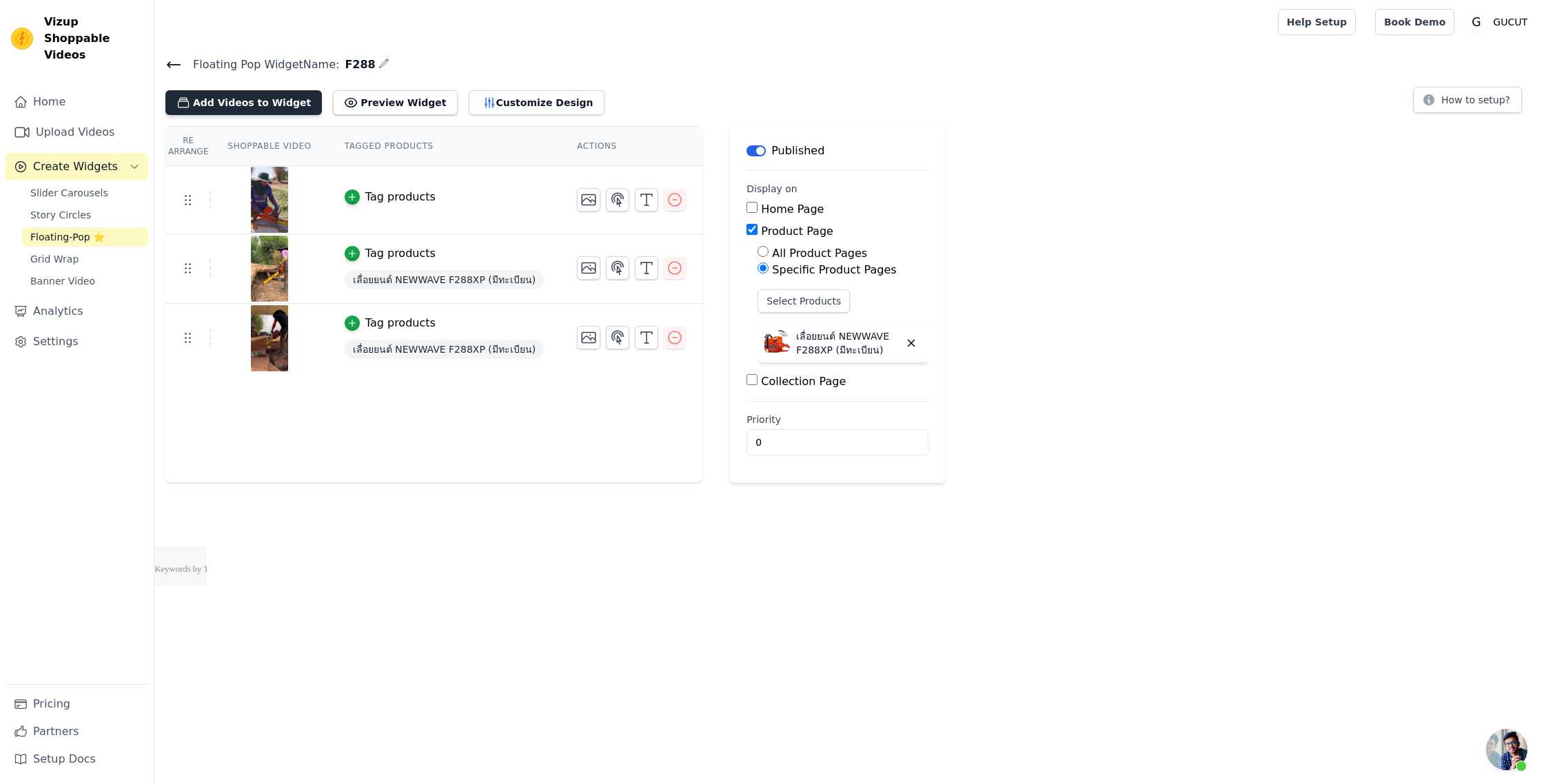
click at [267, 104] on button "Add Videos to Widget" at bounding box center [243, 103] width 156 height 25
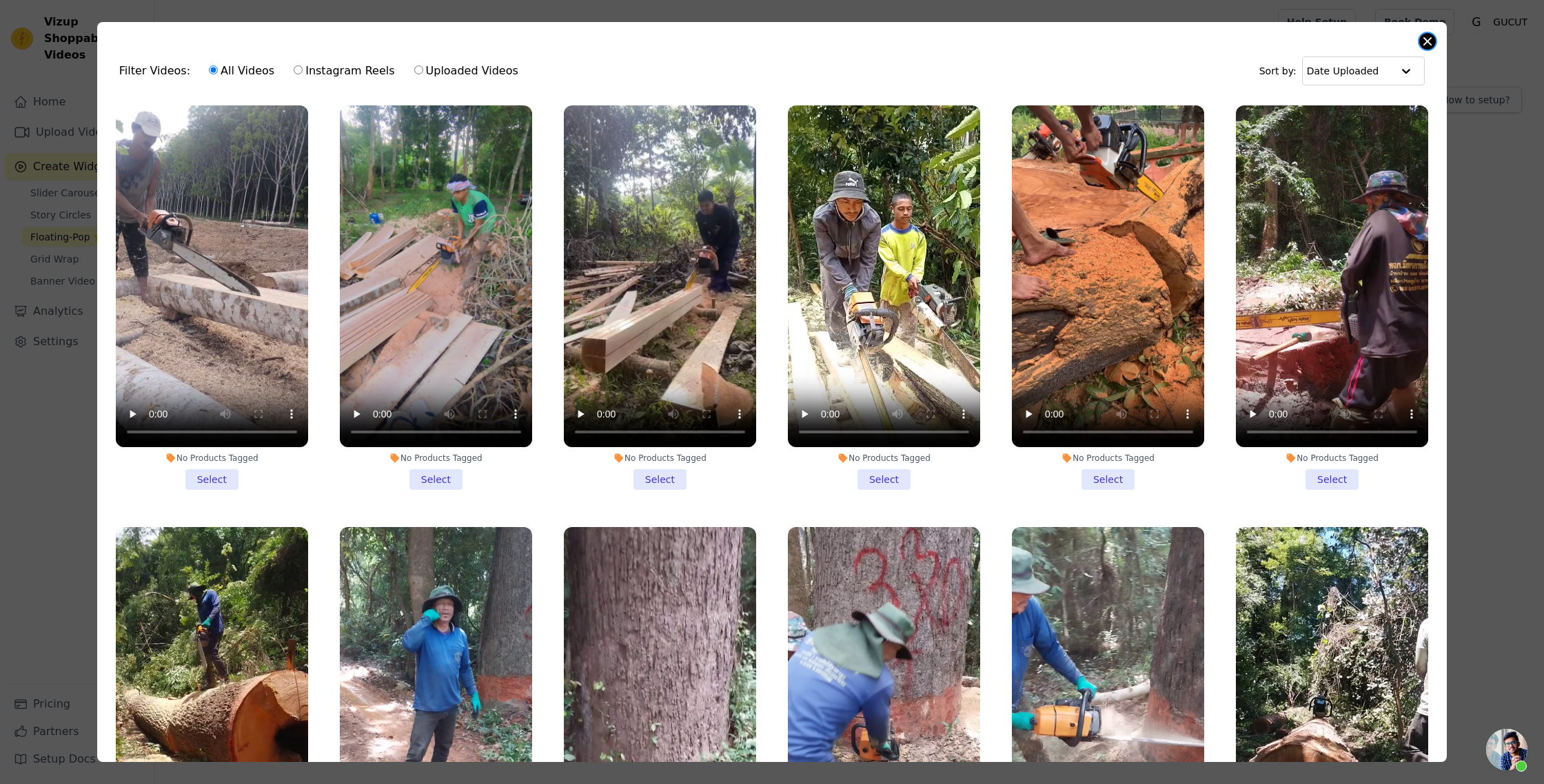
click at [1424, 44] on button "Close modal" at bounding box center [1428, 42] width 17 height 17
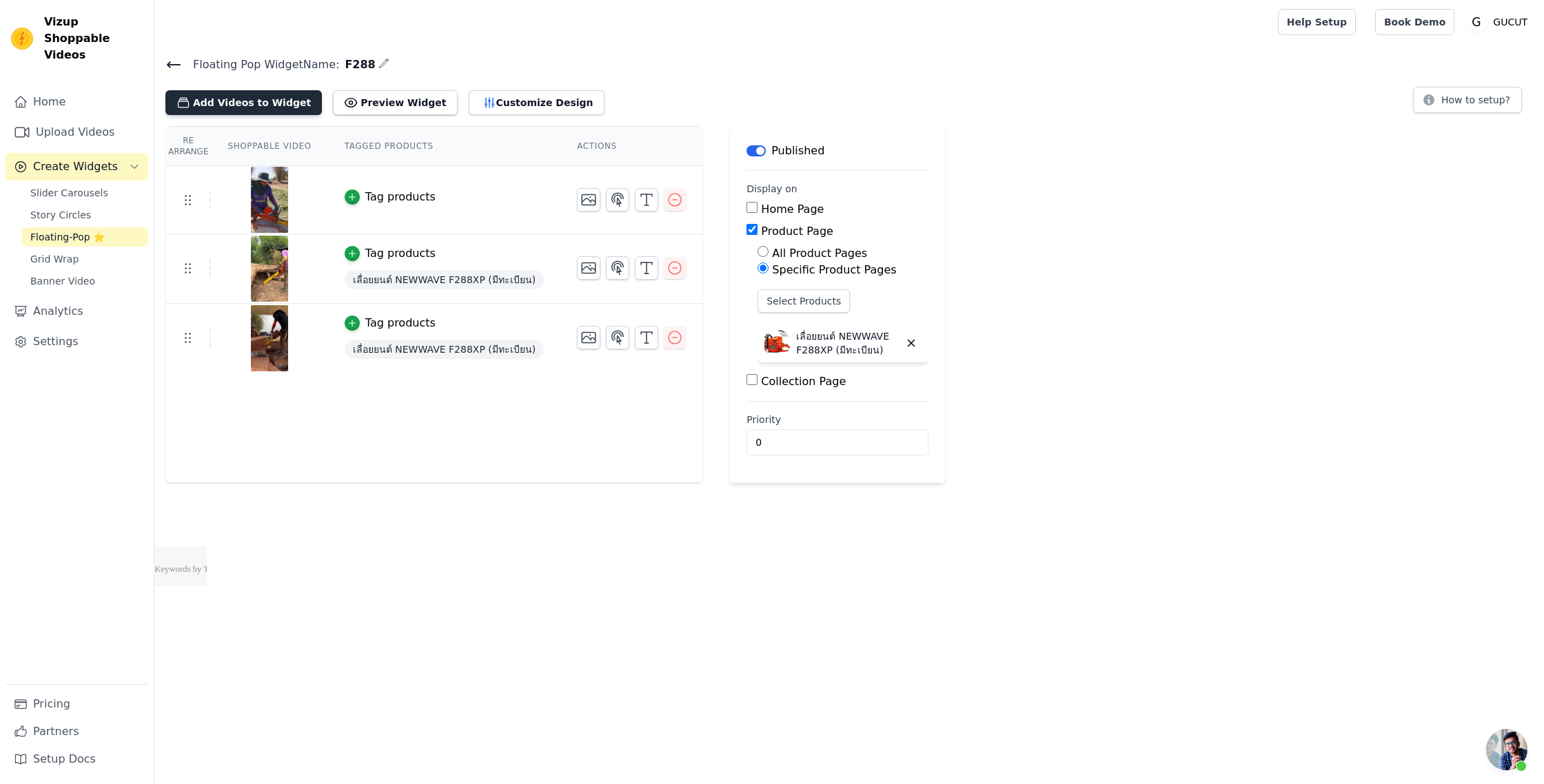
click at [288, 102] on button "Add Videos to Widget" at bounding box center [243, 103] width 156 height 25
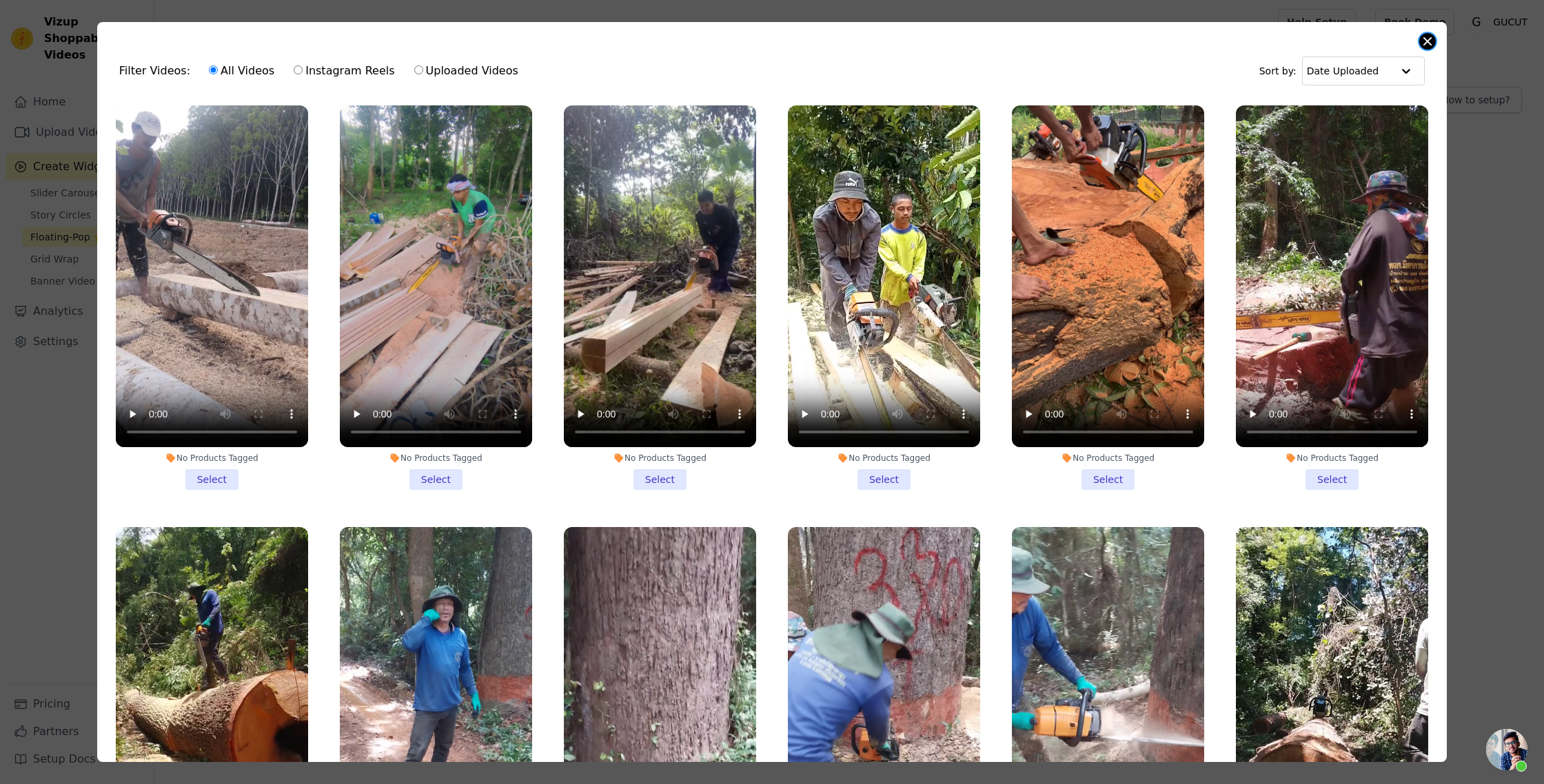
click at [1429, 37] on button "Close modal" at bounding box center [1428, 42] width 17 height 17
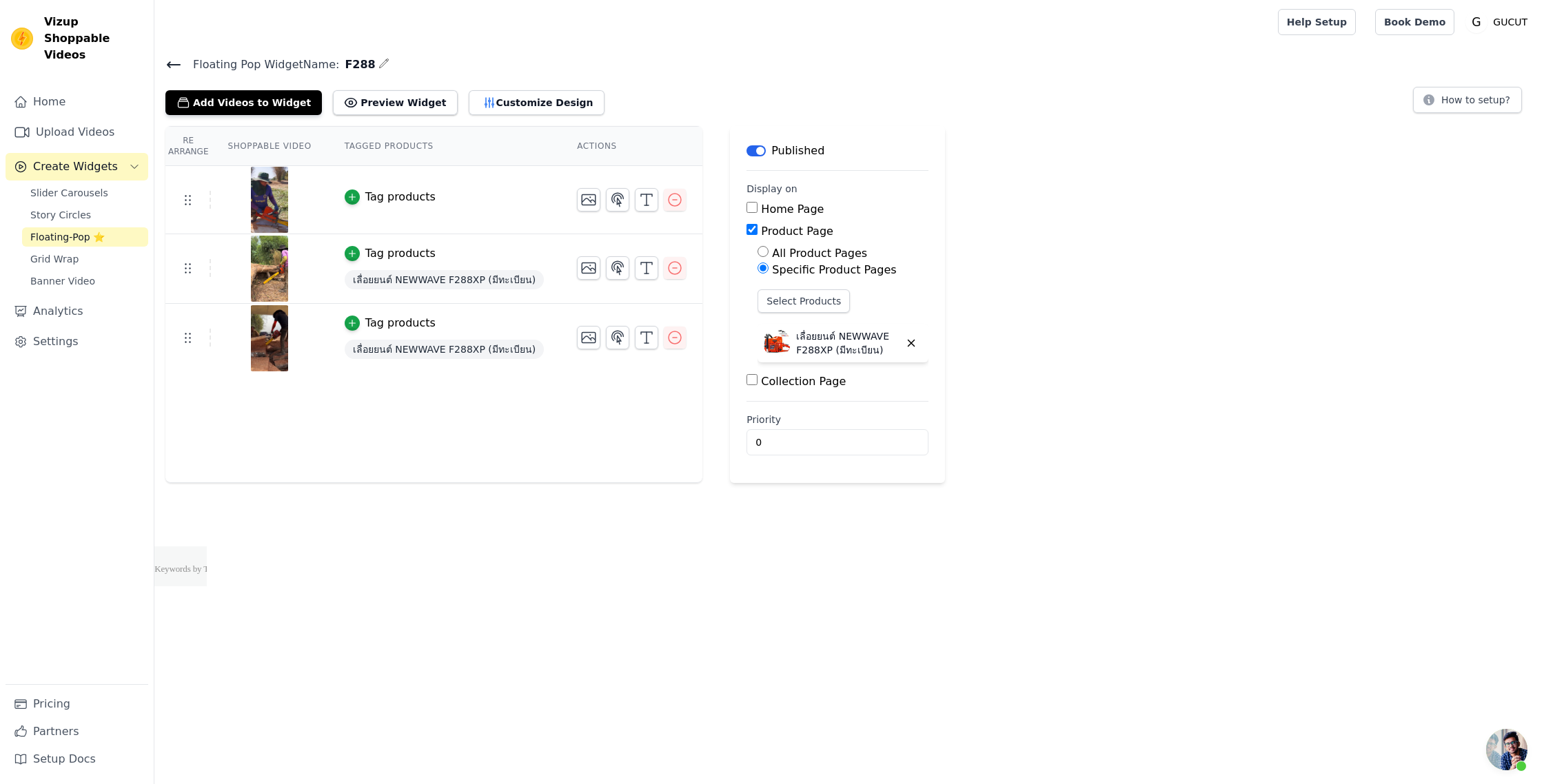
click at [166, 65] on icon at bounding box center [174, 65] width 17 height 17
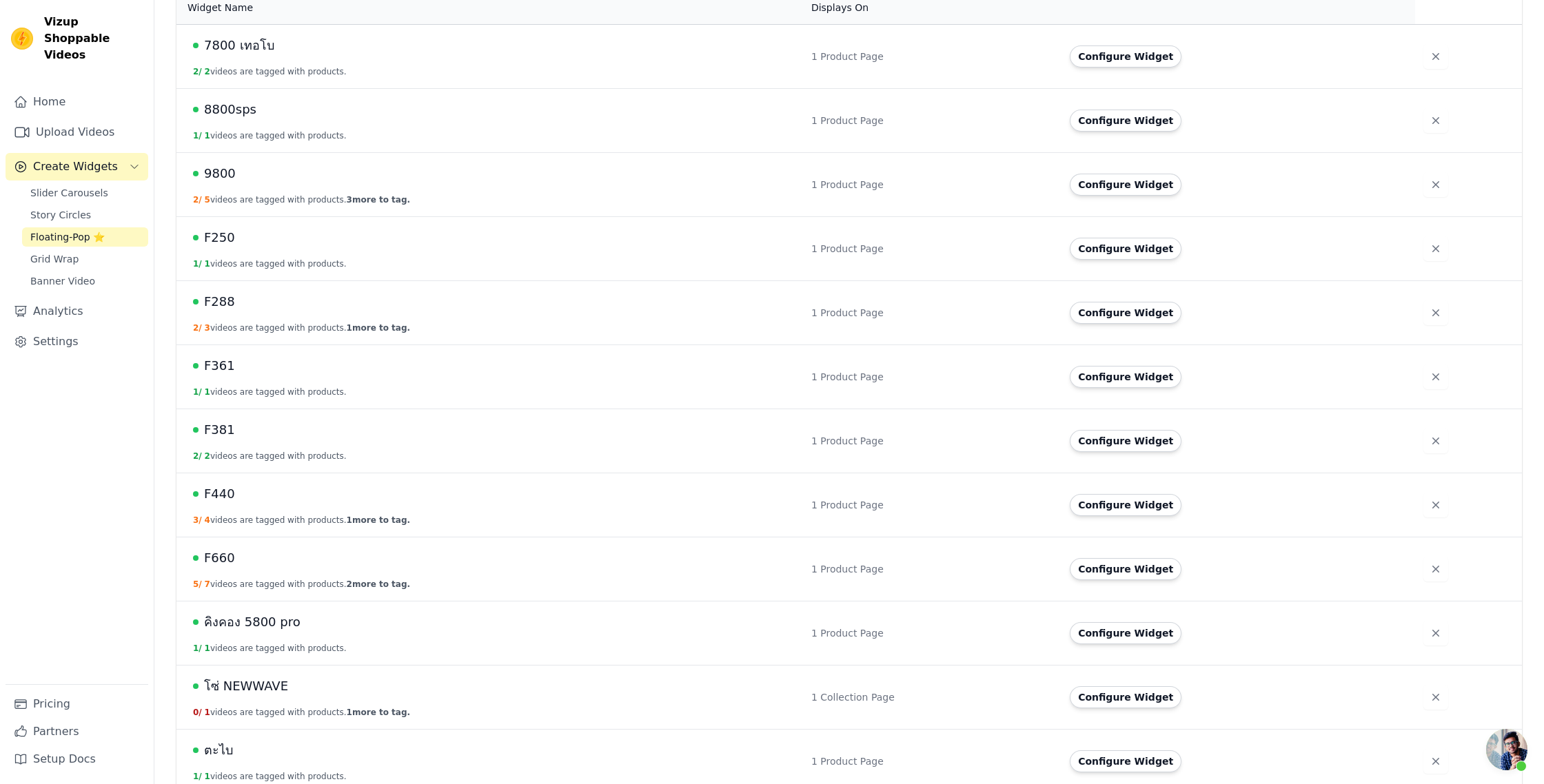
scroll to position [321, 0]
click at [1110, 185] on button "Configure Widget" at bounding box center [1125, 184] width 112 height 22
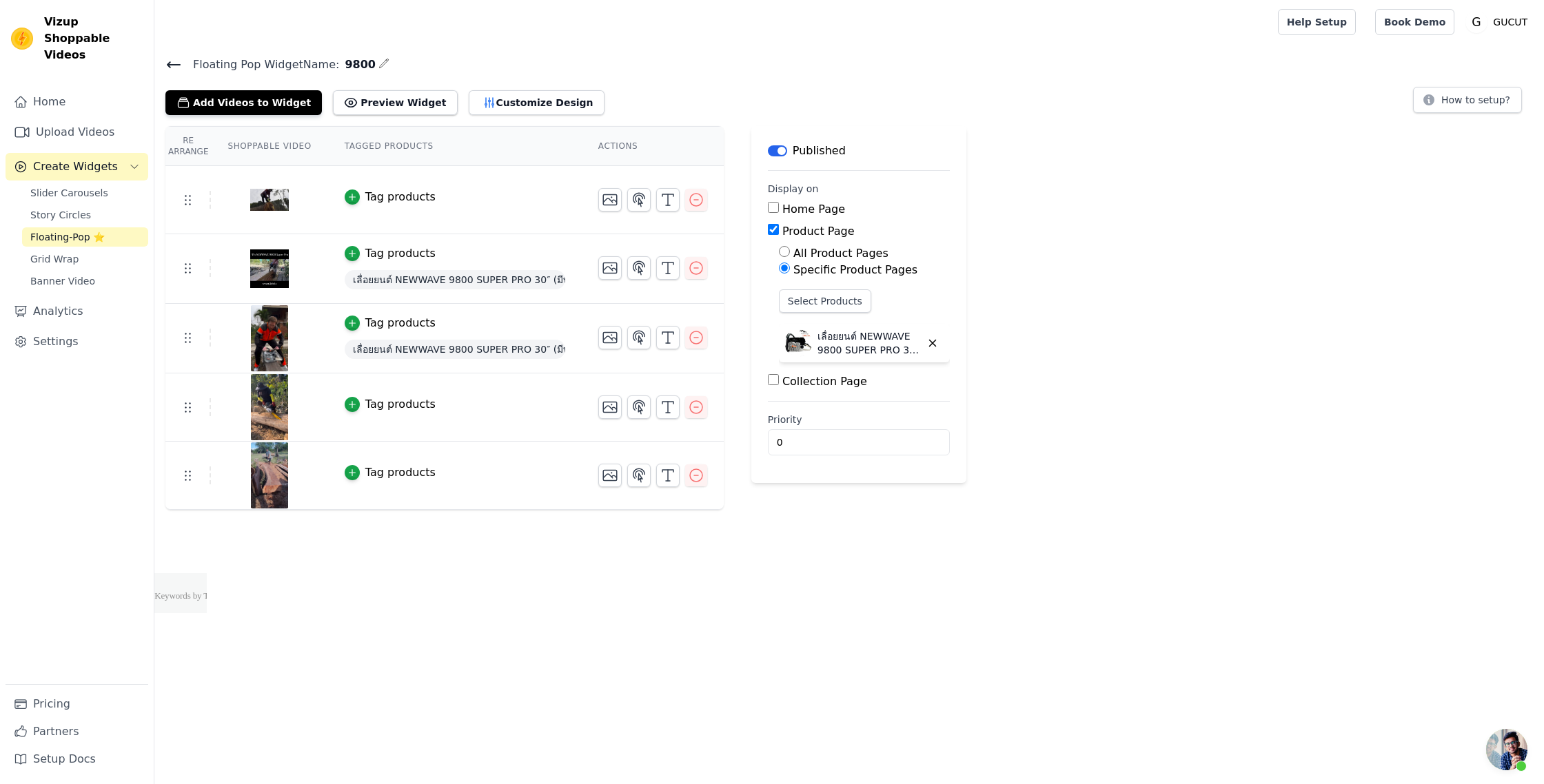
click at [161, 62] on div "Floating Pop Widget Name: 9800 Add Videos to Widget Preview Widget Customize De…" at bounding box center [849, 85] width 1390 height 60
click at [170, 64] on icon at bounding box center [173, 65] width 12 height 6
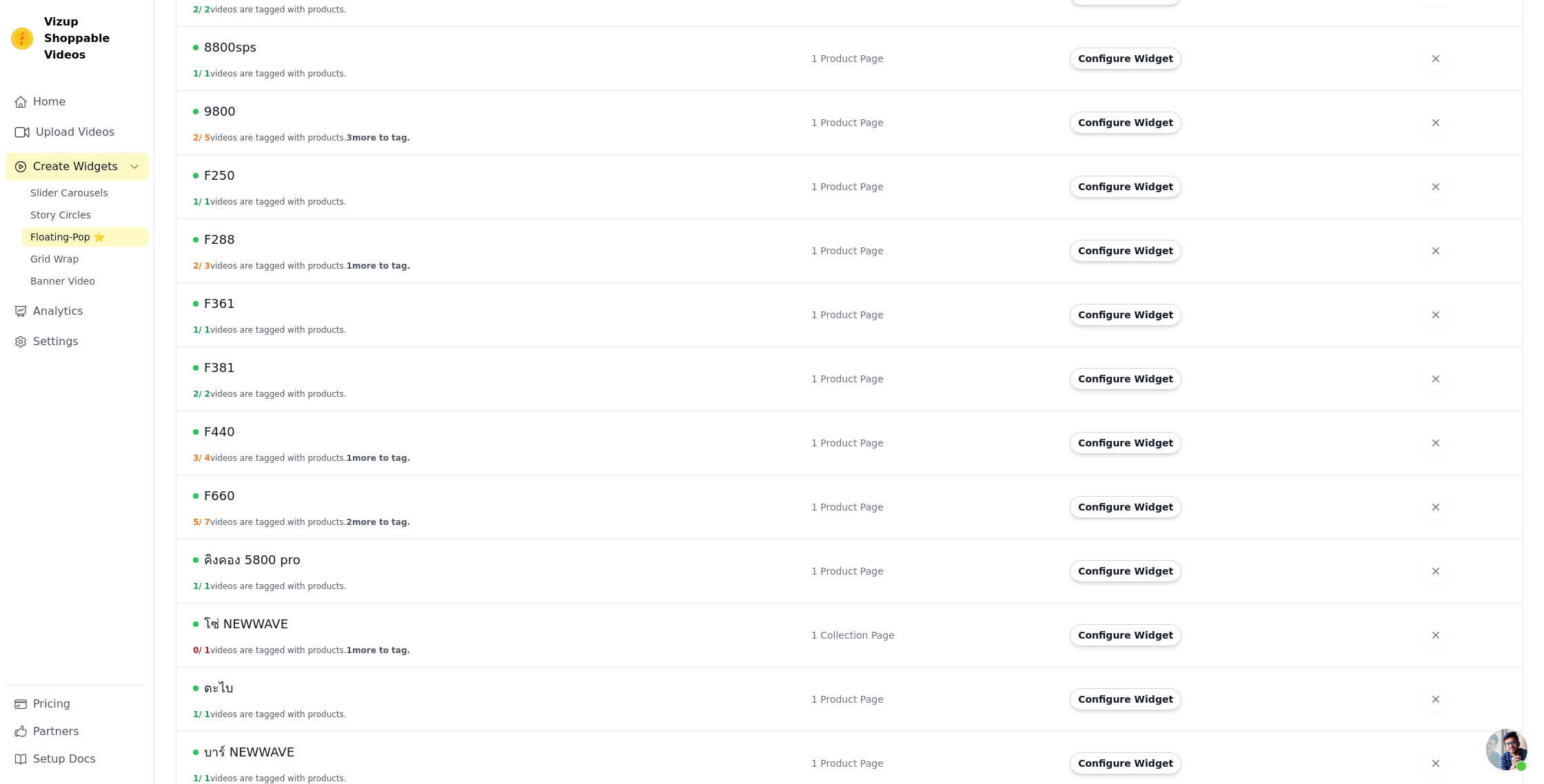
scroll to position [387, 0]
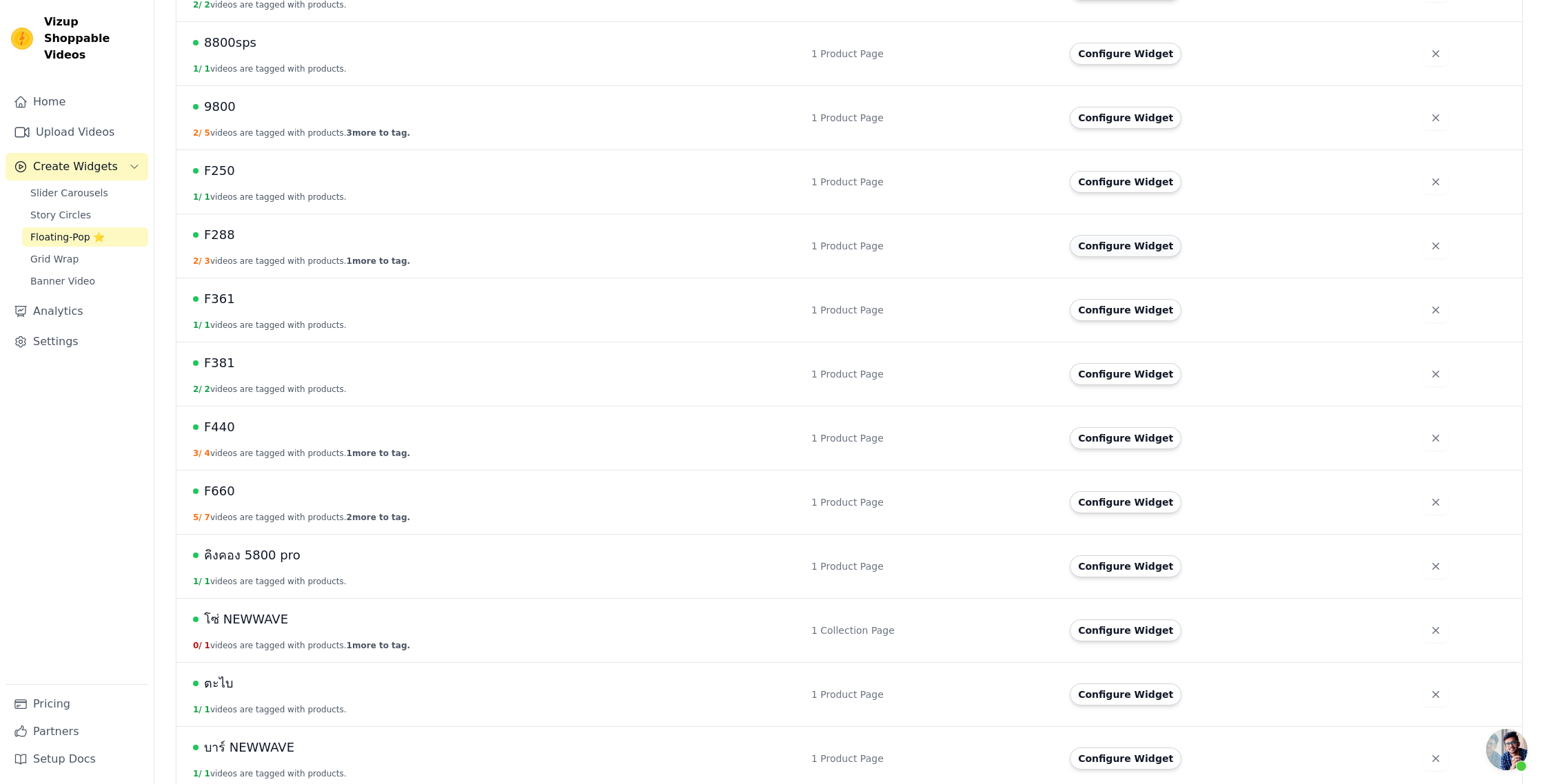
click at [1158, 239] on button "Configure Widget" at bounding box center [1125, 246] width 112 height 22
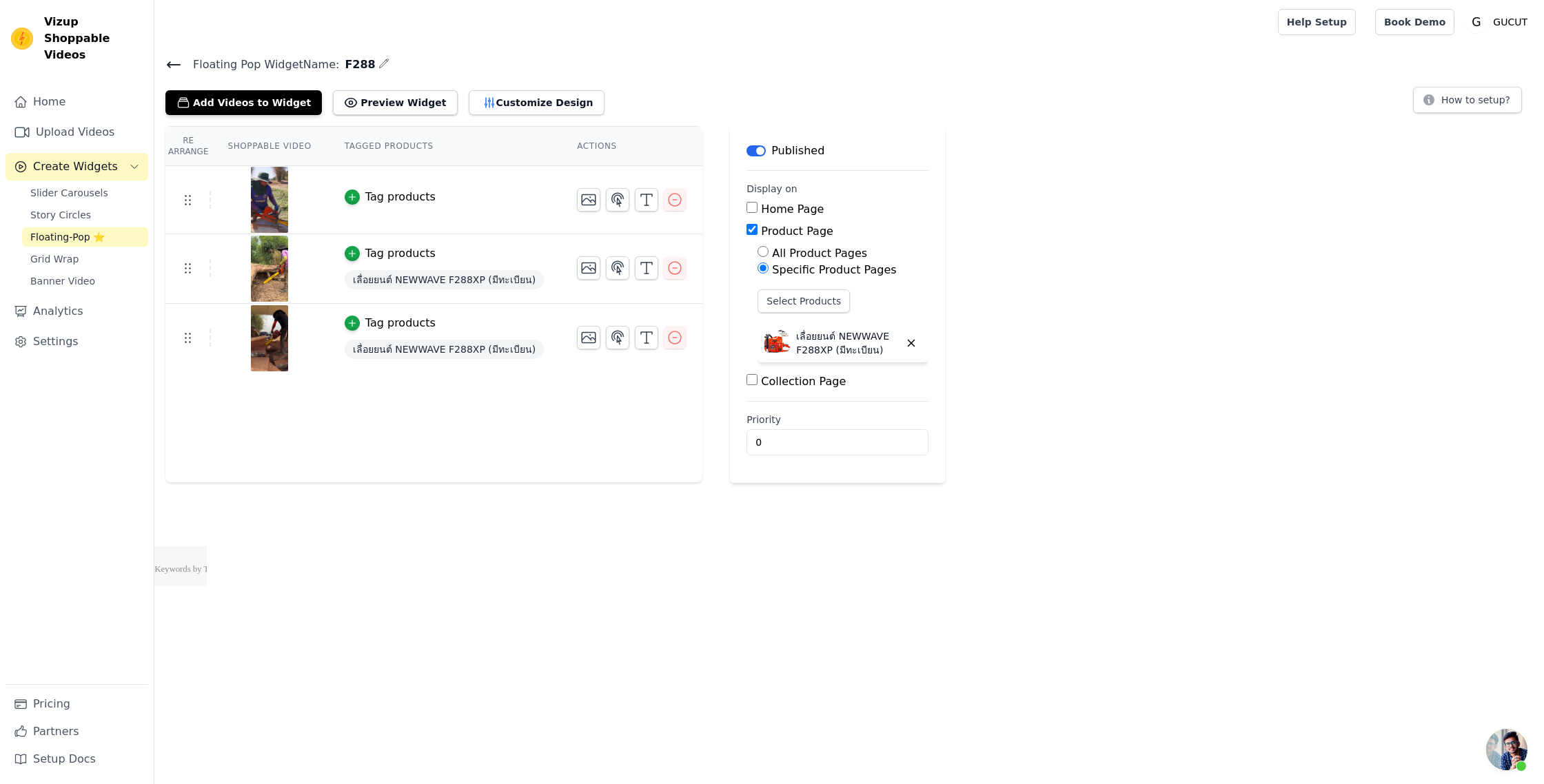
click at [167, 61] on icon at bounding box center [174, 65] width 17 height 17
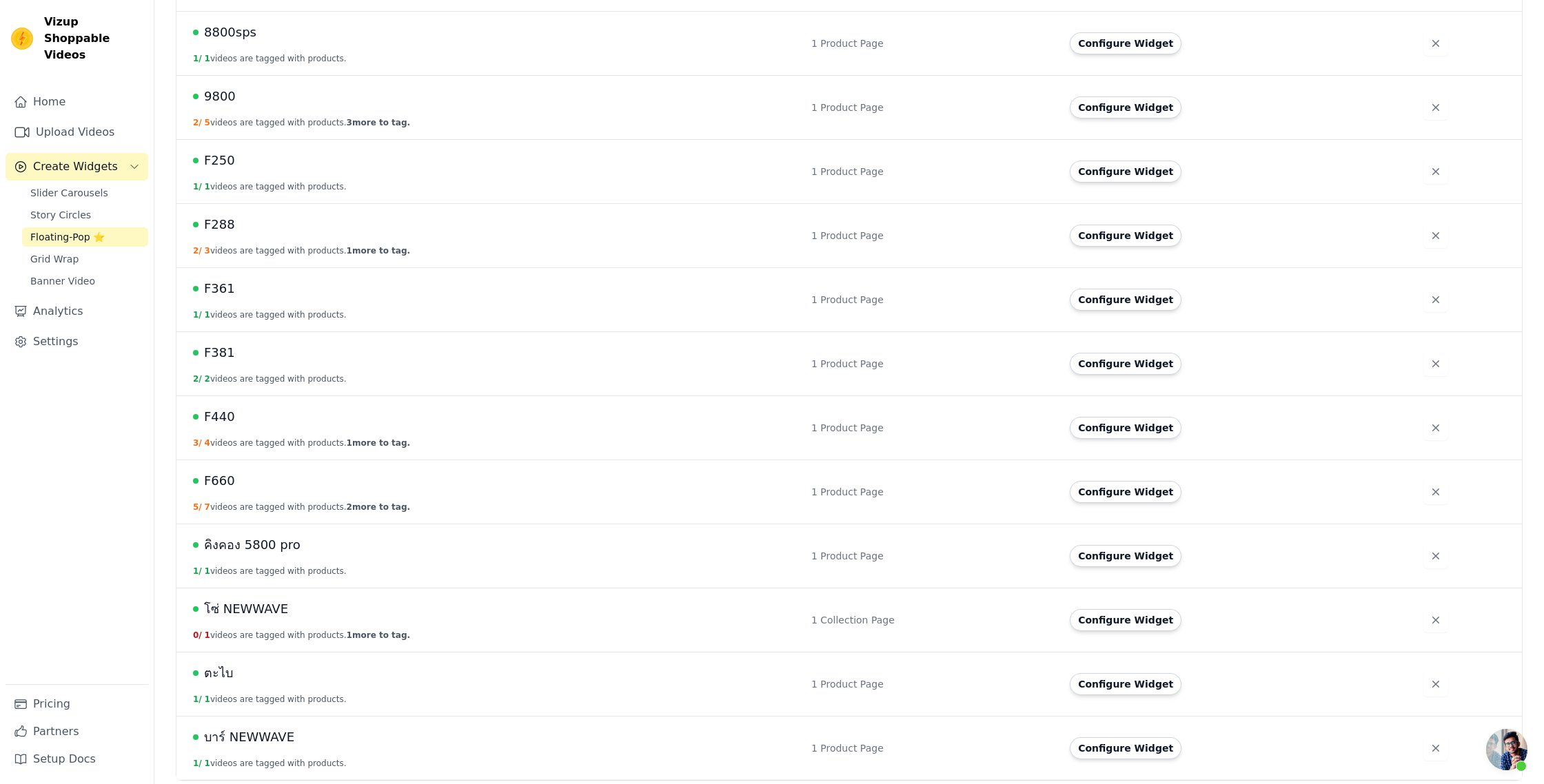
scroll to position [399, 0]
click at [1115, 490] on button "Configure Widget" at bounding box center [1125, 490] width 112 height 22
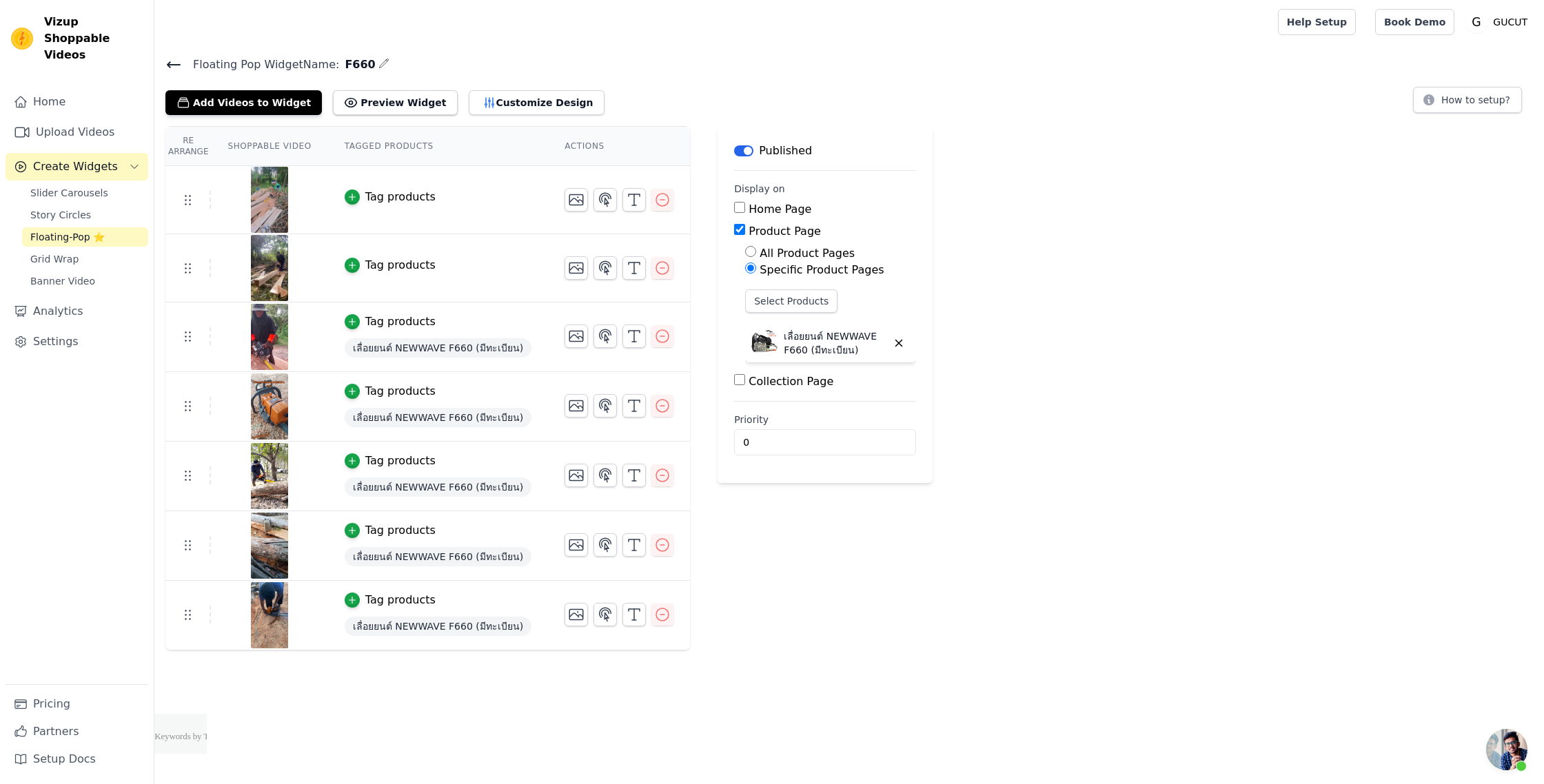
click at [176, 63] on icon at bounding box center [174, 65] width 17 height 17
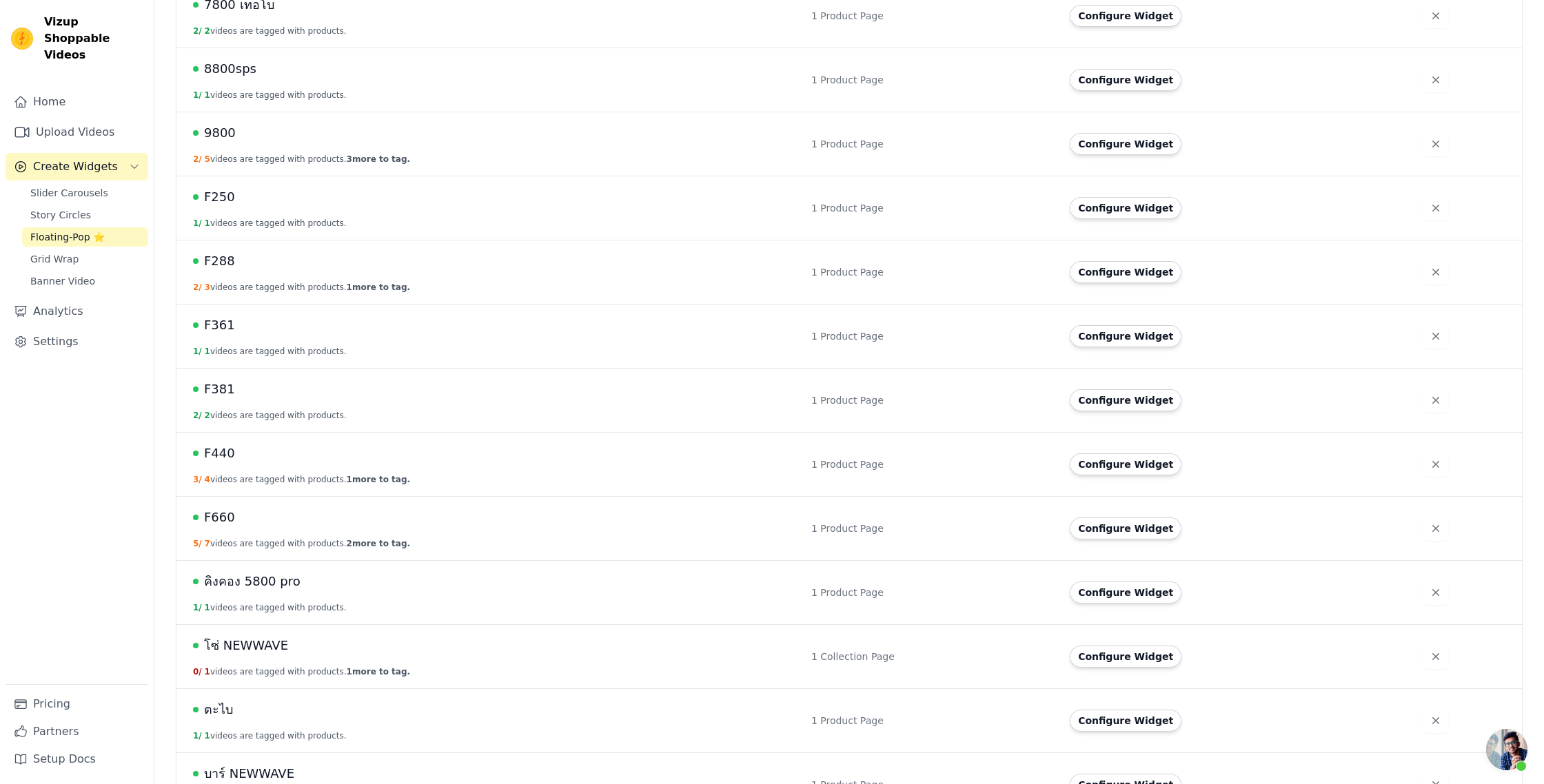
scroll to position [399, 0]
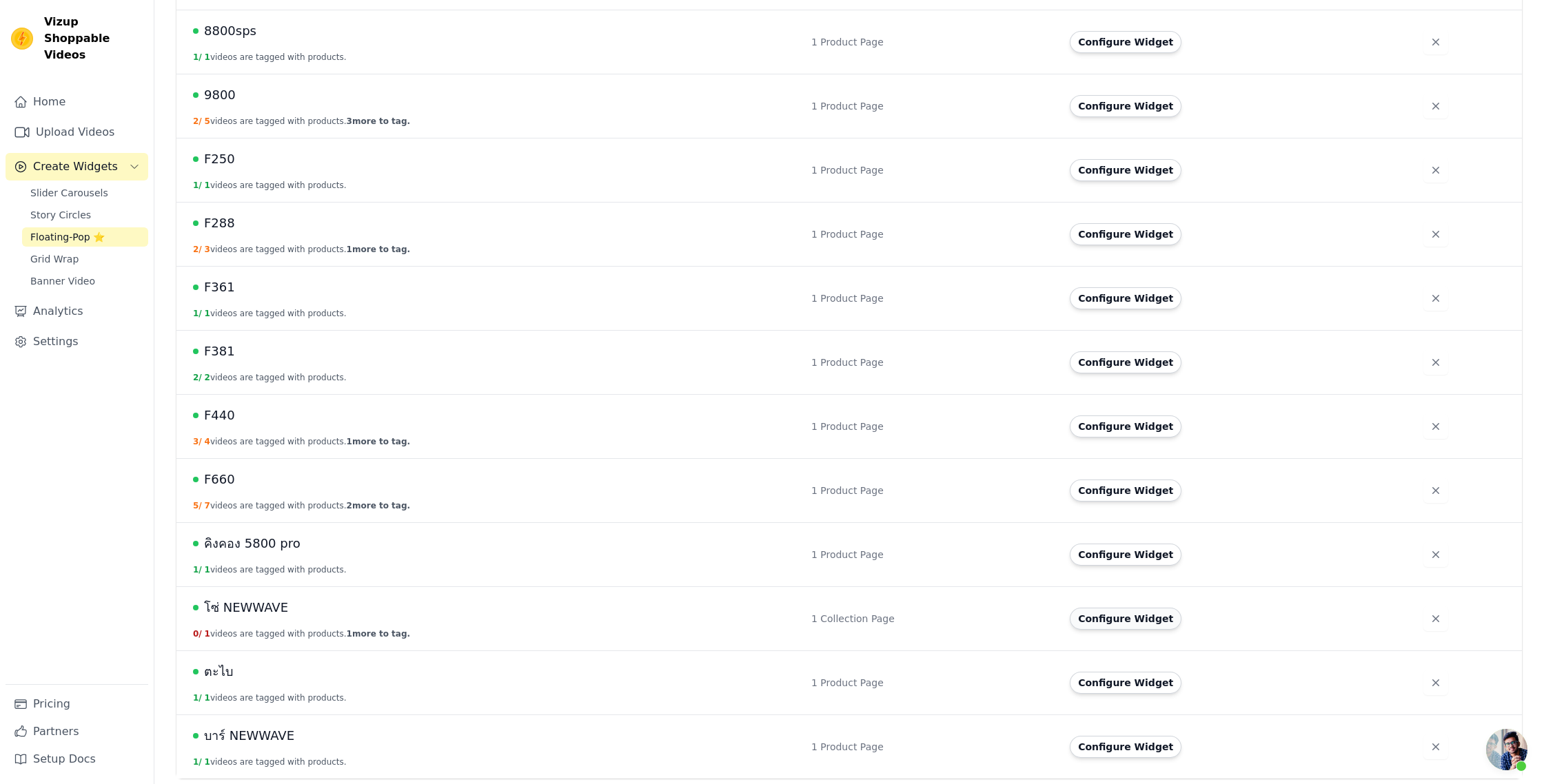
click at [1146, 624] on button "Configure Widget" at bounding box center [1125, 619] width 112 height 22
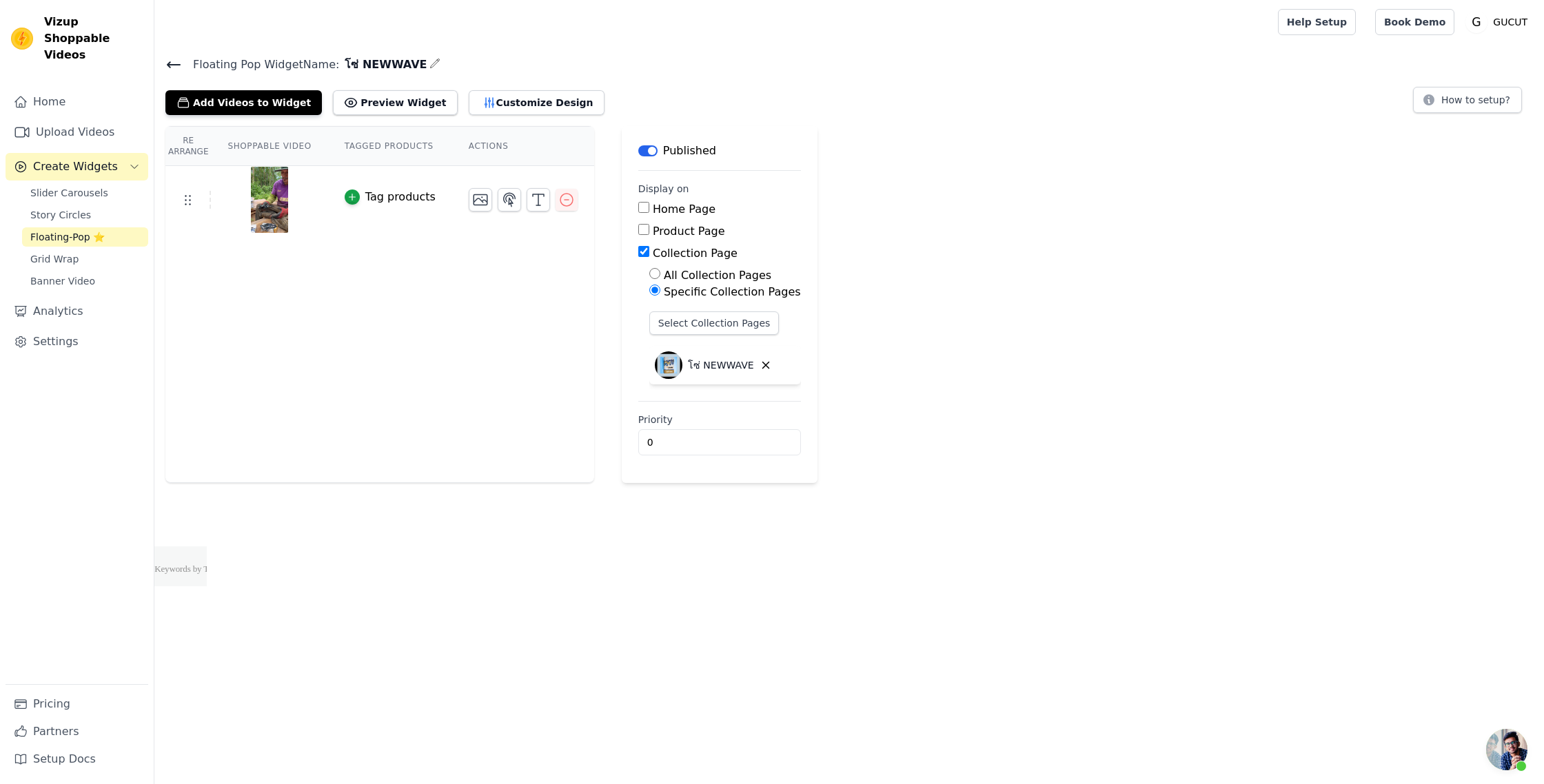
click at [173, 68] on icon at bounding box center [174, 65] width 17 height 17
